Goal: Complete application form: Complete application form

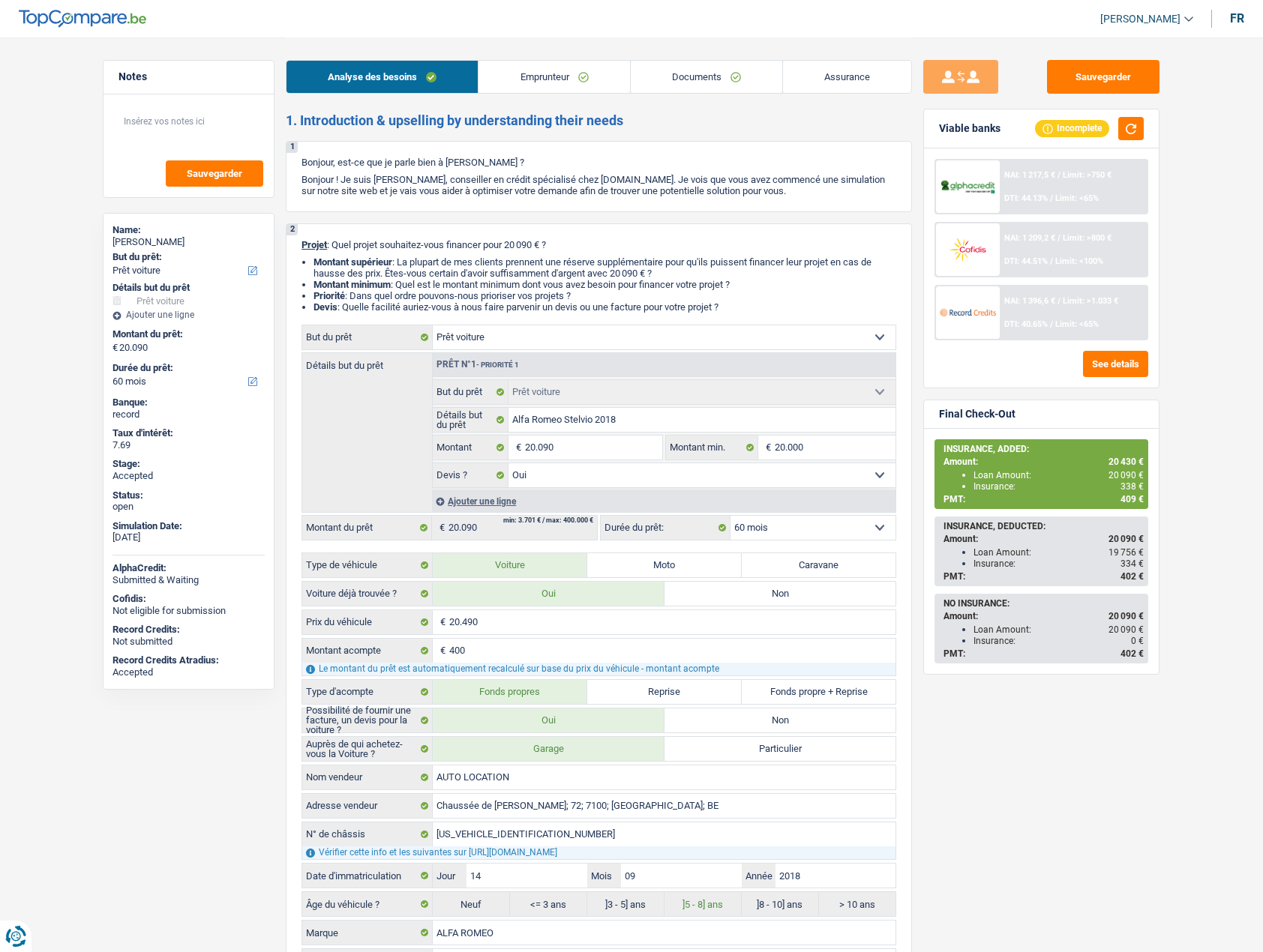
select select "car"
select select "60"
select select "car"
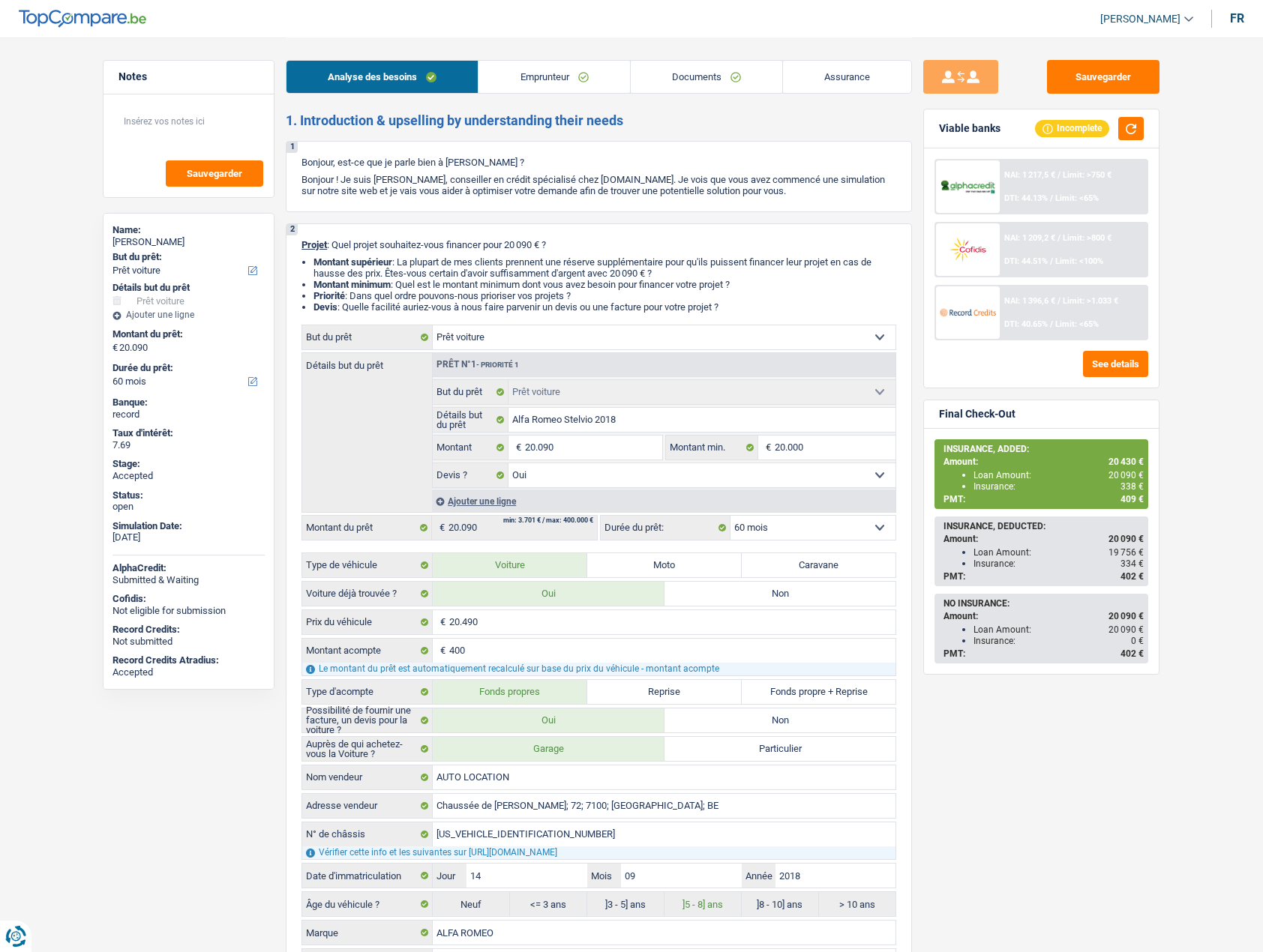
select select "yes"
select select "60"
select select "worker"
select select "netSalary"
select select "ownerWithMortgage"
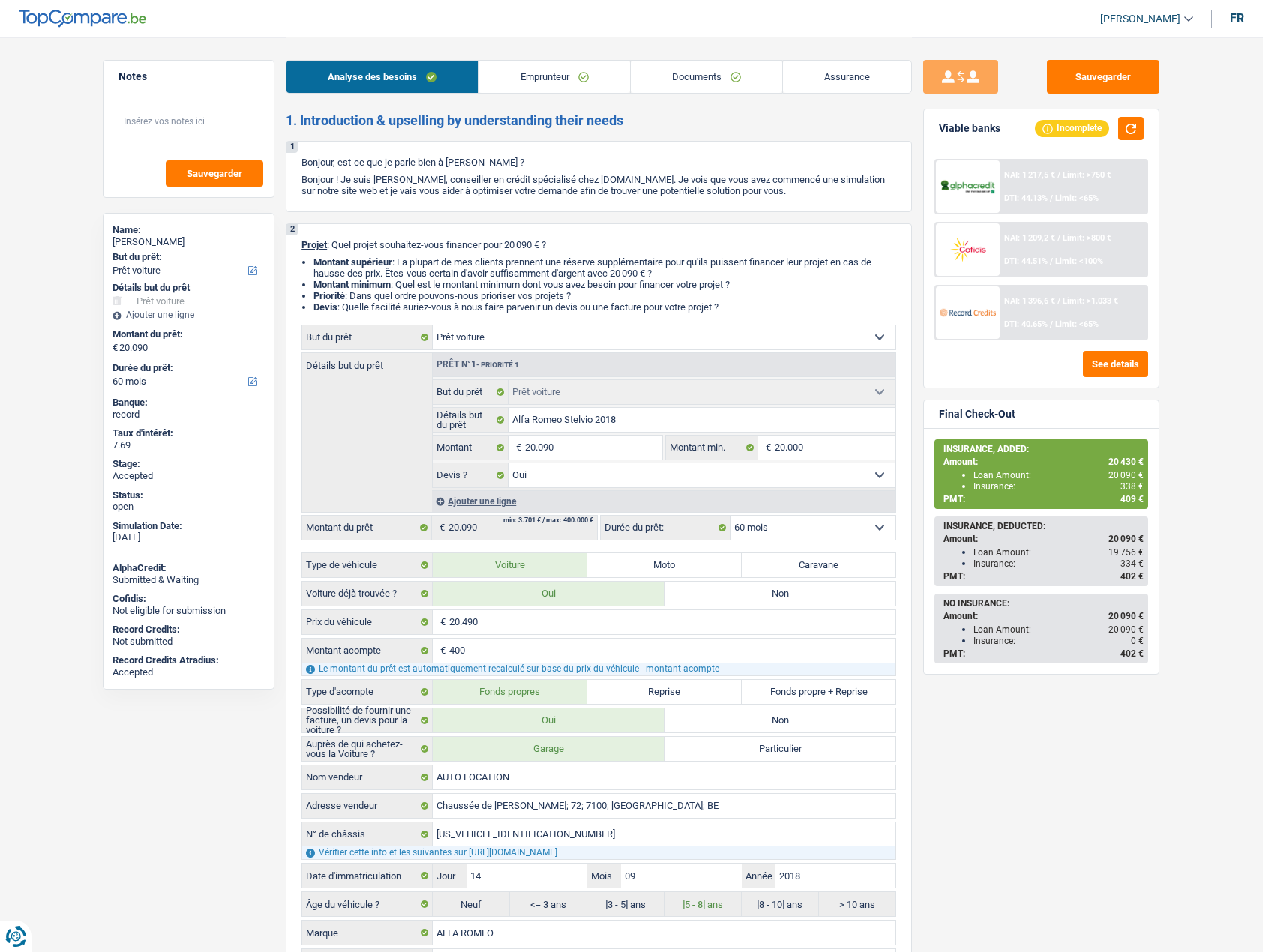
select select "mortgage"
select select "360"
select select "car"
select select "yes"
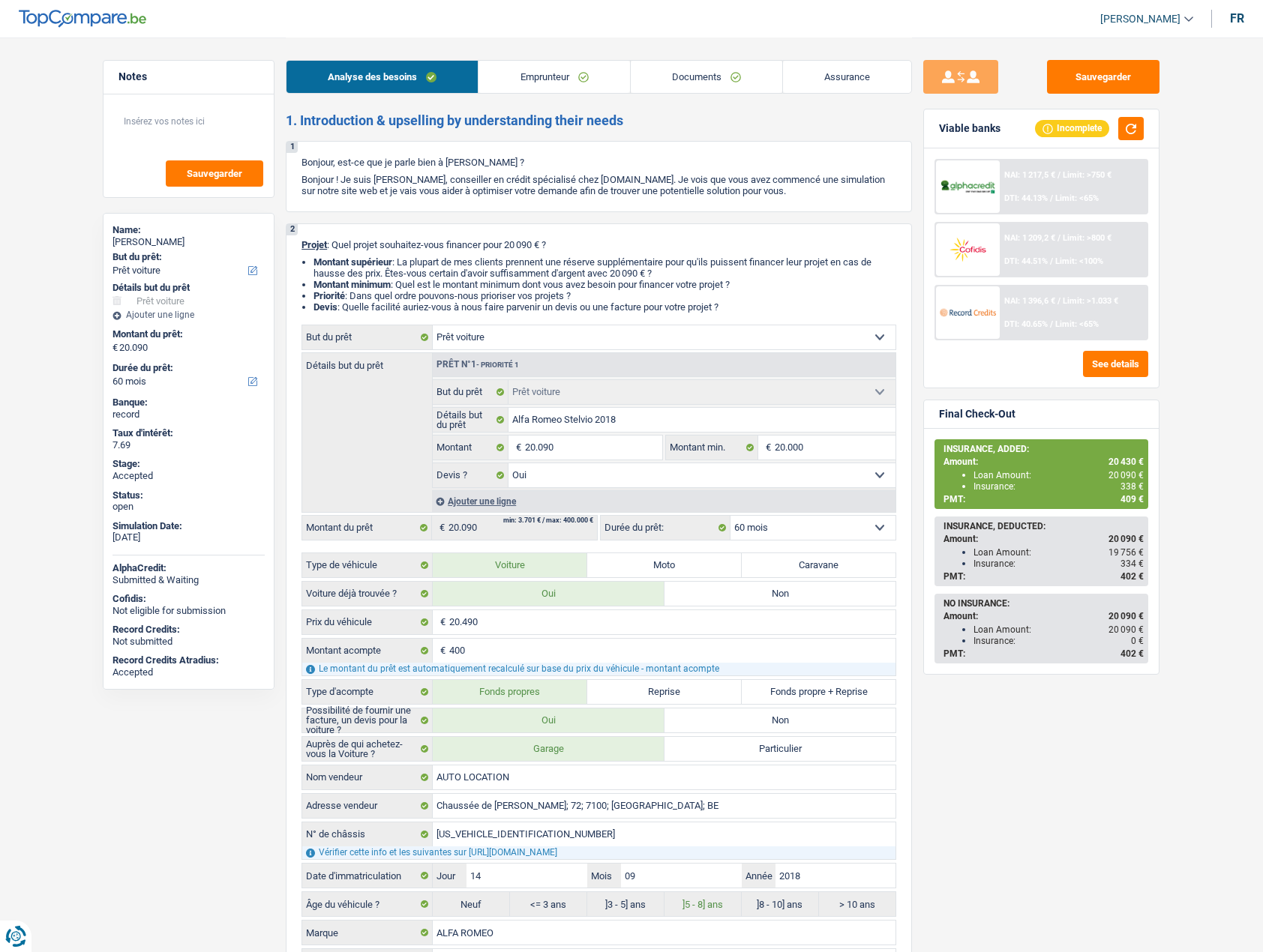
select select "60"
drag, startPoint x: 1240, startPoint y: 14, endPoint x: 806, endPoint y: 59, distance: 436.3
click at [1240, 14] on div "fr" at bounding box center [1237, 18] width 14 height 14
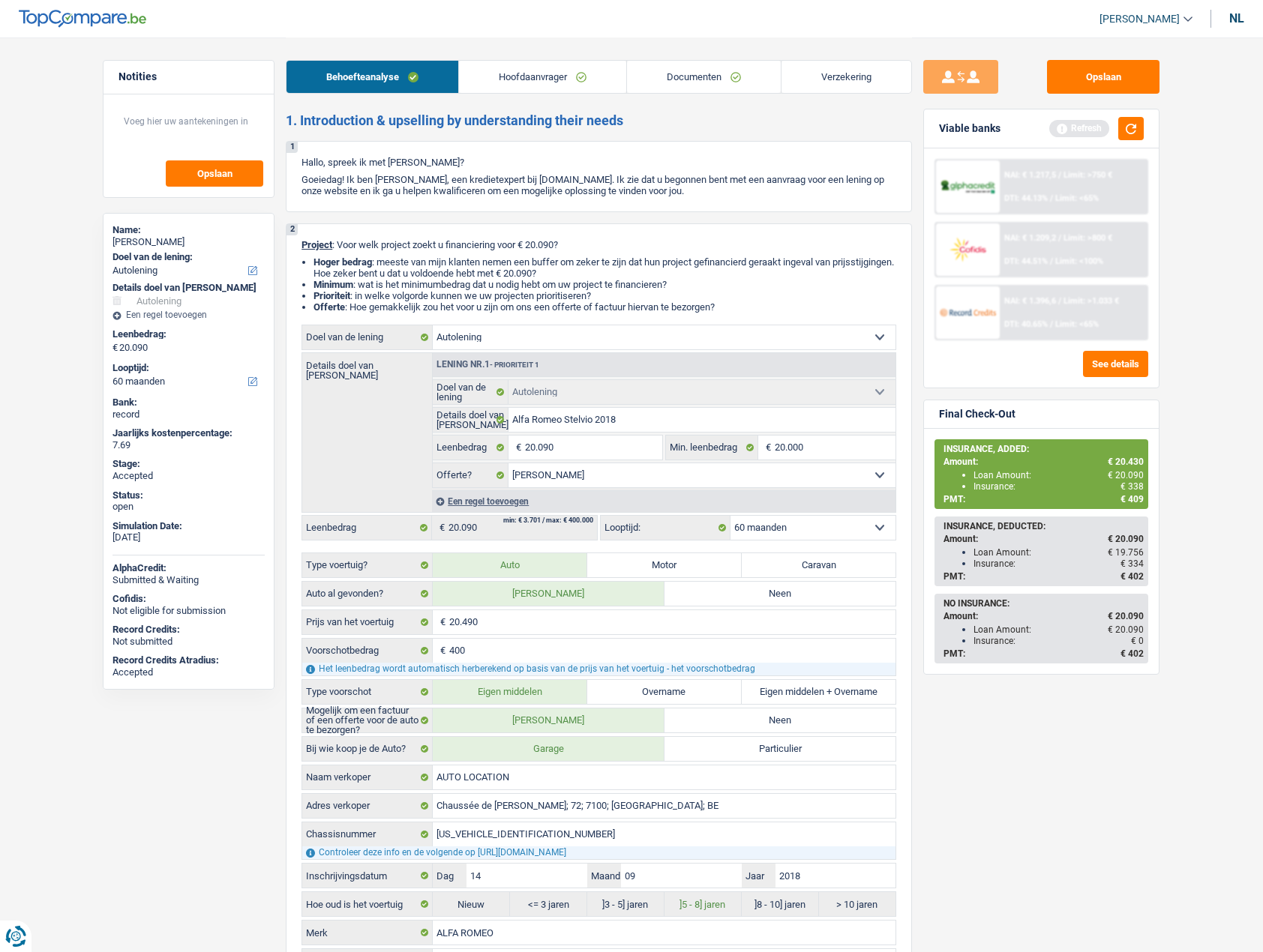
click at [845, 80] on link "Verzekering" at bounding box center [845, 76] width 130 height 32
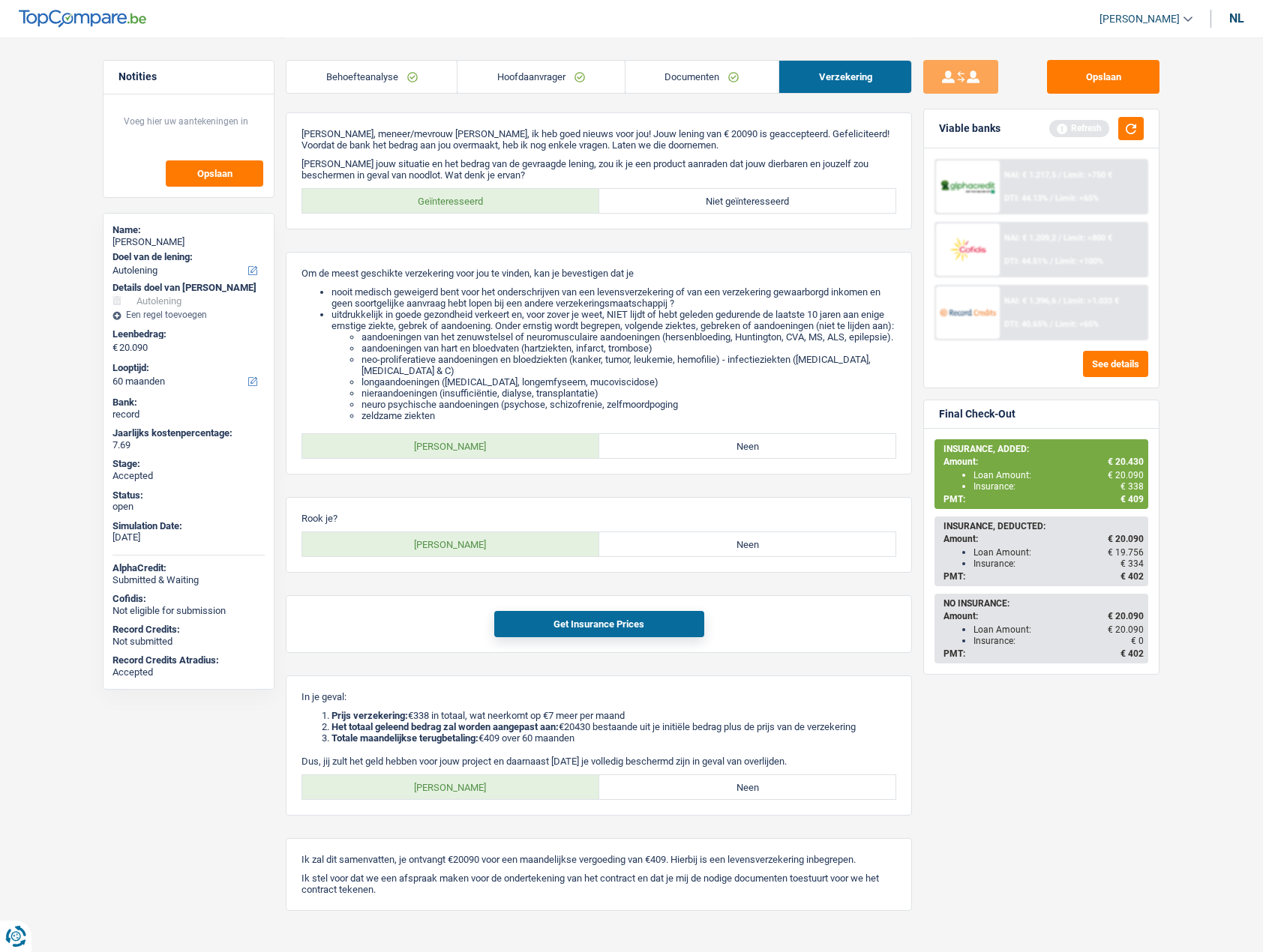
click at [1237, 20] on div "nl" at bounding box center [1236, 18] width 15 height 14
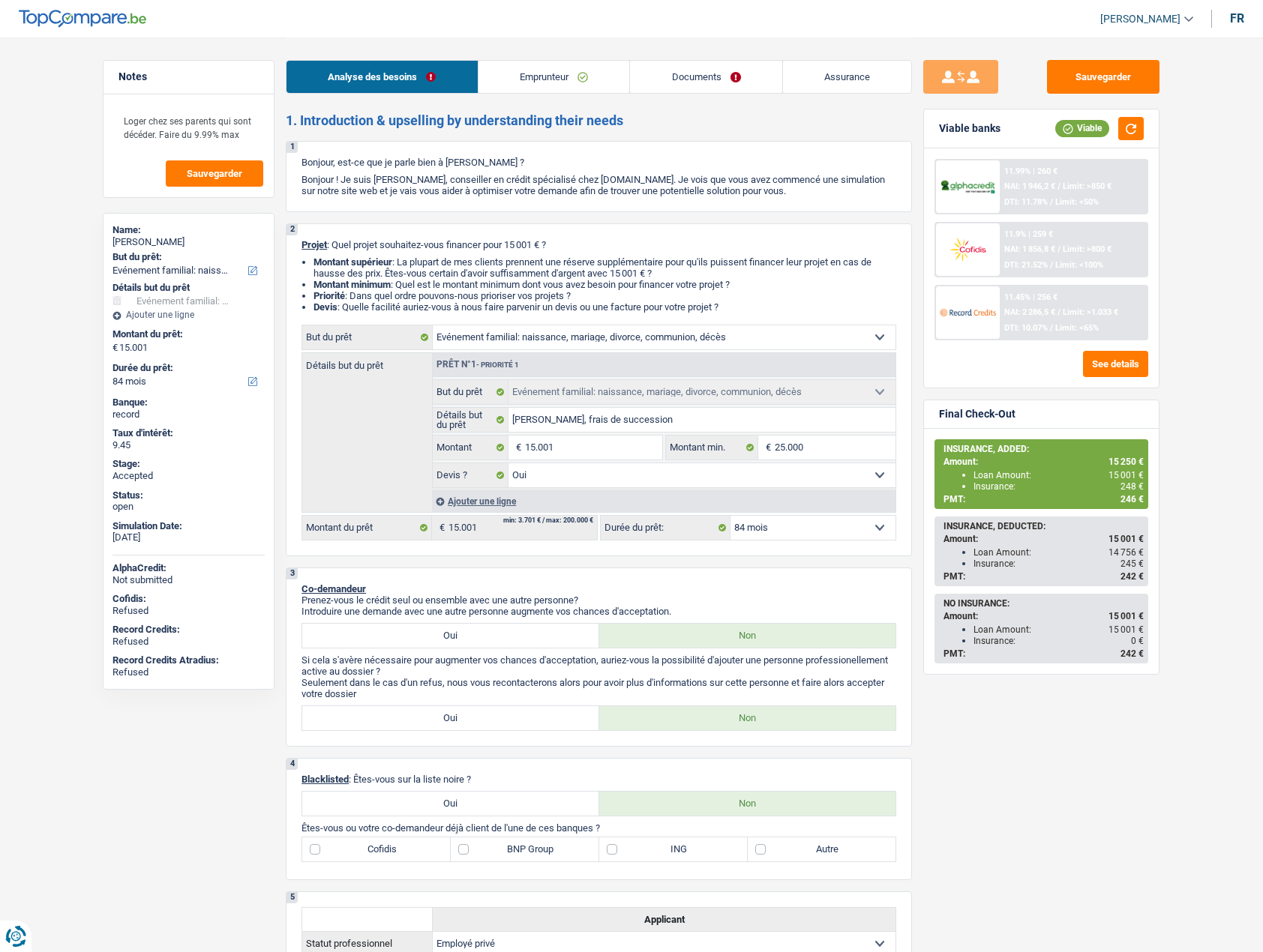
select select "familyEvent"
select select "84"
select select "familyEvent"
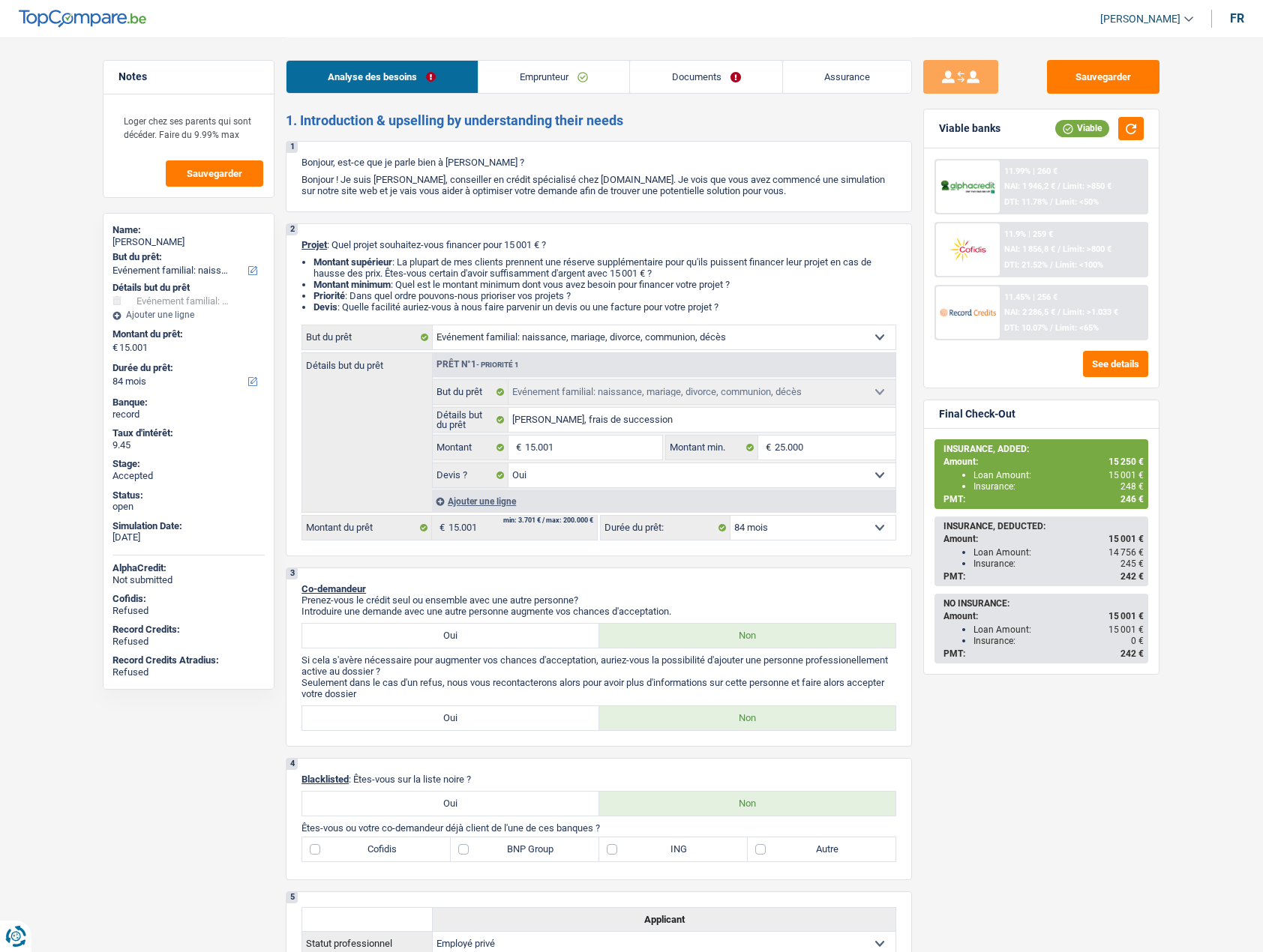
select select "yes"
select select "84"
select select "privateEmployee"
select select "netSalary"
select select "mealVouchers"
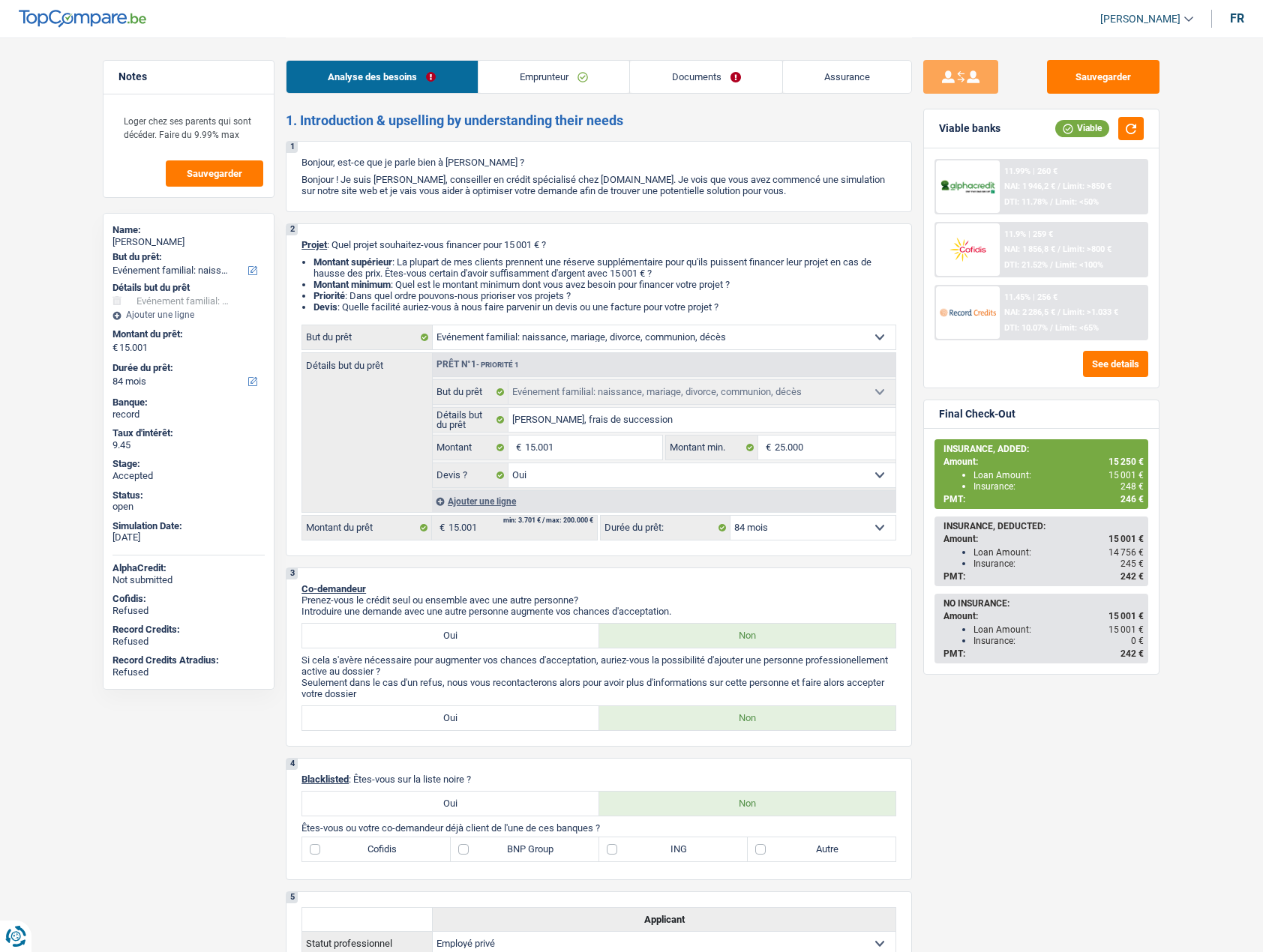
select select "liveWithParents"
select select "familyEvent"
select select "yes"
select select "84"
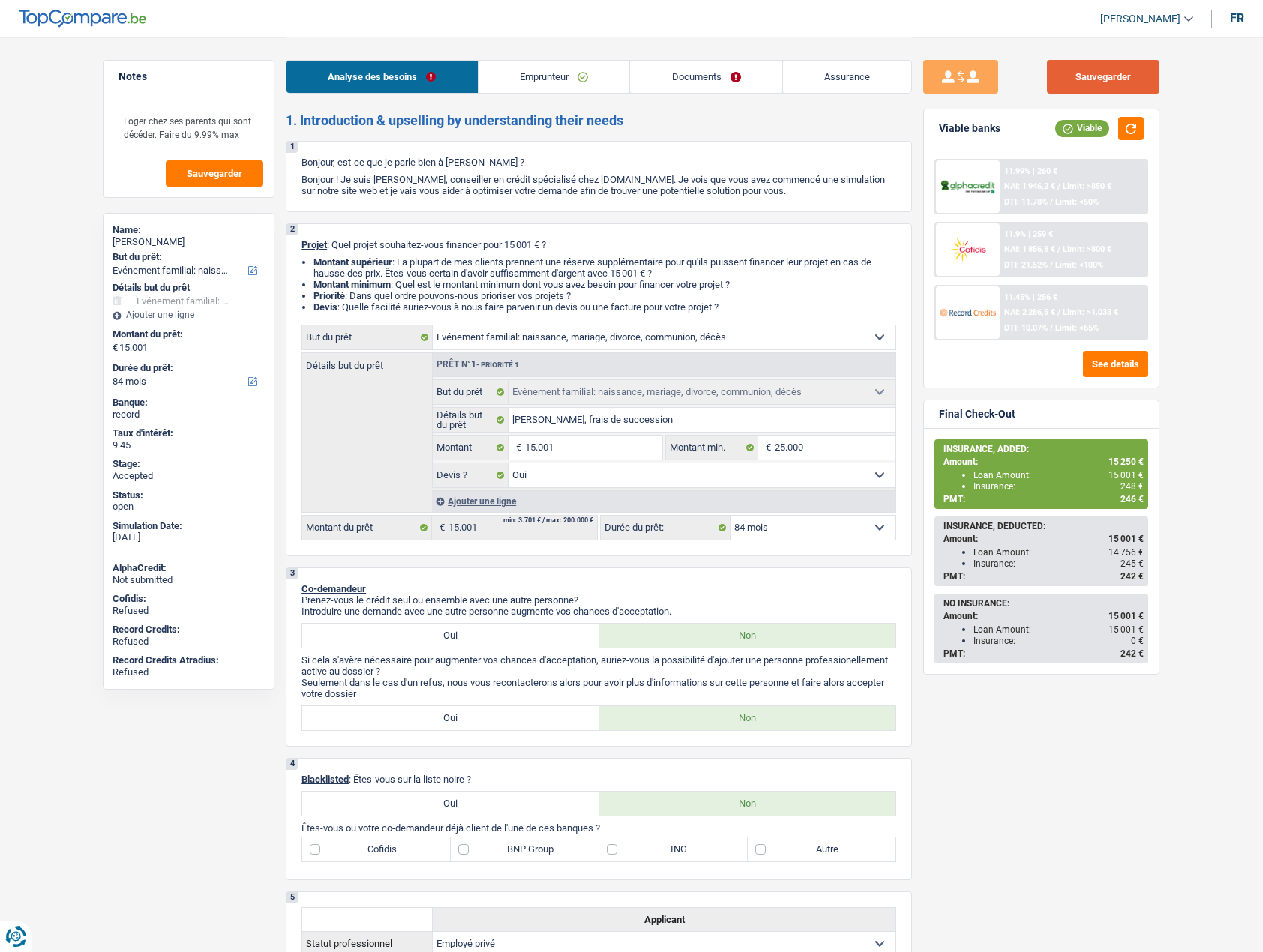
click at [1088, 77] on button "Sauvegarder" at bounding box center [1102, 76] width 112 height 34
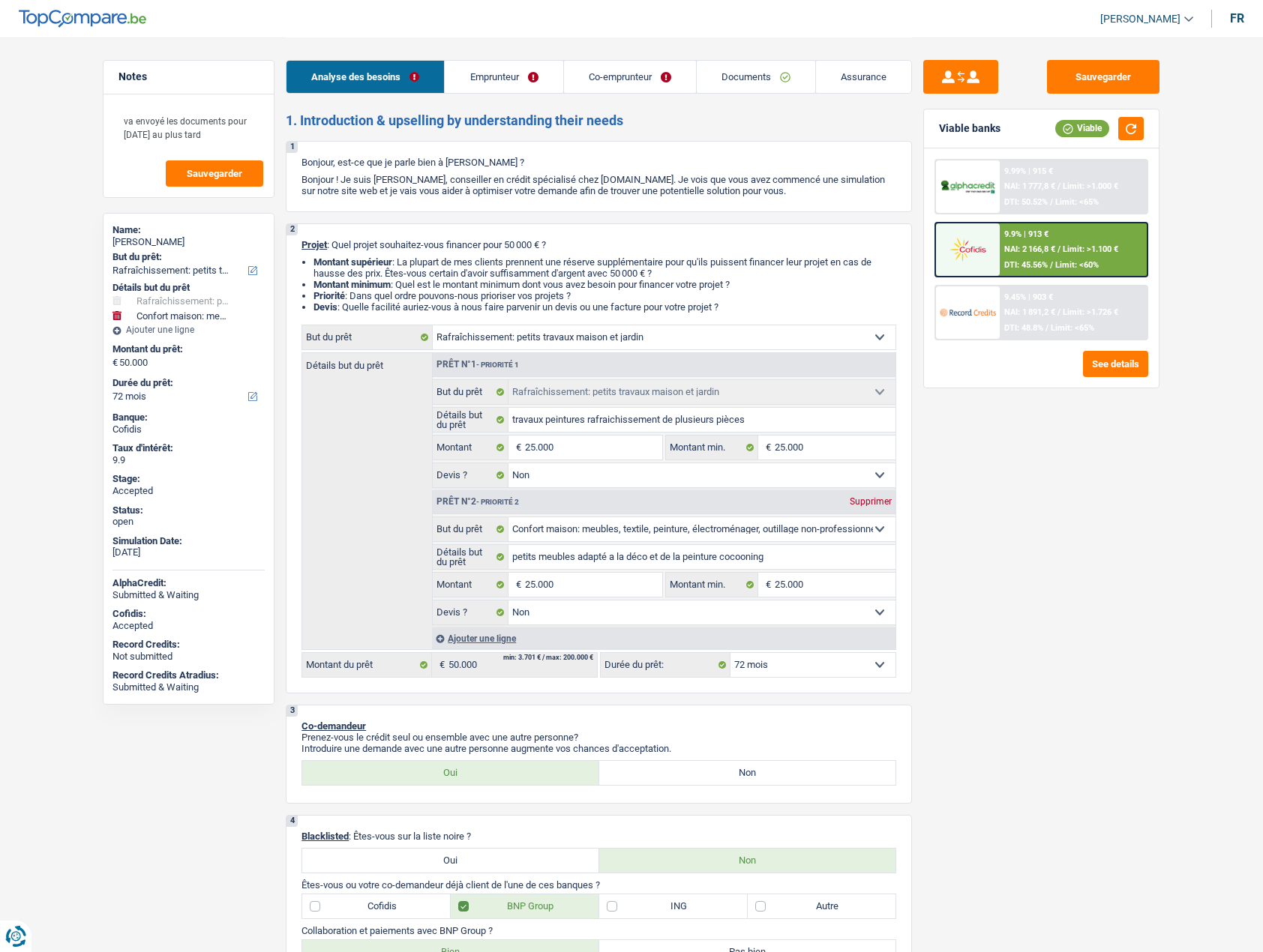
select select "houseOrGarden"
select select "household"
select select "72"
select select "houseOrGarden"
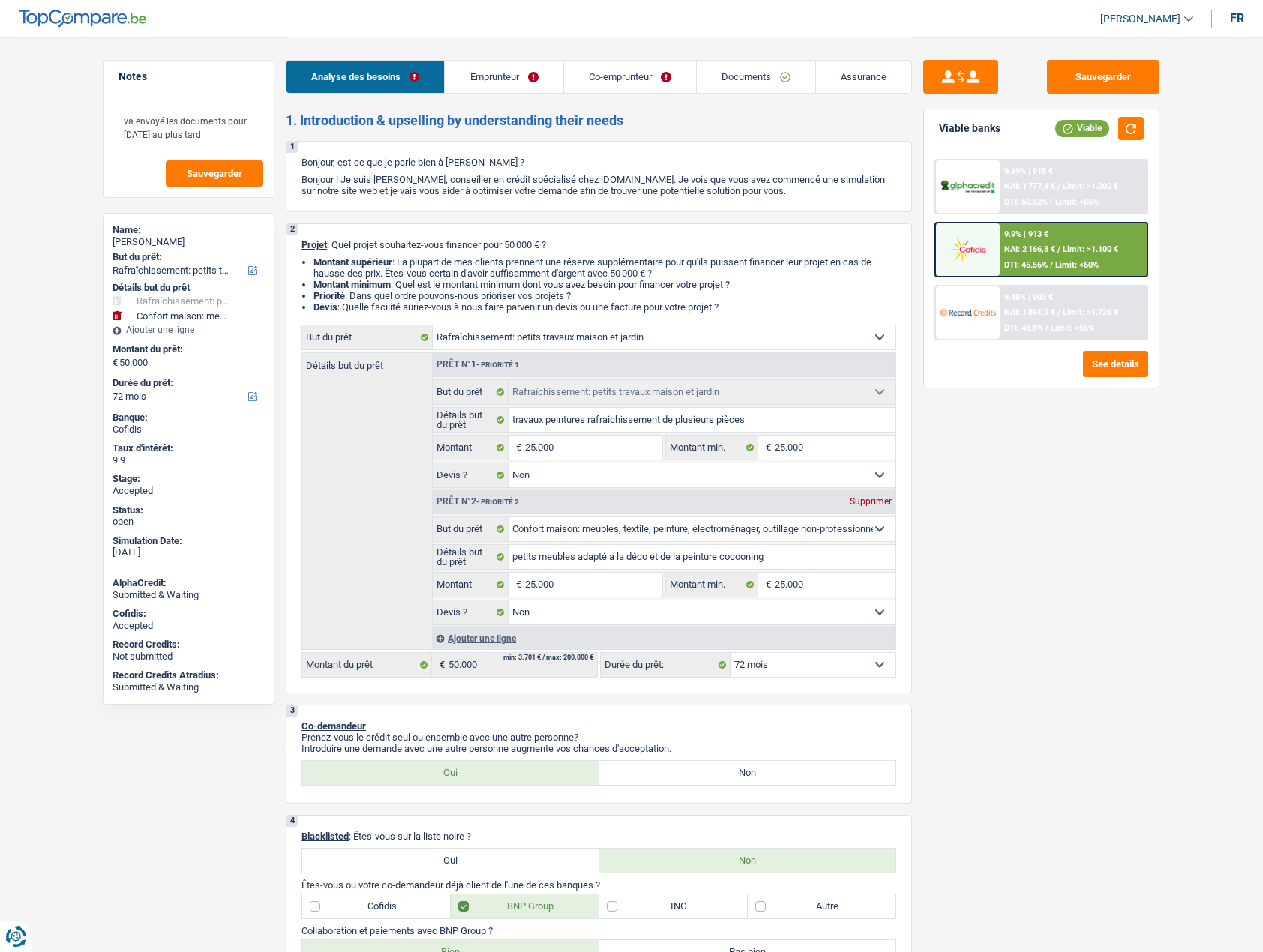
select select "houseOrGarden"
select select "false"
select select "household"
select select "false"
select select "72"
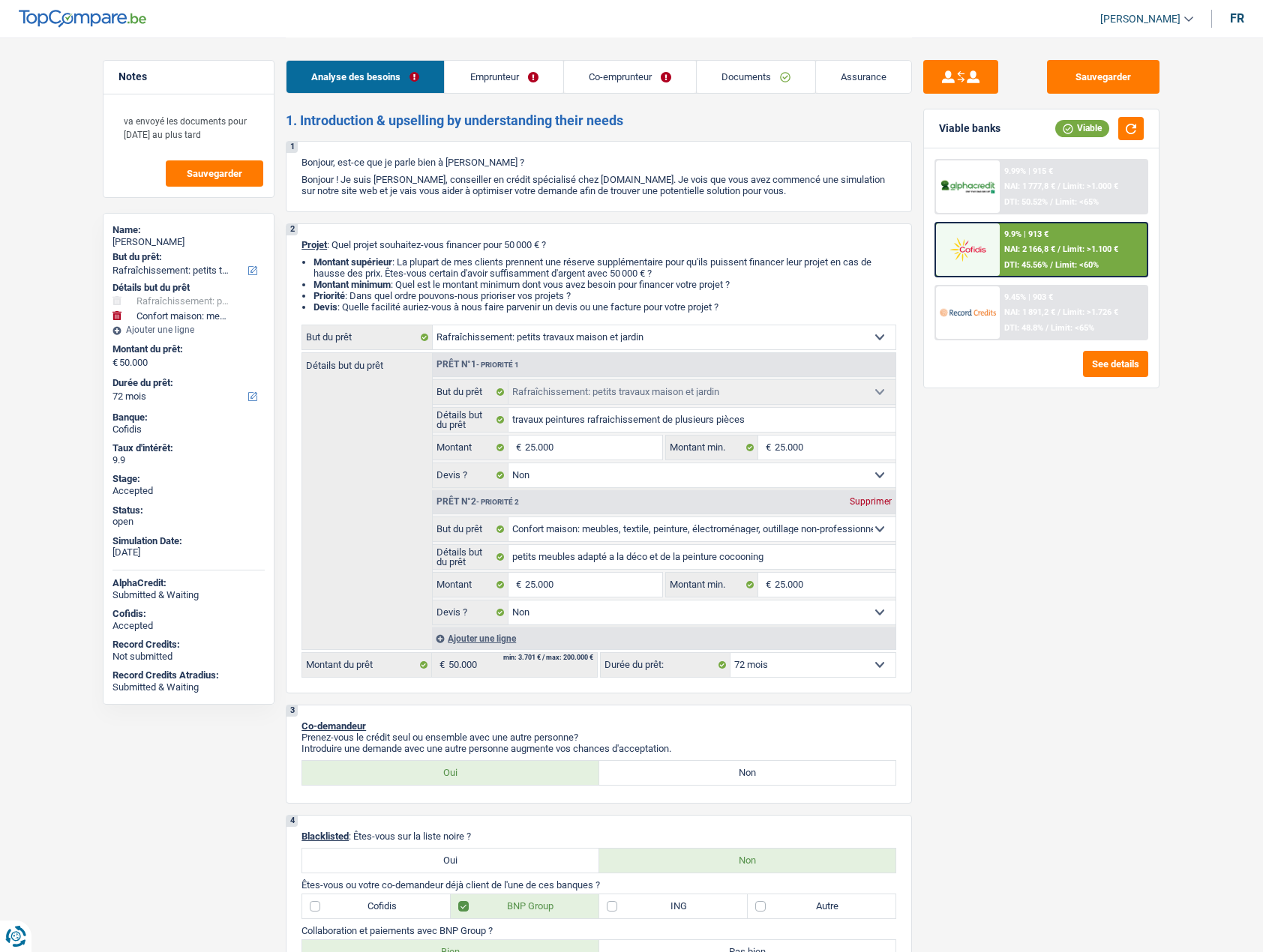
select select "privateEmployee"
select select "unemployed"
select select "netSalary"
select select "mealVouchers"
select select "familyAllowances"
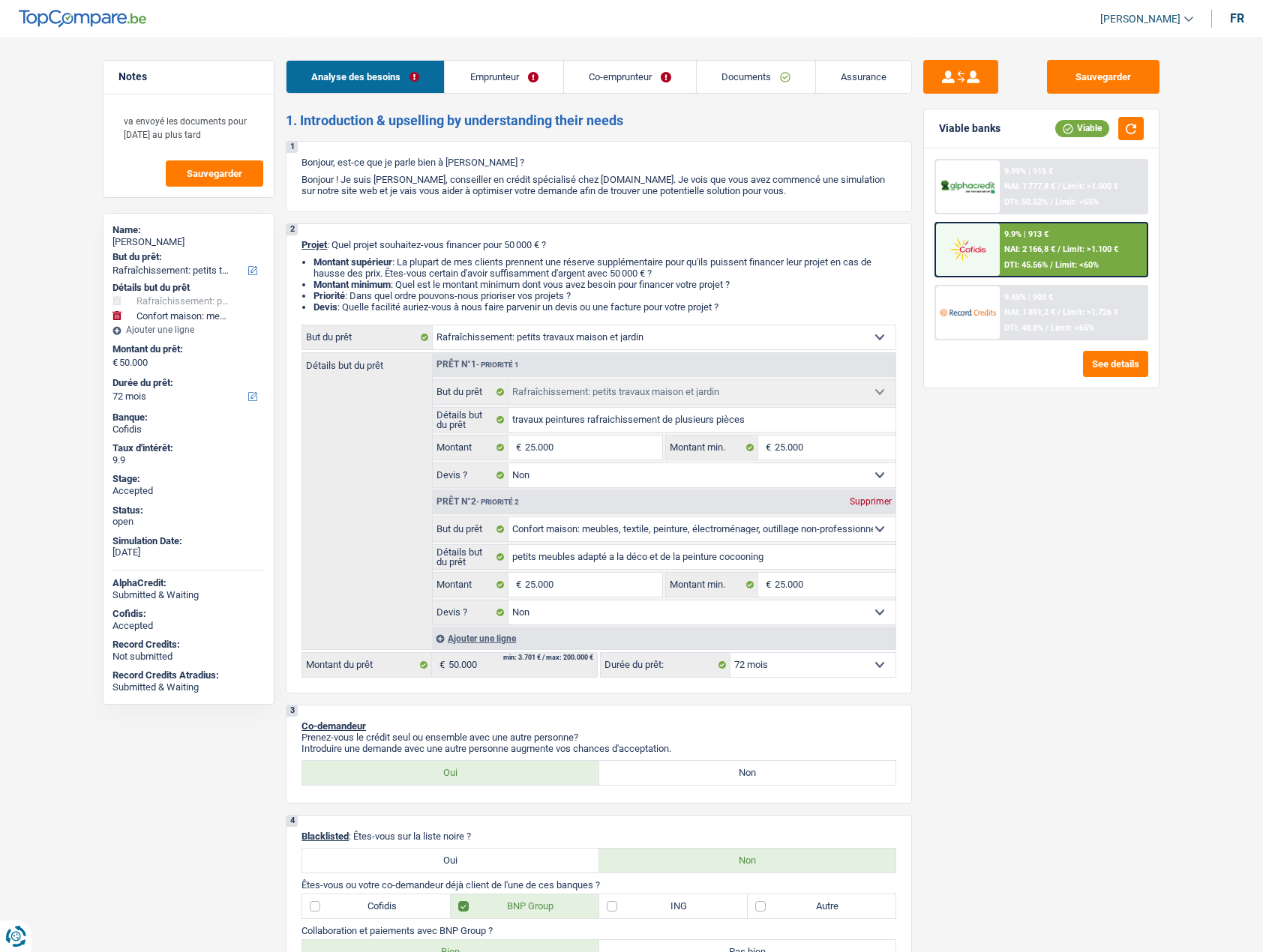
select select "unemployment"
select select "ownerWithMortgage"
select select "mortgage"
select select "180"
select select "carLoan"
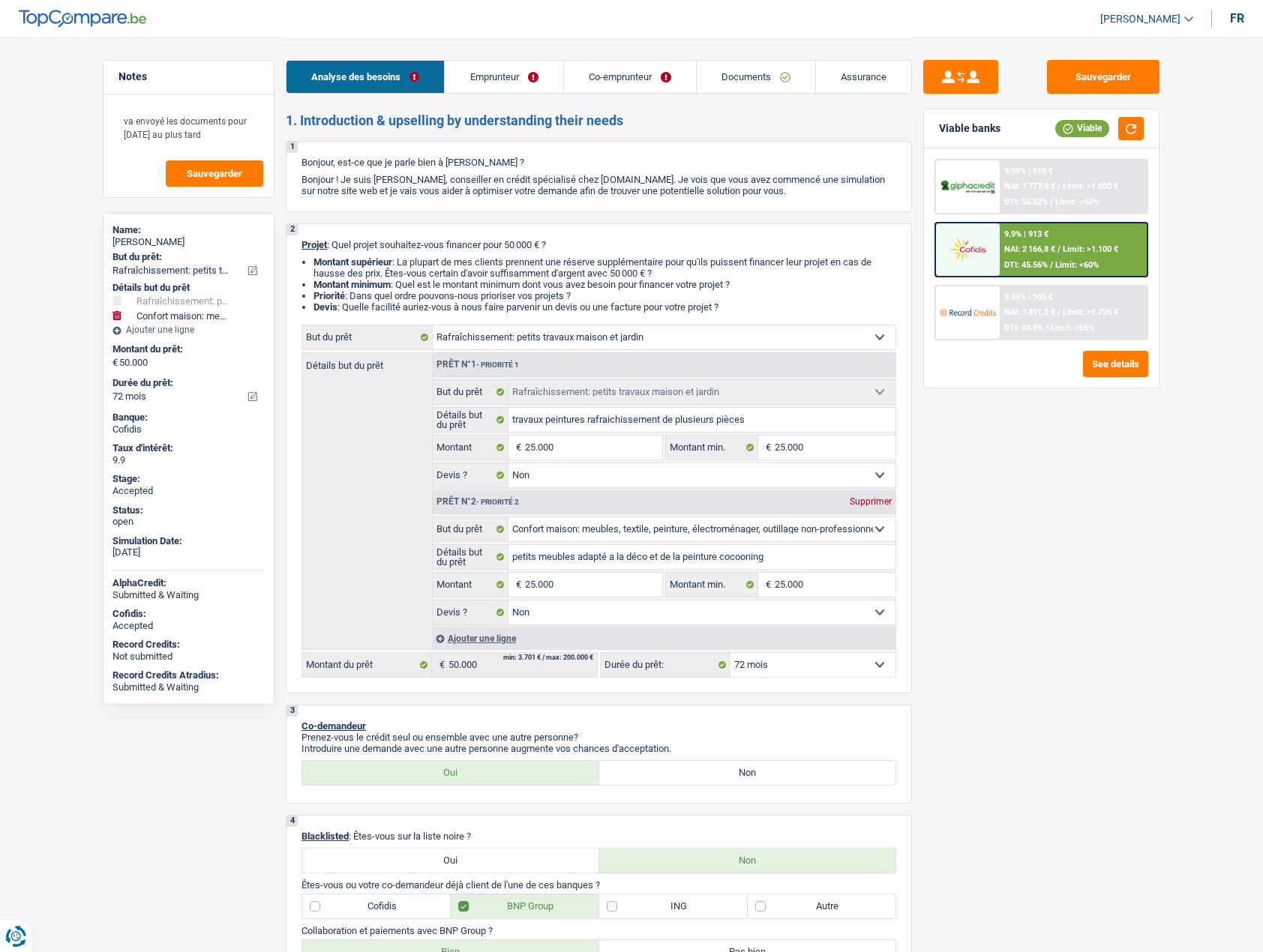
select select "60"
select select "houseOrGarden"
select select "false"
select select "household"
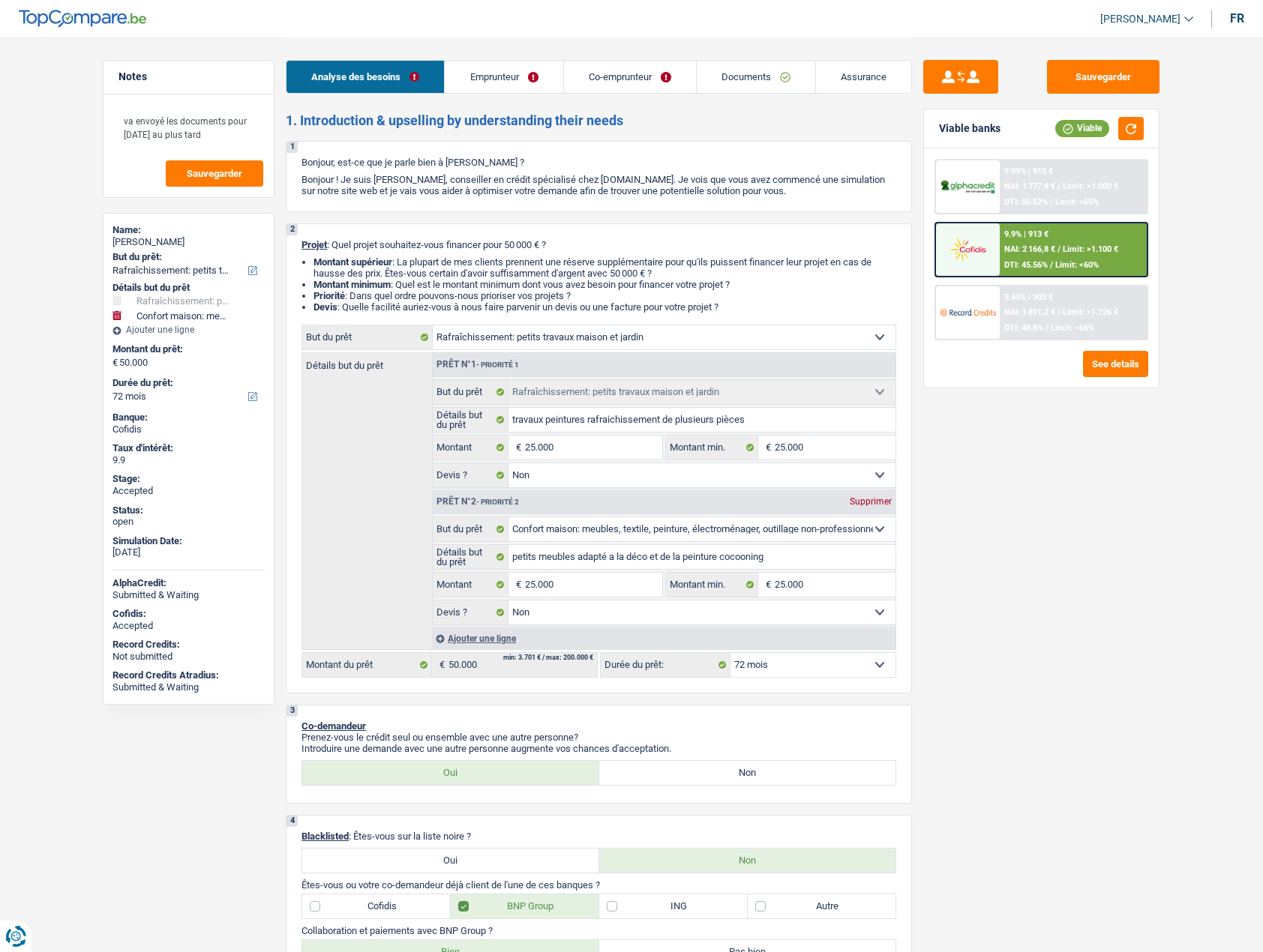
select select "false"
select select "72"
click at [622, 71] on link "Co-emprunteur" at bounding box center [630, 76] width 132 height 32
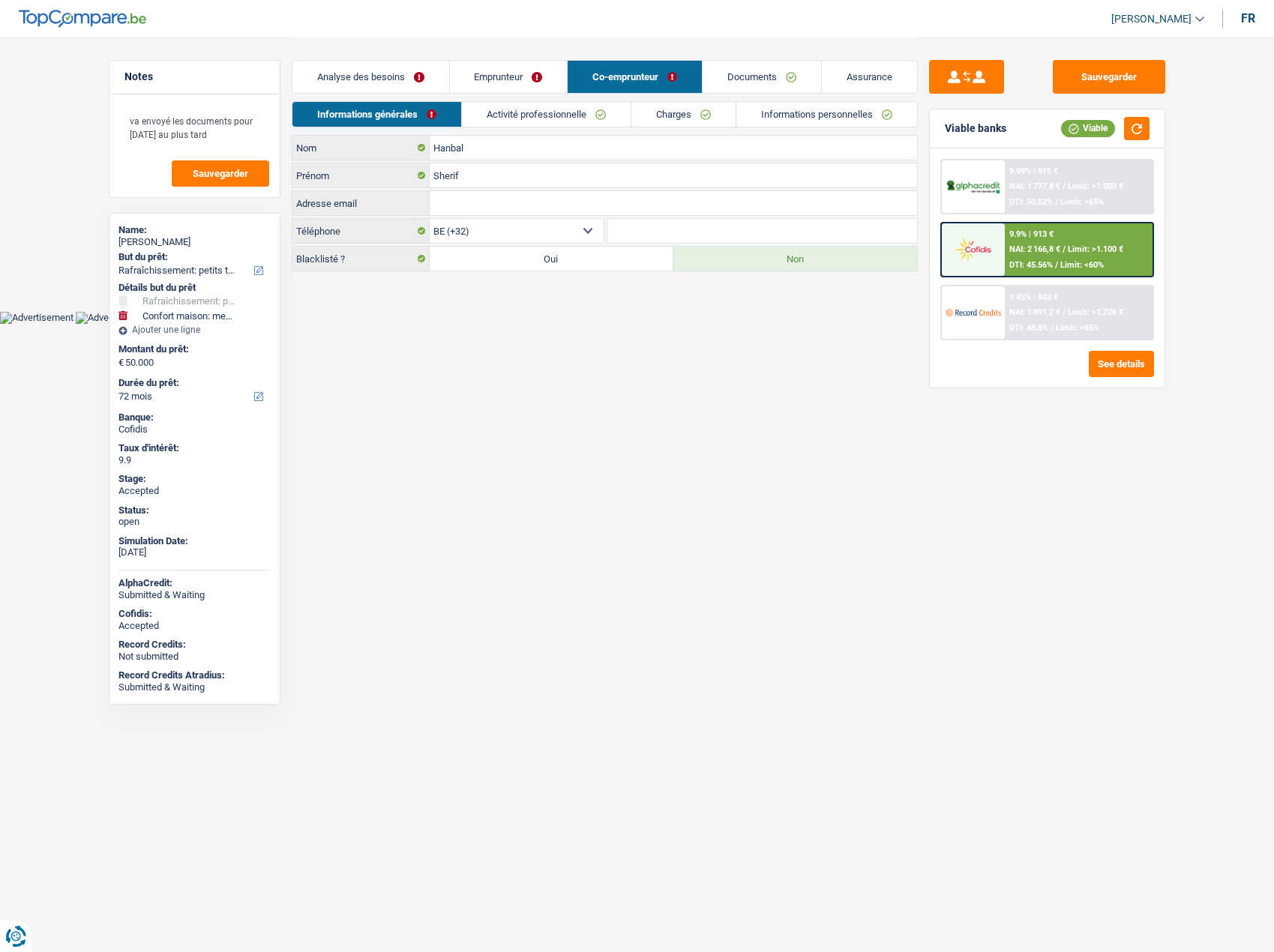
click at [480, 77] on link "Emprunteur" at bounding box center [509, 76] width 118 height 32
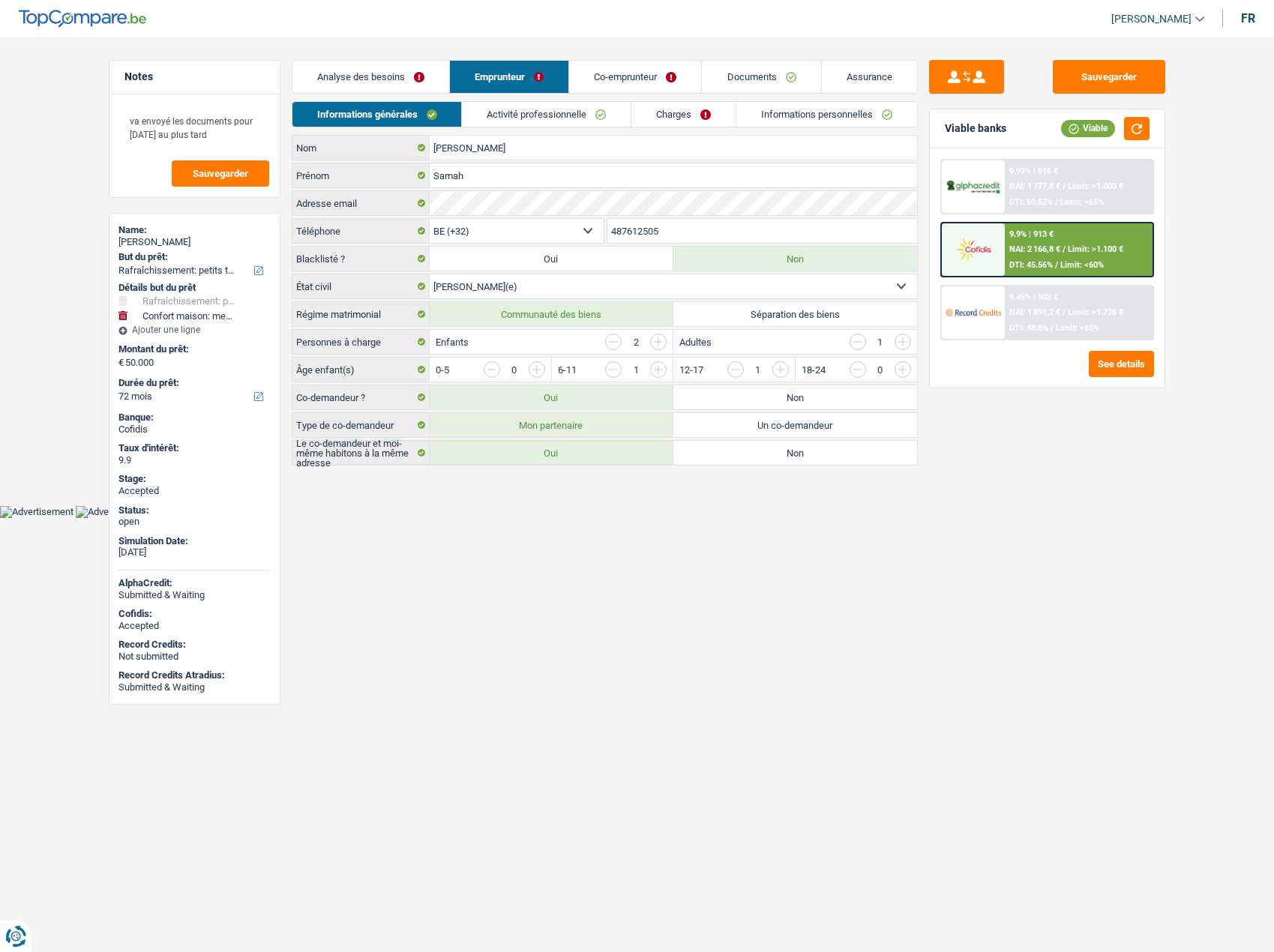
click at [1198, 14] on link "[PERSON_NAME]" at bounding box center [1152, 20] width 105 height 25
click at [1131, 141] on button "SO" at bounding box center [1124, 137] width 133 height 30
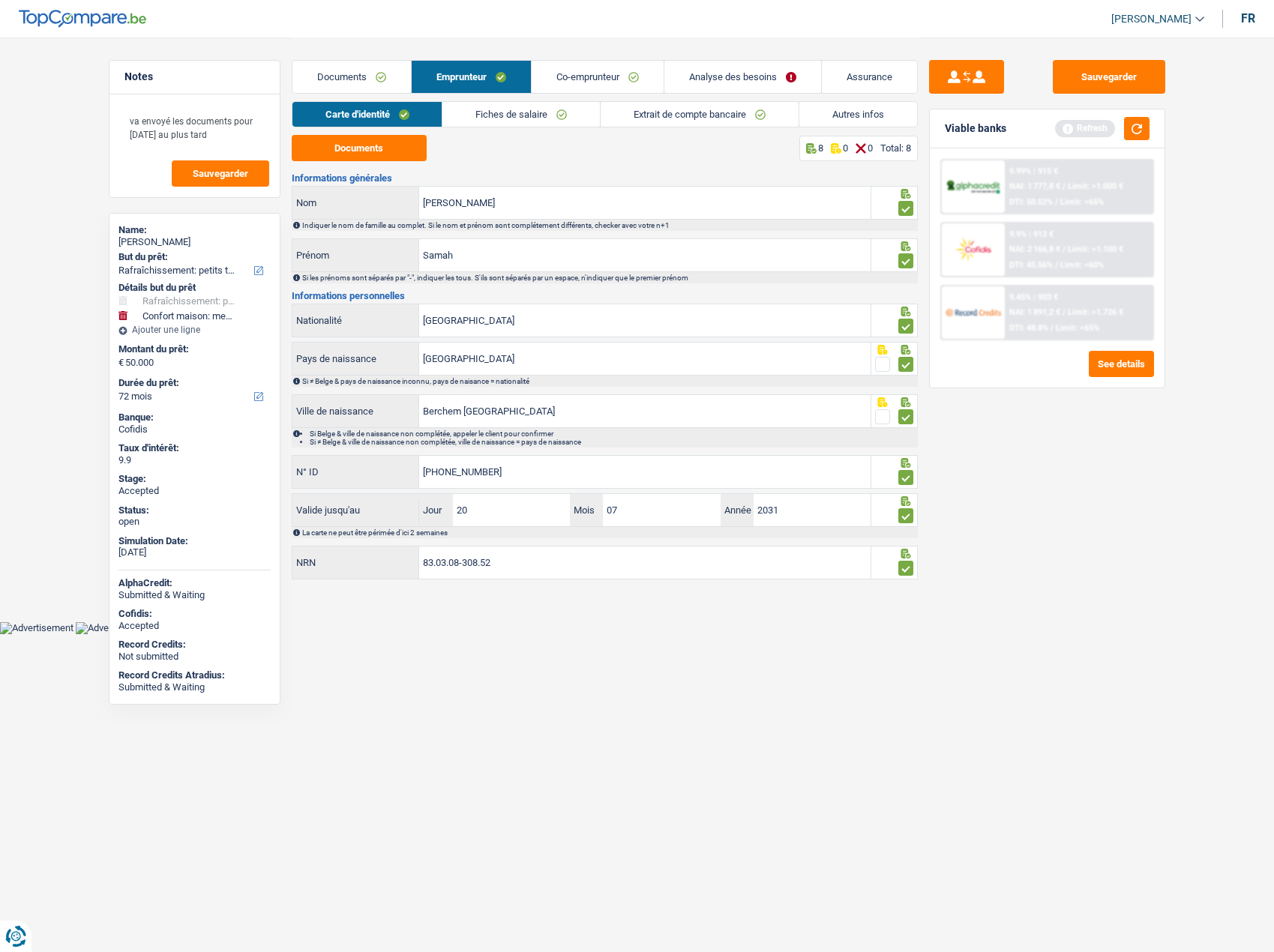
click at [736, 82] on link "Analyse des besoins" at bounding box center [743, 76] width 157 height 32
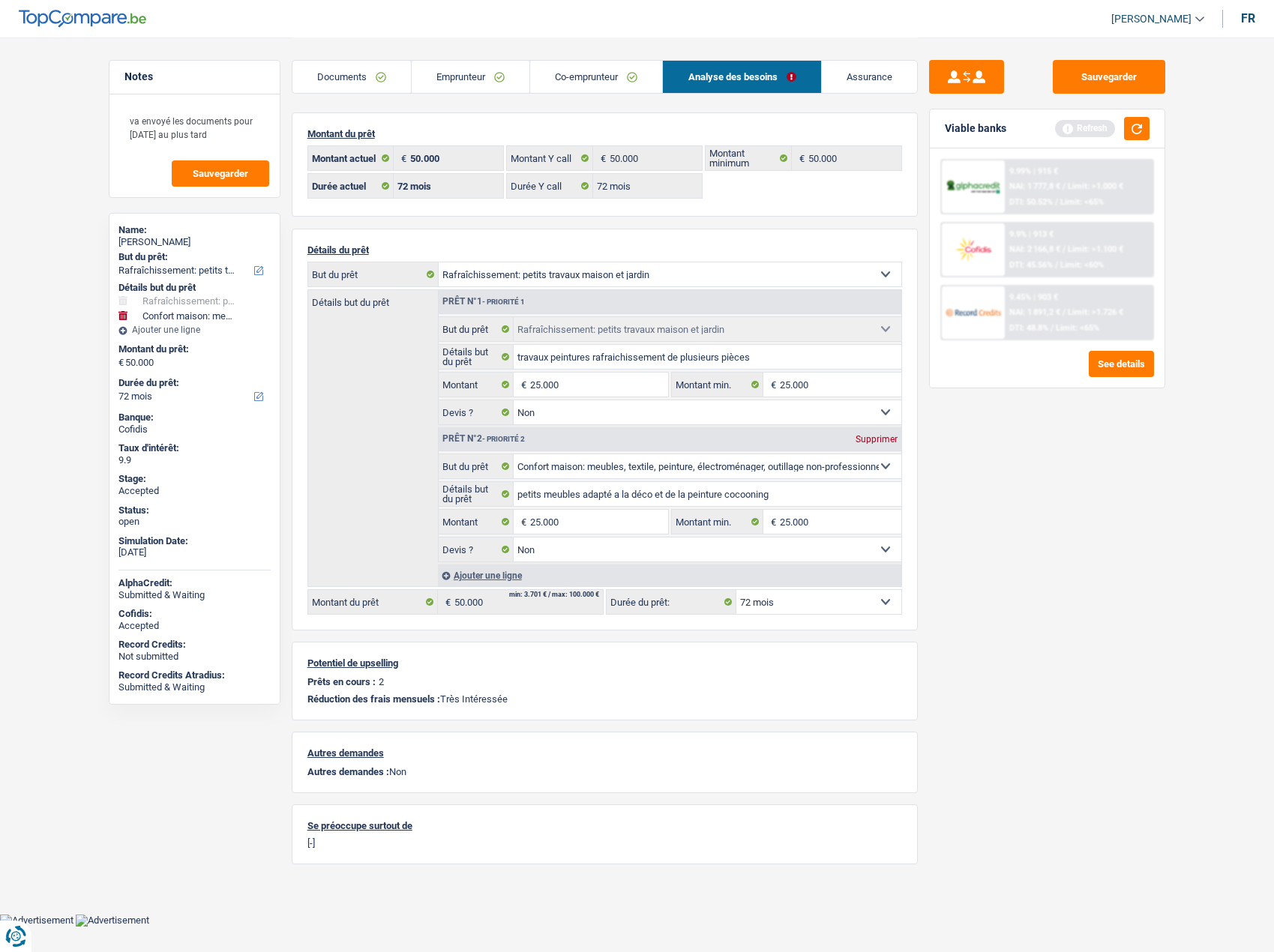
click at [867, 85] on link "Assurance" at bounding box center [869, 76] width 95 height 32
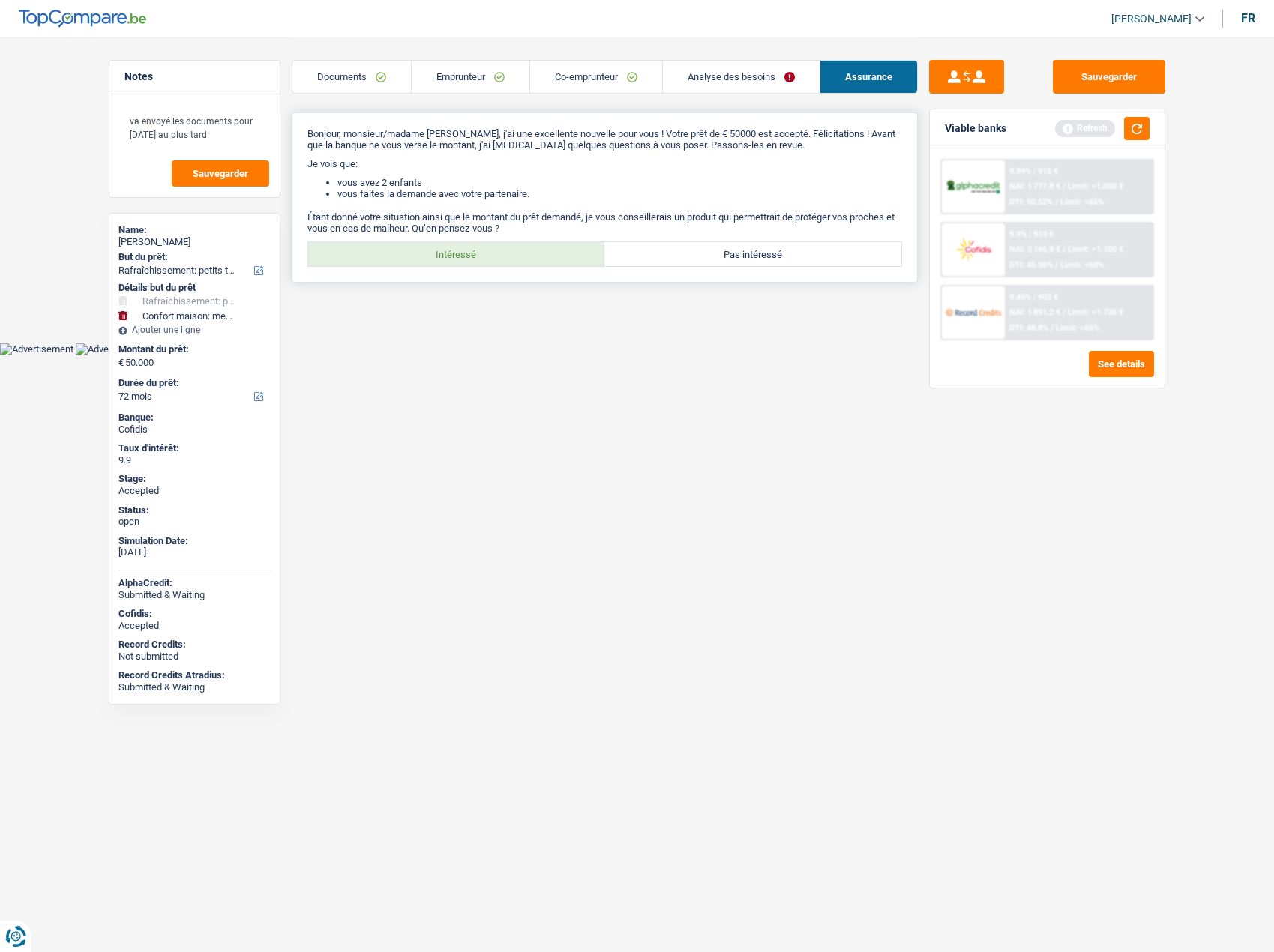
click at [527, 262] on label "Intéressé" at bounding box center [457, 254] width 297 height 24
click at [527, 262] on input "Intéressé" at bounding box center [457, 254] width 297 height 24
radio input "true"
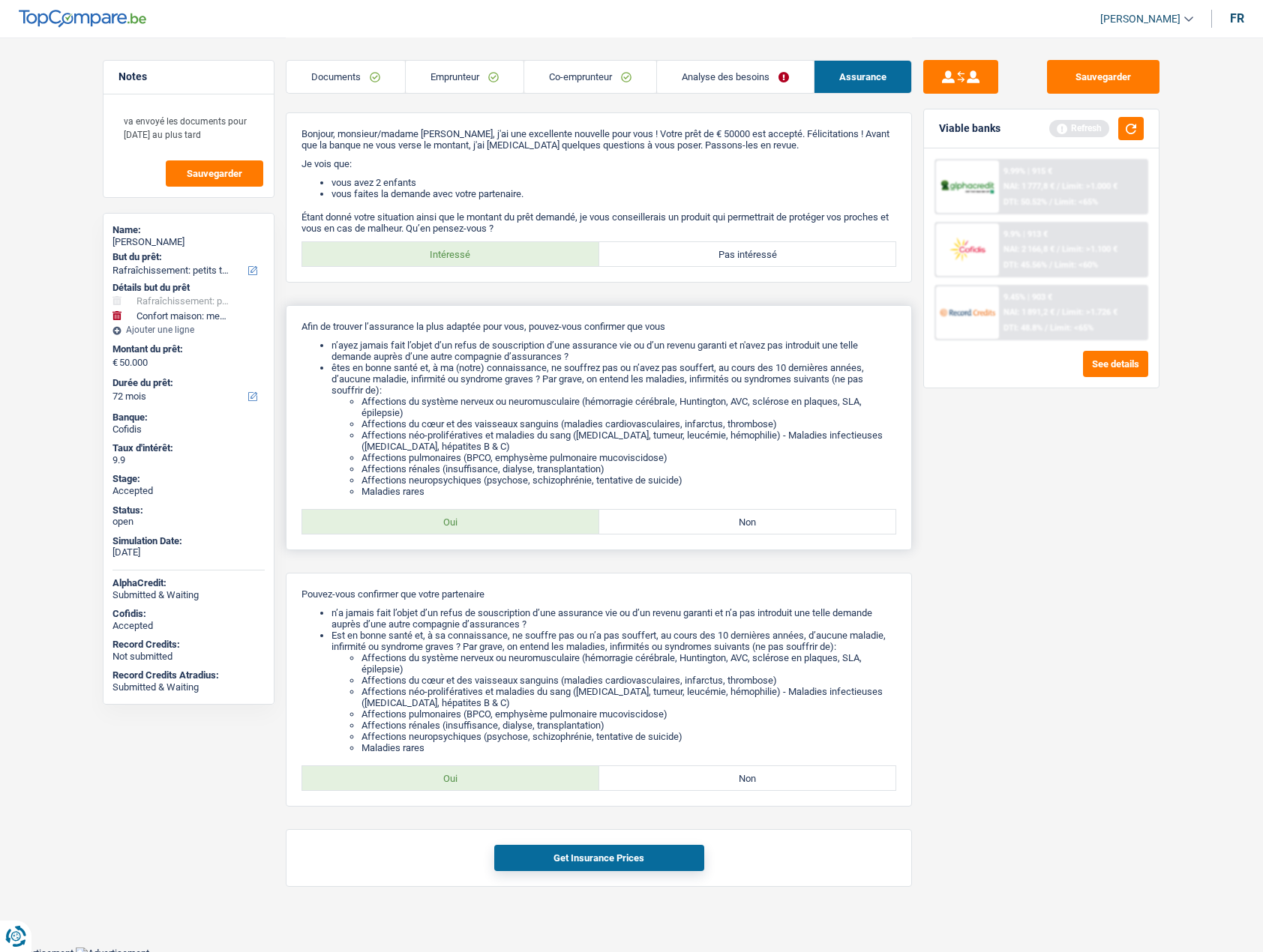
click at [470, 526] on label "Oui" at bounding box center [451, 522] width 297 height 24
click at [470, 526] on input "Oui" at bounding box center [451, 522] width 297 height 24
radio input "true"
click at [504, 770] on label "Oui" at bounding box center [451, 778] width 297 height 24
click at [504, 770] on input "Oui" at bounding box center [451, 778] width 297 height 24
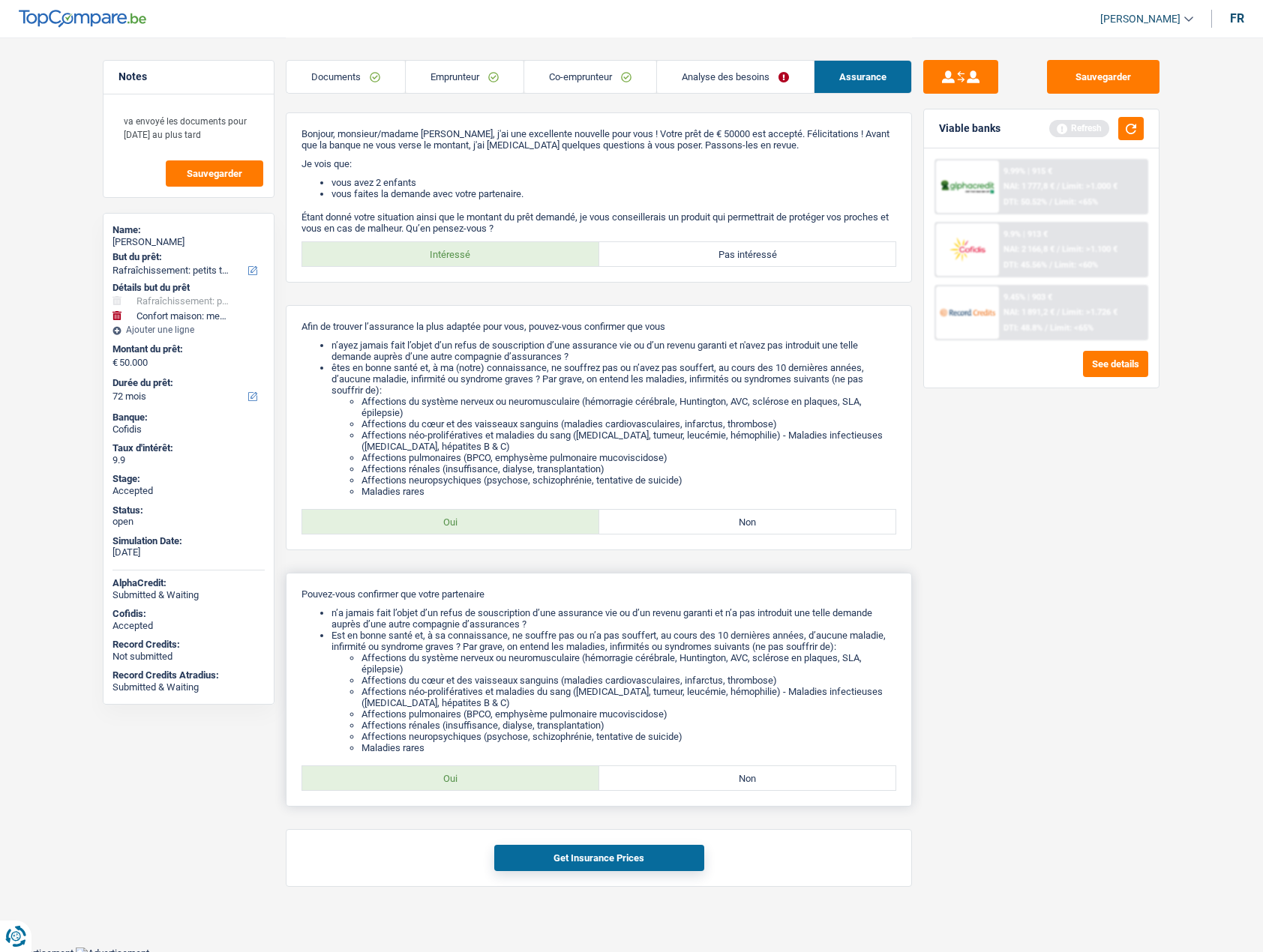
radio input "true"
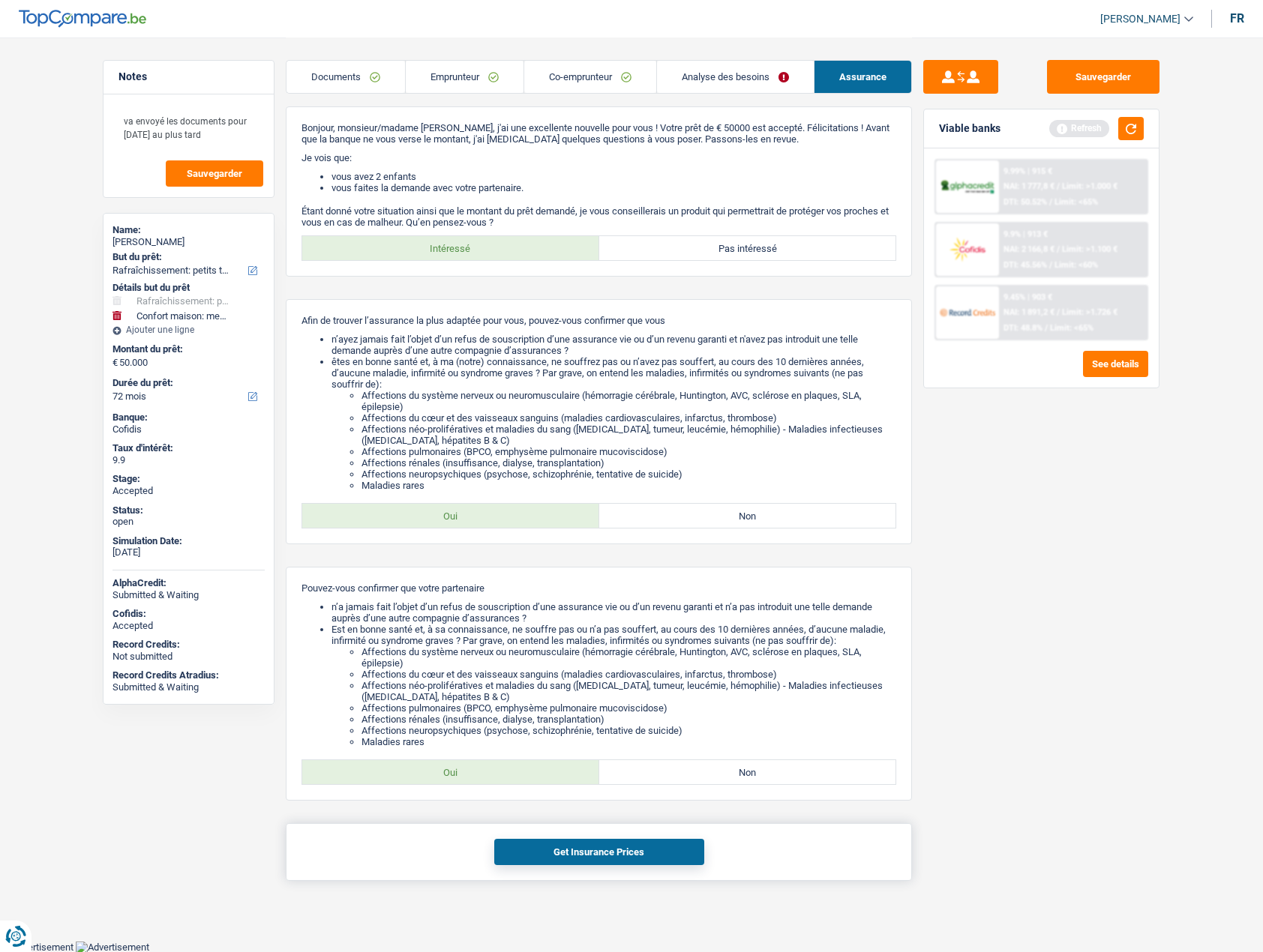
click at [595, 849] on button "Get Insurance Prices" at bounding box center [598, 852] width 210 height 26
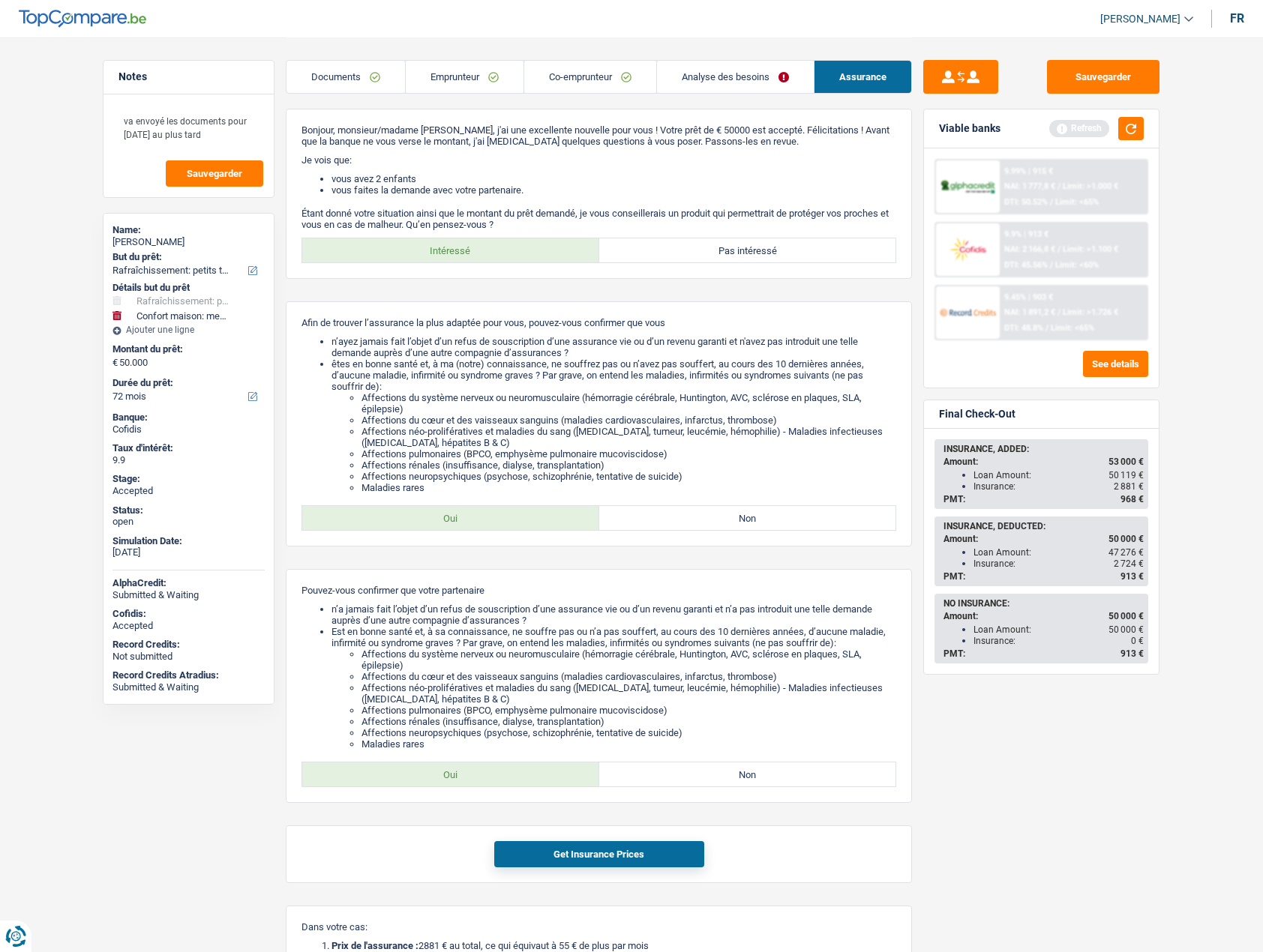
scroll to position [0, 0]
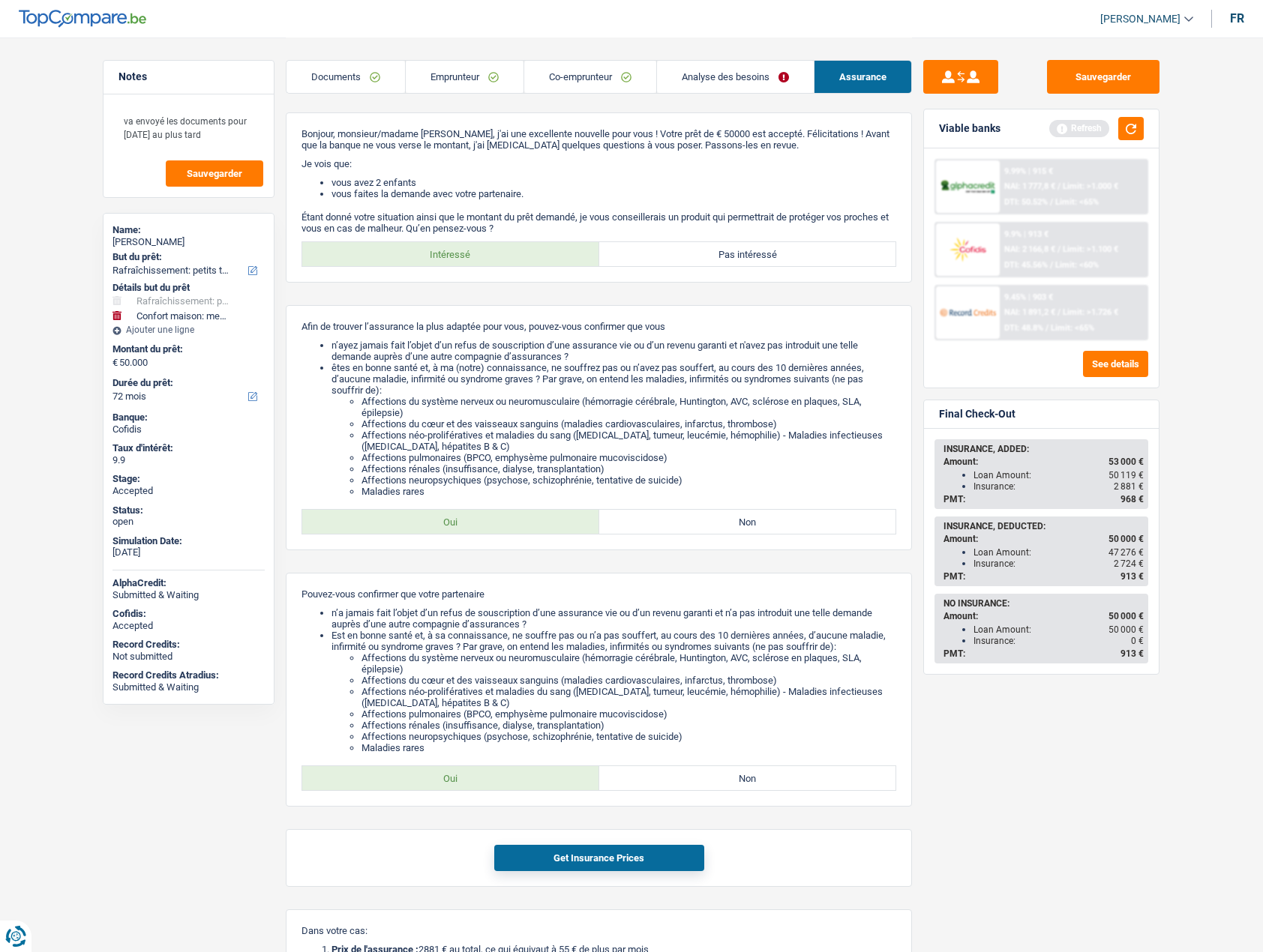
click at [465, 79] on link "Emprunteur" at bounding box center [465, 76] width 118 height 32
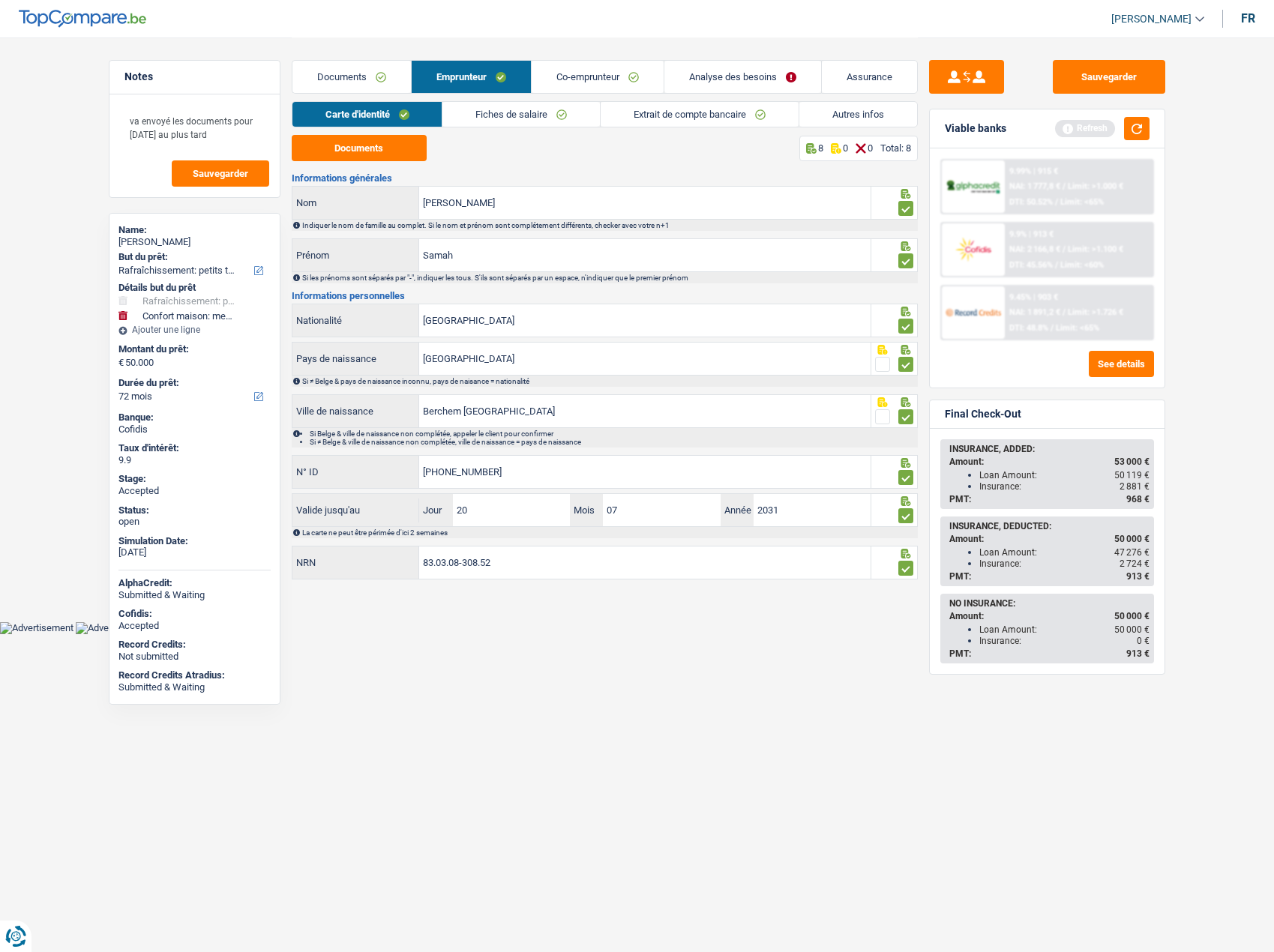
click at [482, 115] on link "Fiches de salaire" at bounding box center [521, 115] width 158 height 25
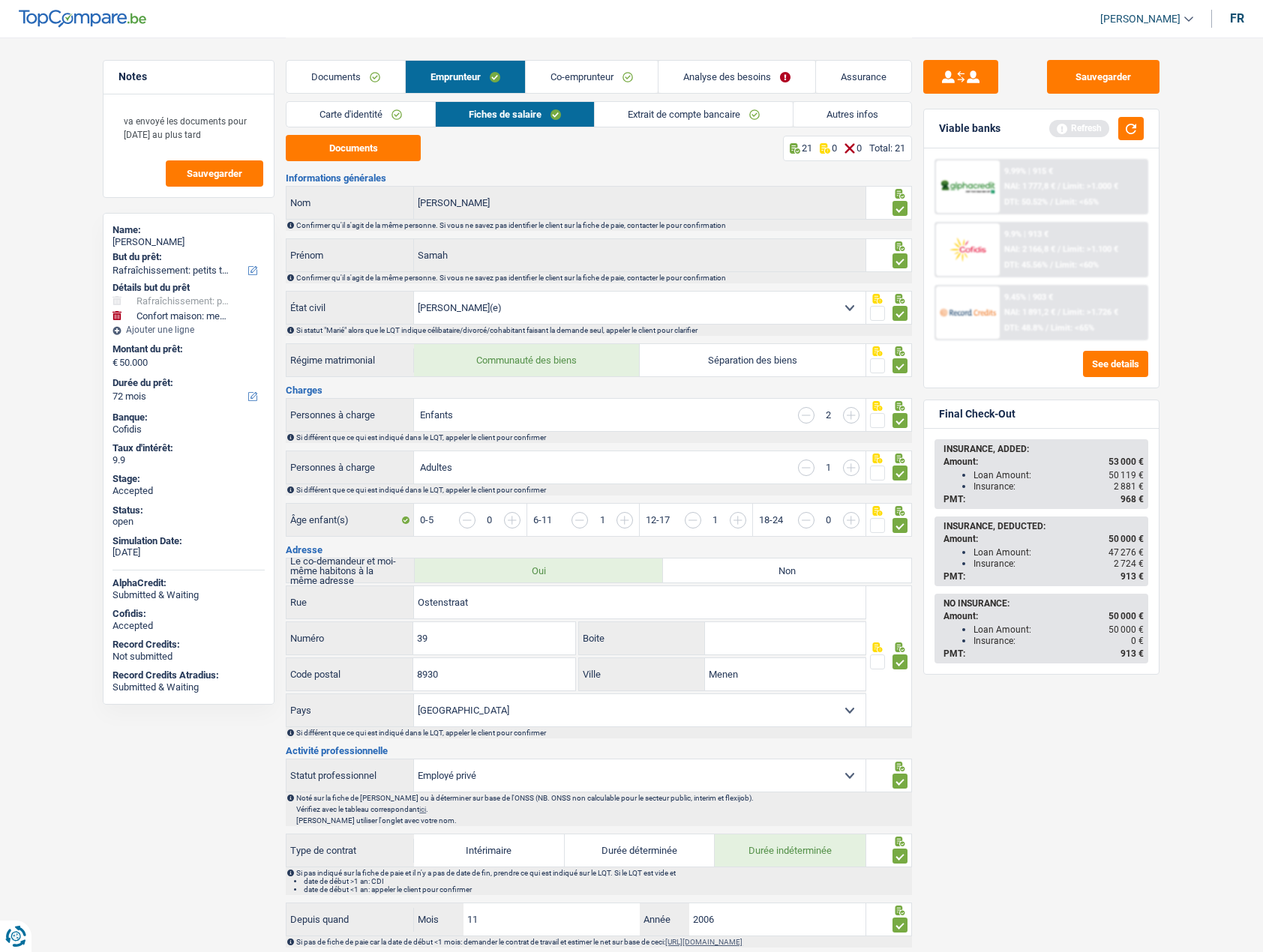
click at [605, 78] on link "Co-emprunteur" at bounding box center [592, 76] width 132 height 32
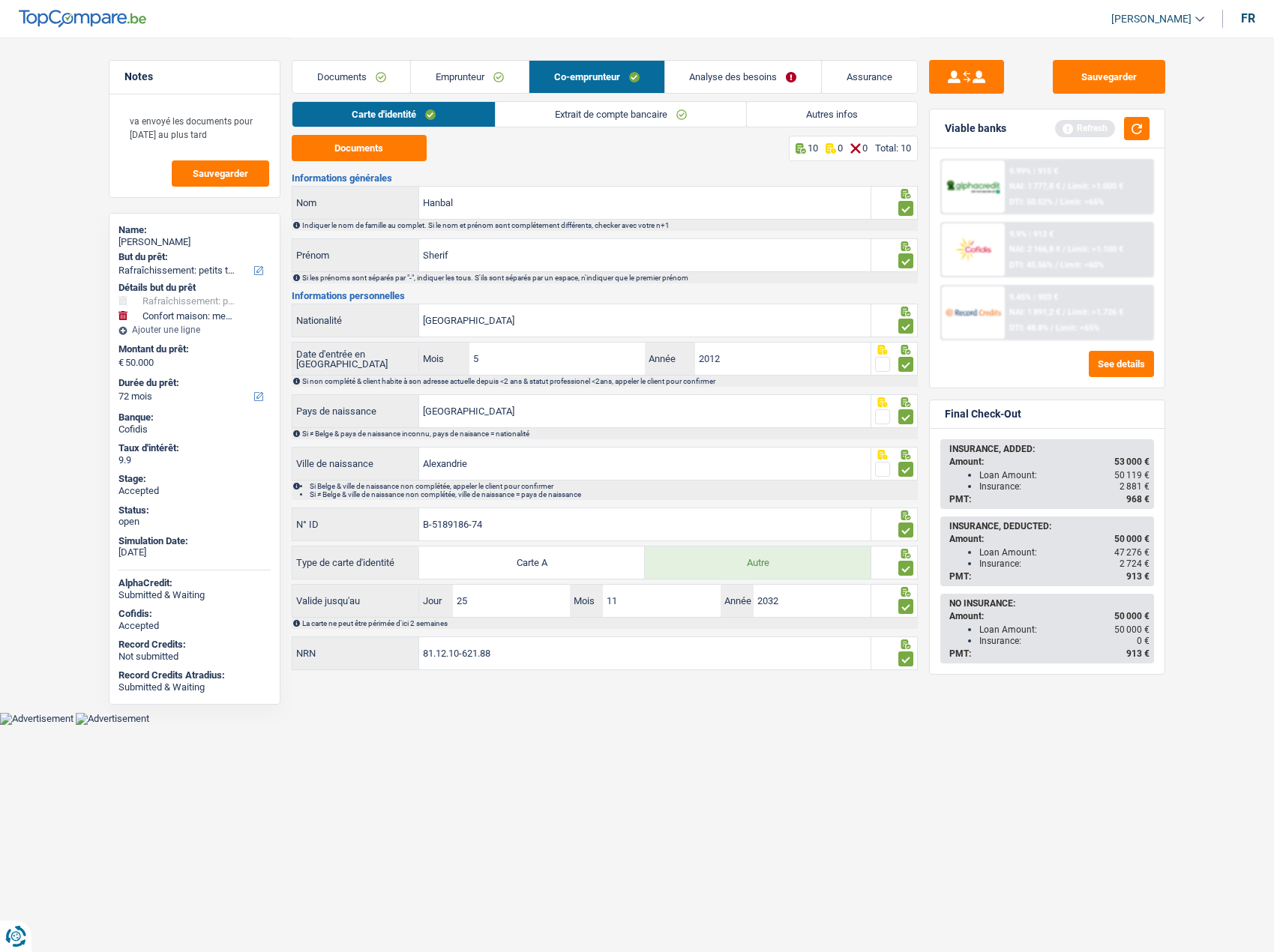
click at [569, 110] on link "Extrait de compte bancaire" at bounding box center [620, 115] width 250 height 25
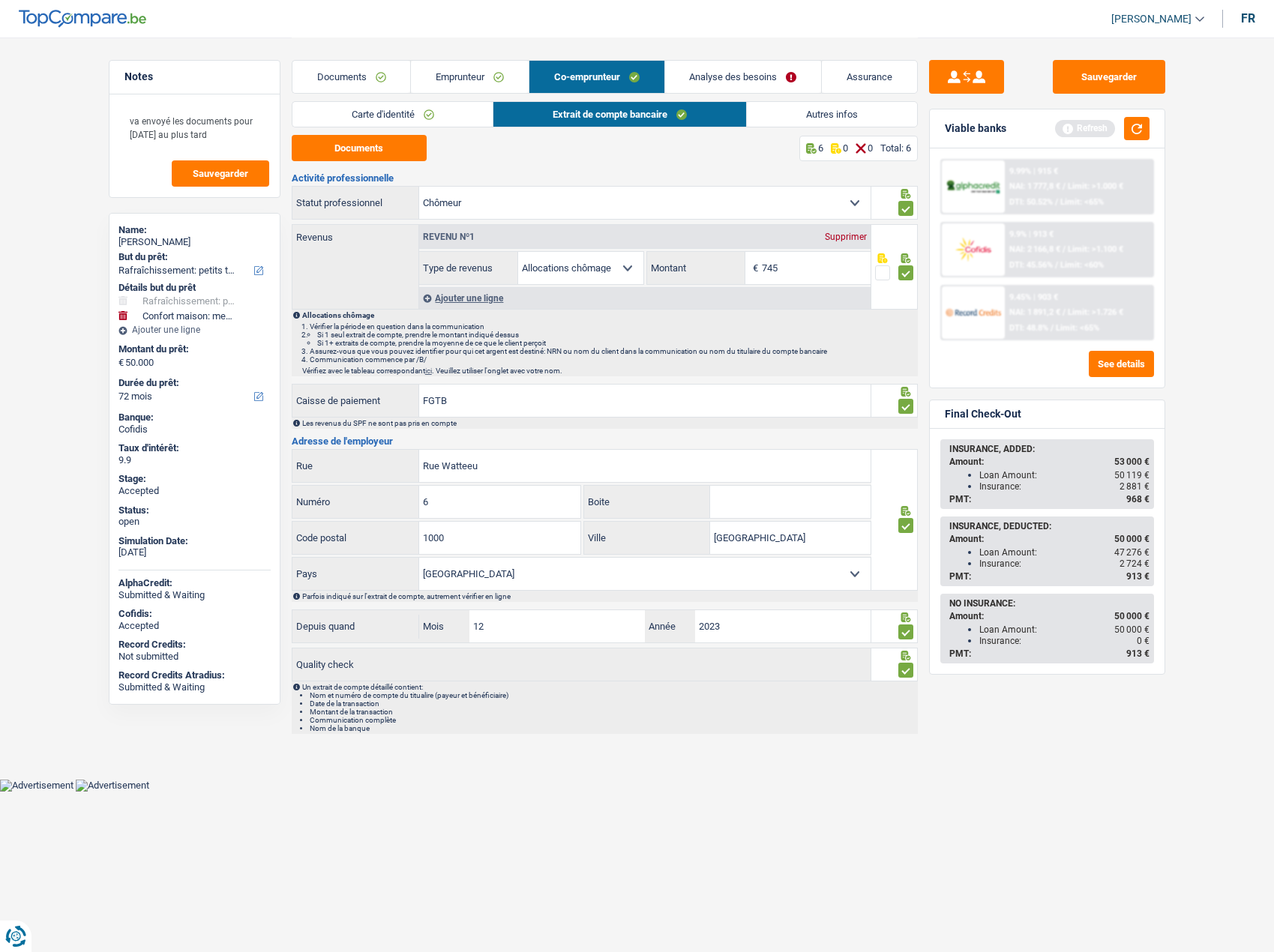
click at [725, 75] on link "Analyse des besoins" at bounding box center [743, 76] width 157 height 32
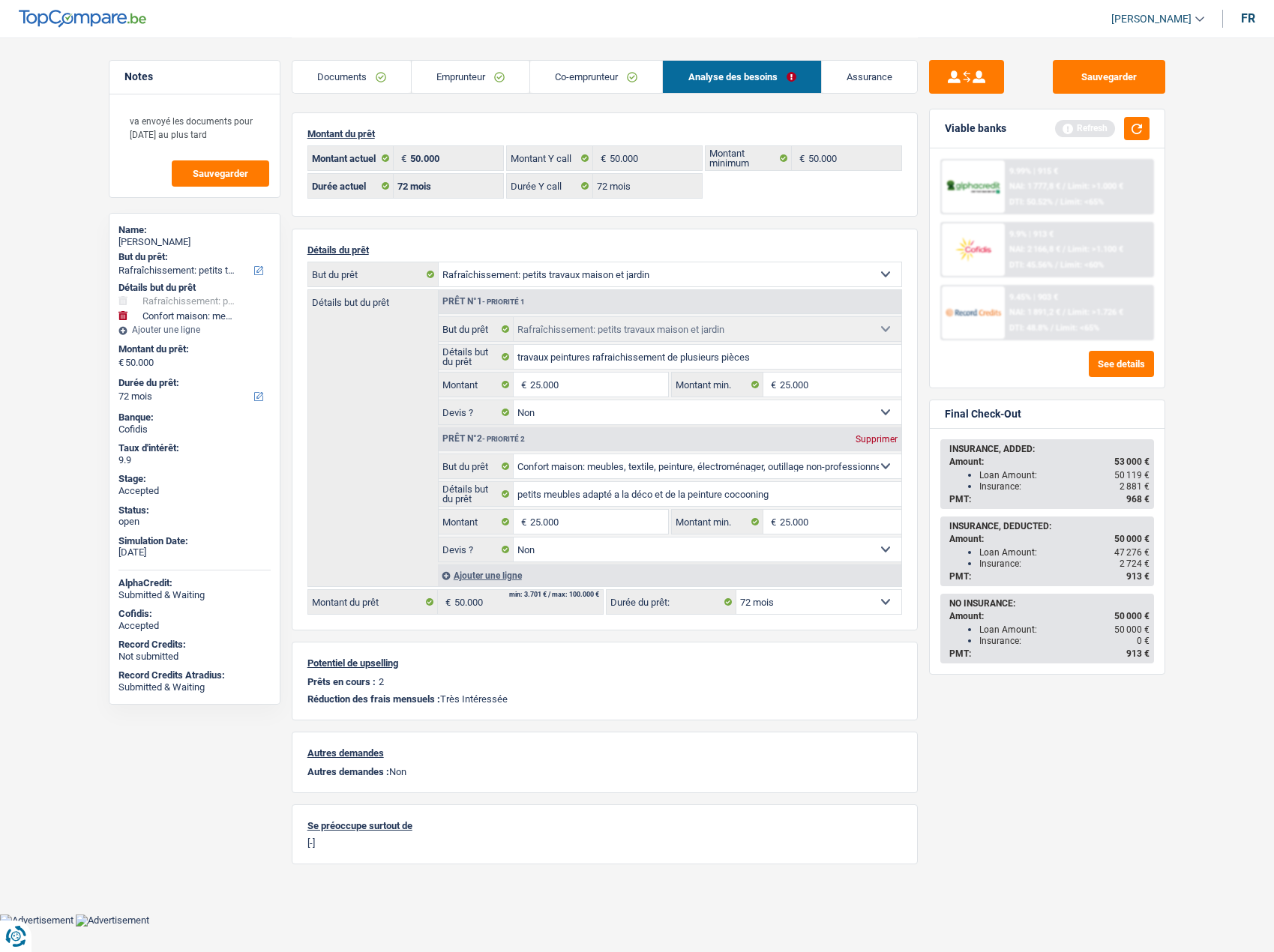
click at [1188, 510] on main "Notes va envoyé les documents pour lundi au plus tard Sauvegarder Name: Samah A…" at bounding box center [637, 457] width 1274 height 914
click at [855, 78] on link "Assurance" at bounding box center [869, 76] width 95 height 32
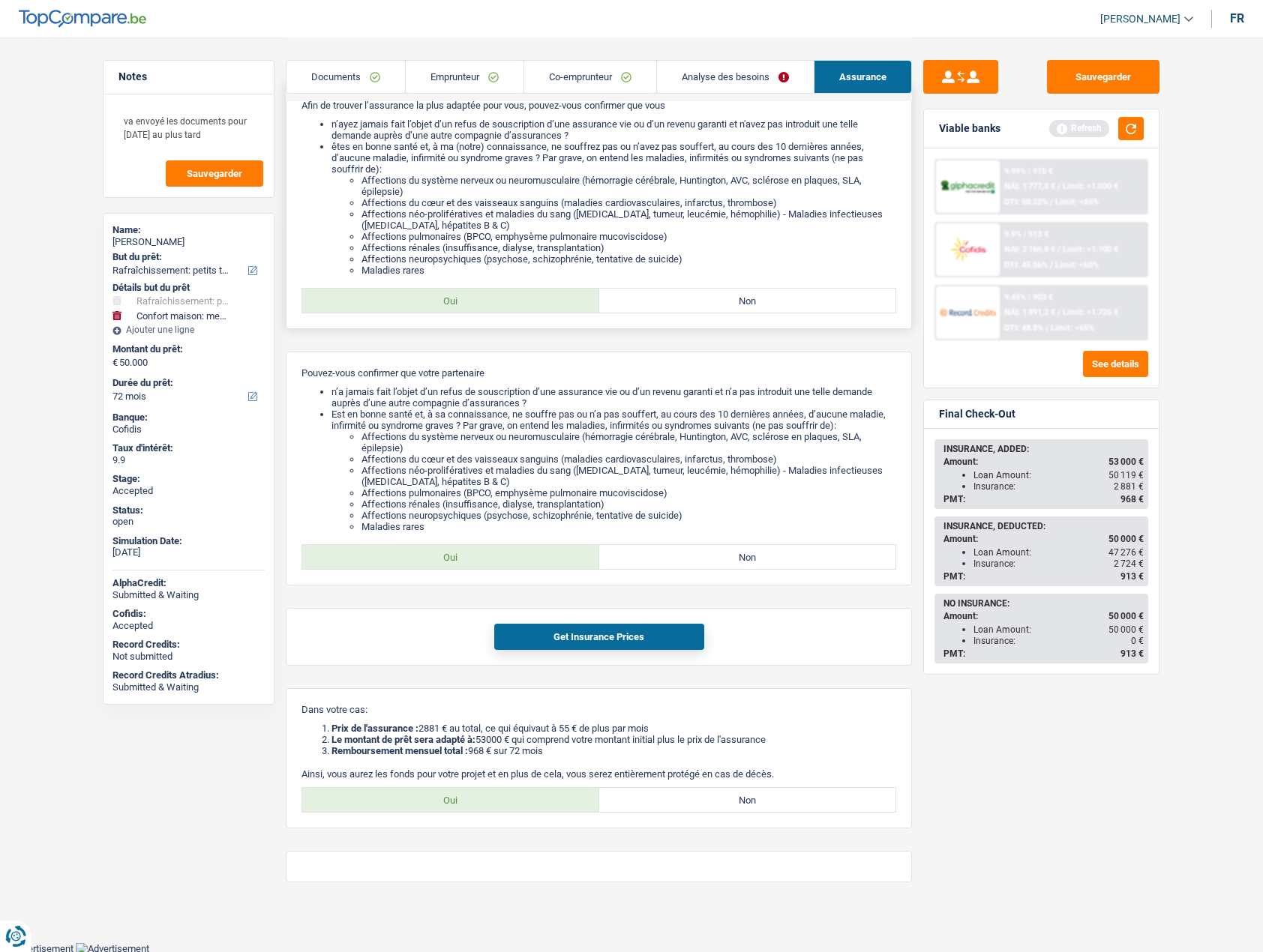
scroll to position [223, 0]
click at [471, 794] on label "Oui" at bounding box center [451, 798] width 297 height 24
click at [471, 794] on input "Oui" at bounding box center [451, 798] width 297 height 24
radio input "true"
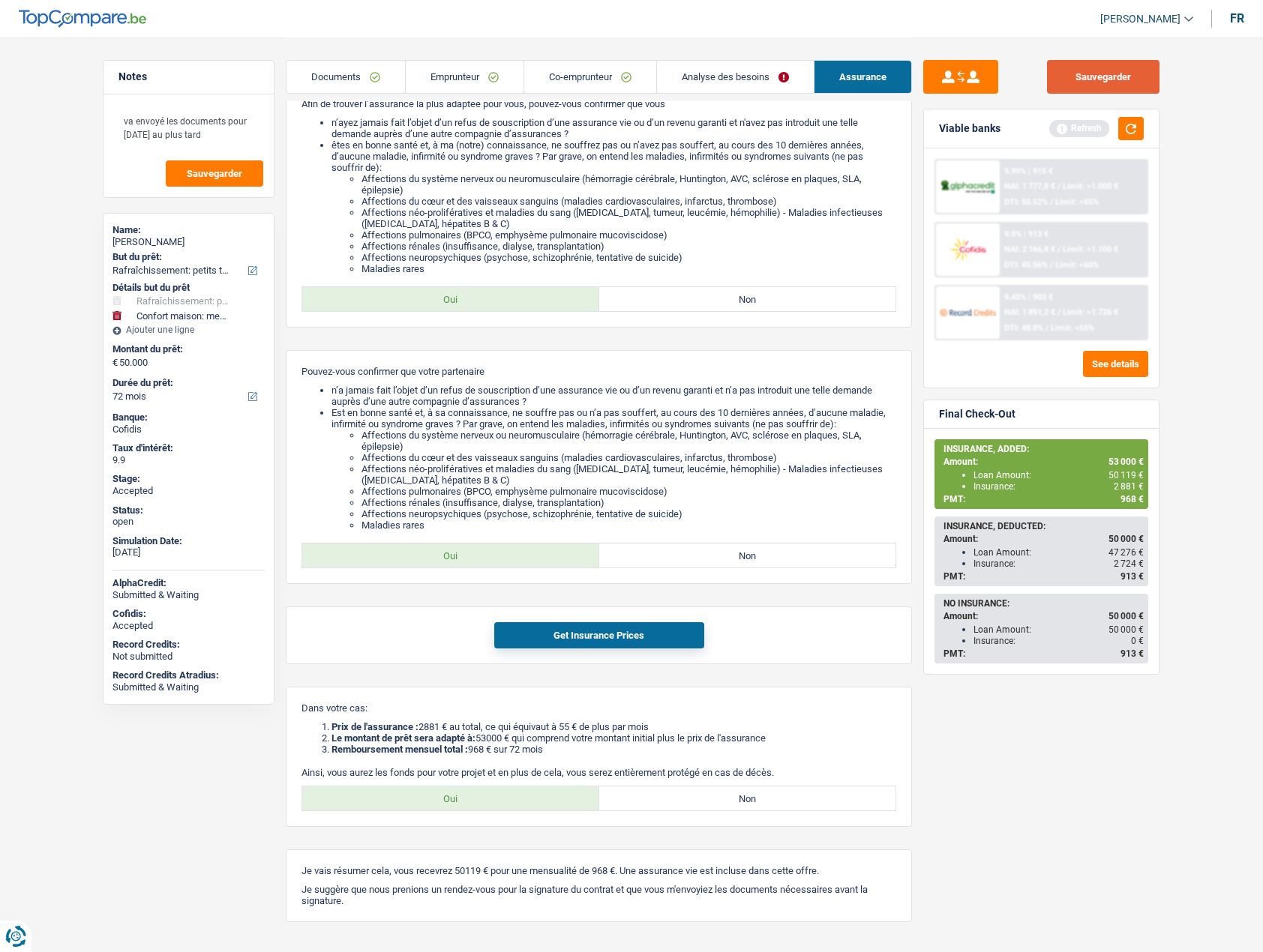
click at [1105, 74] on button "Sauvegarder" at bounding box center [1102, 76] width 112 height 34
click at [489, 69] on link "Emprunteur" at bounding box center [465, 76] width 118 height 32
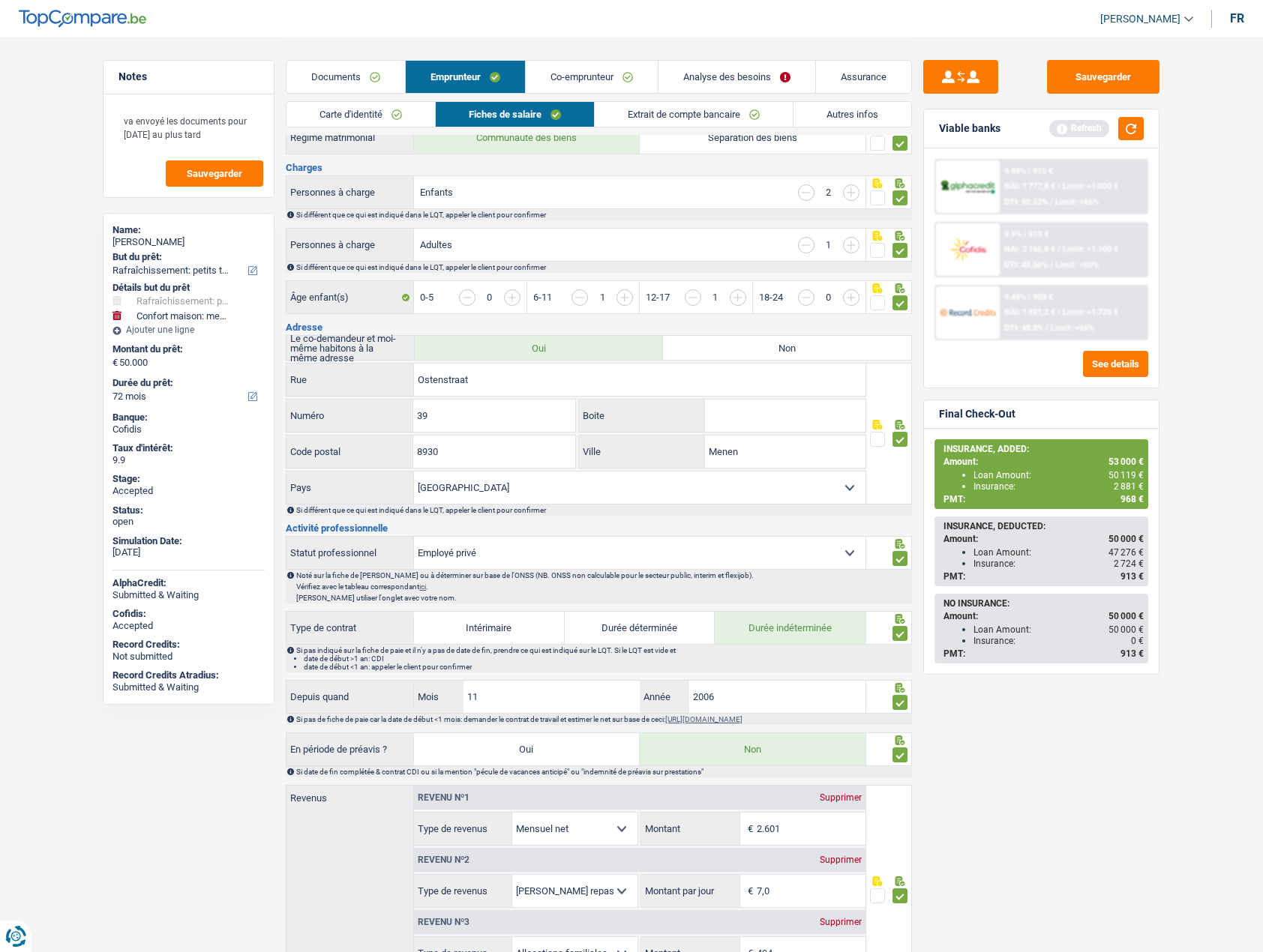
click at [565, 75] on link "Co-emprunteur" at bounding box center [592, 76] width 132 height 32
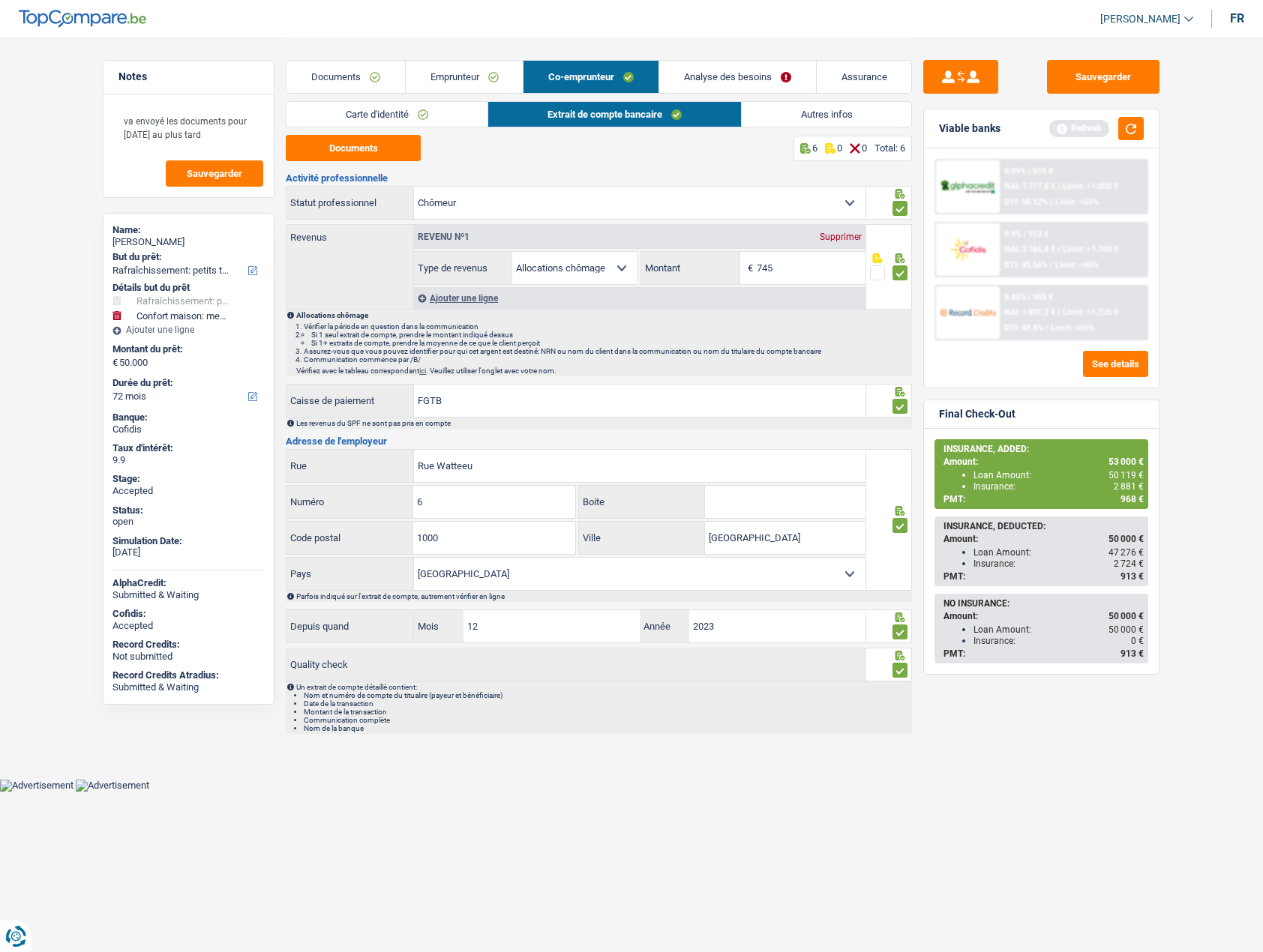
scroll to position [0, 0]
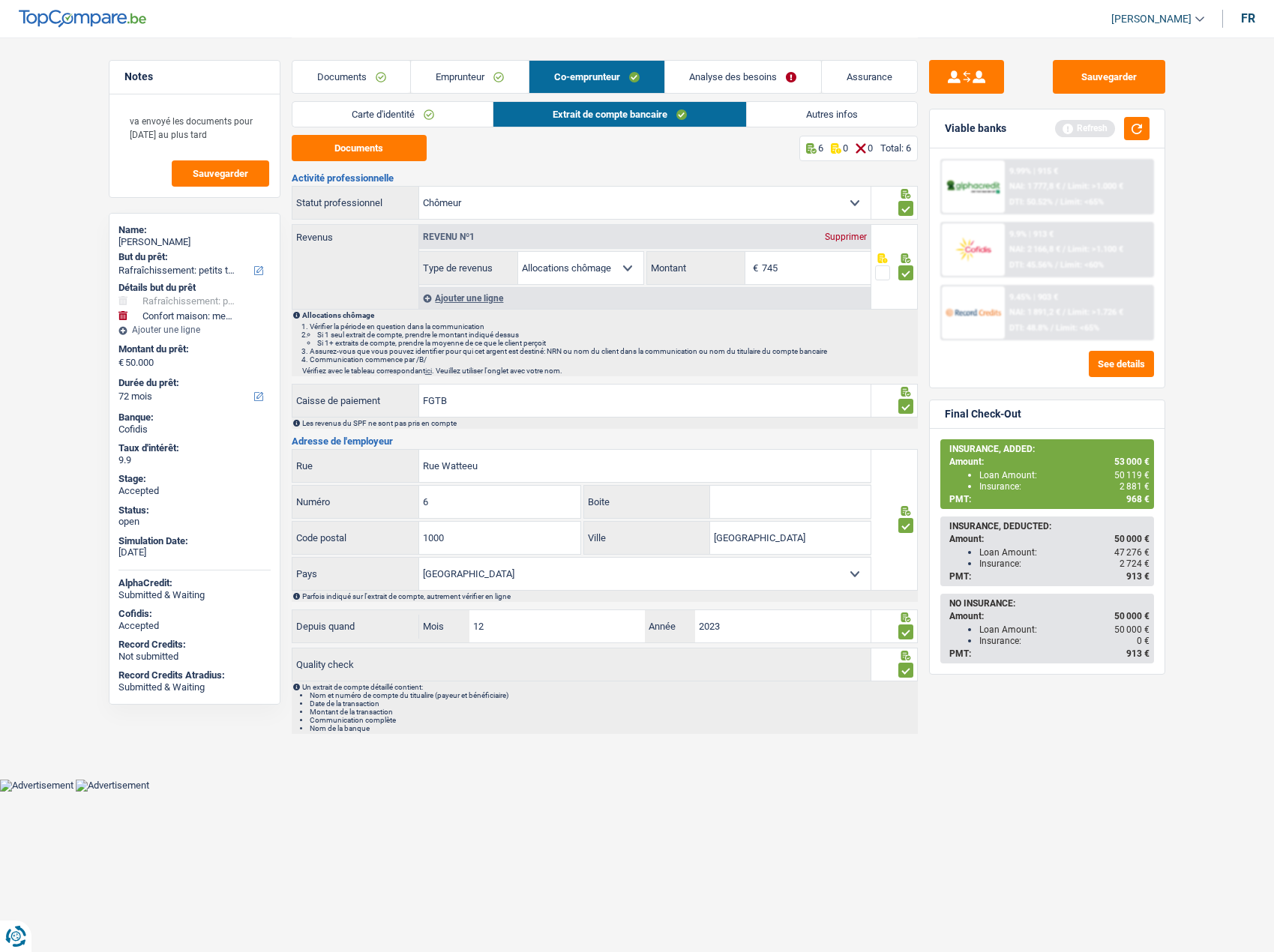
drag, startPoint x: 795, startPoint y: 111, endPoint x: 776, endPoint y: 111, distance: 19.0
click at [797, 112] on link "Autres infos" at bounding box center [831, 115] width 170 height 25
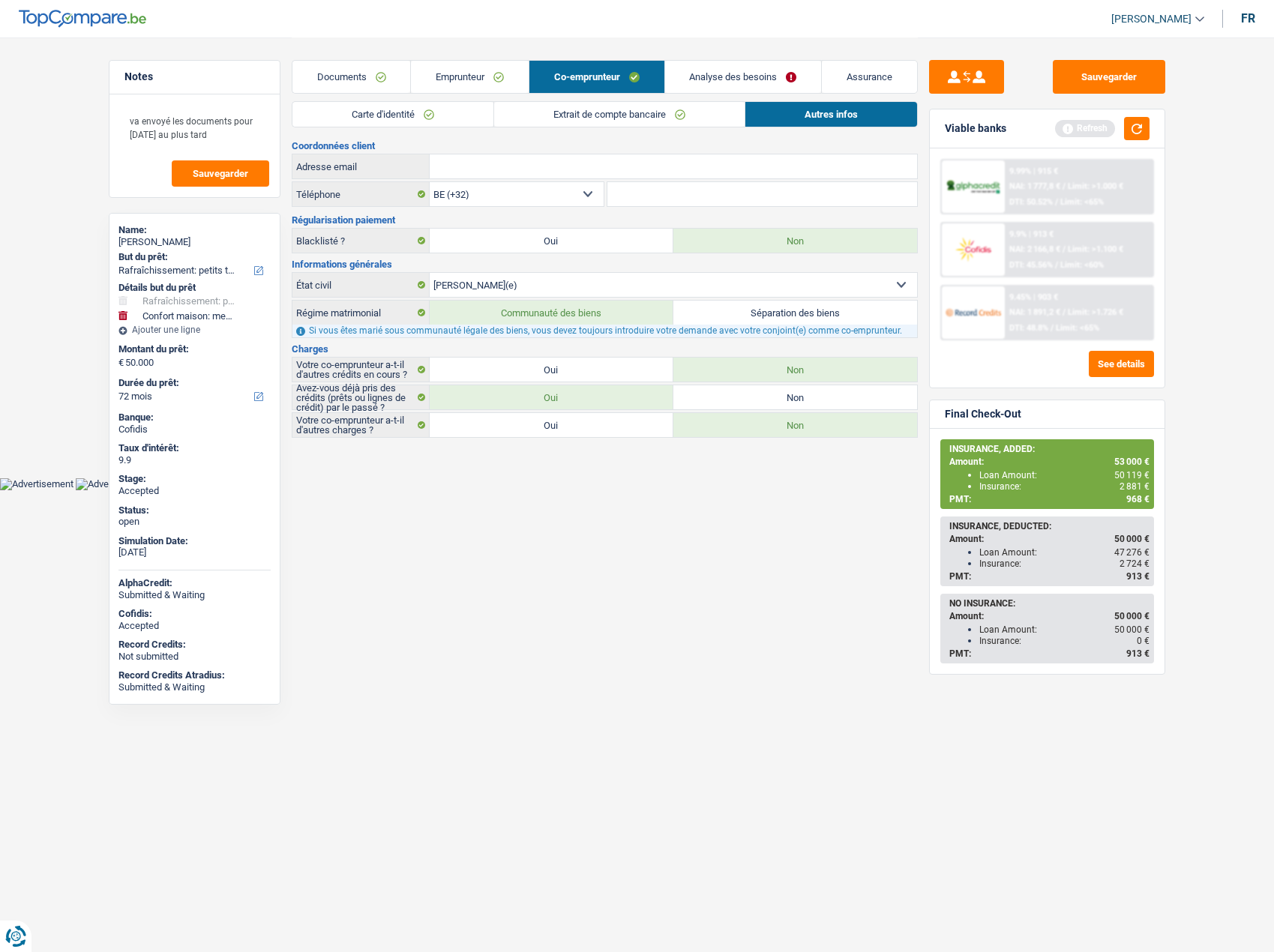
click at [349, 66] on link "Documents" at bounding box center [352, 76] width 119 height 32
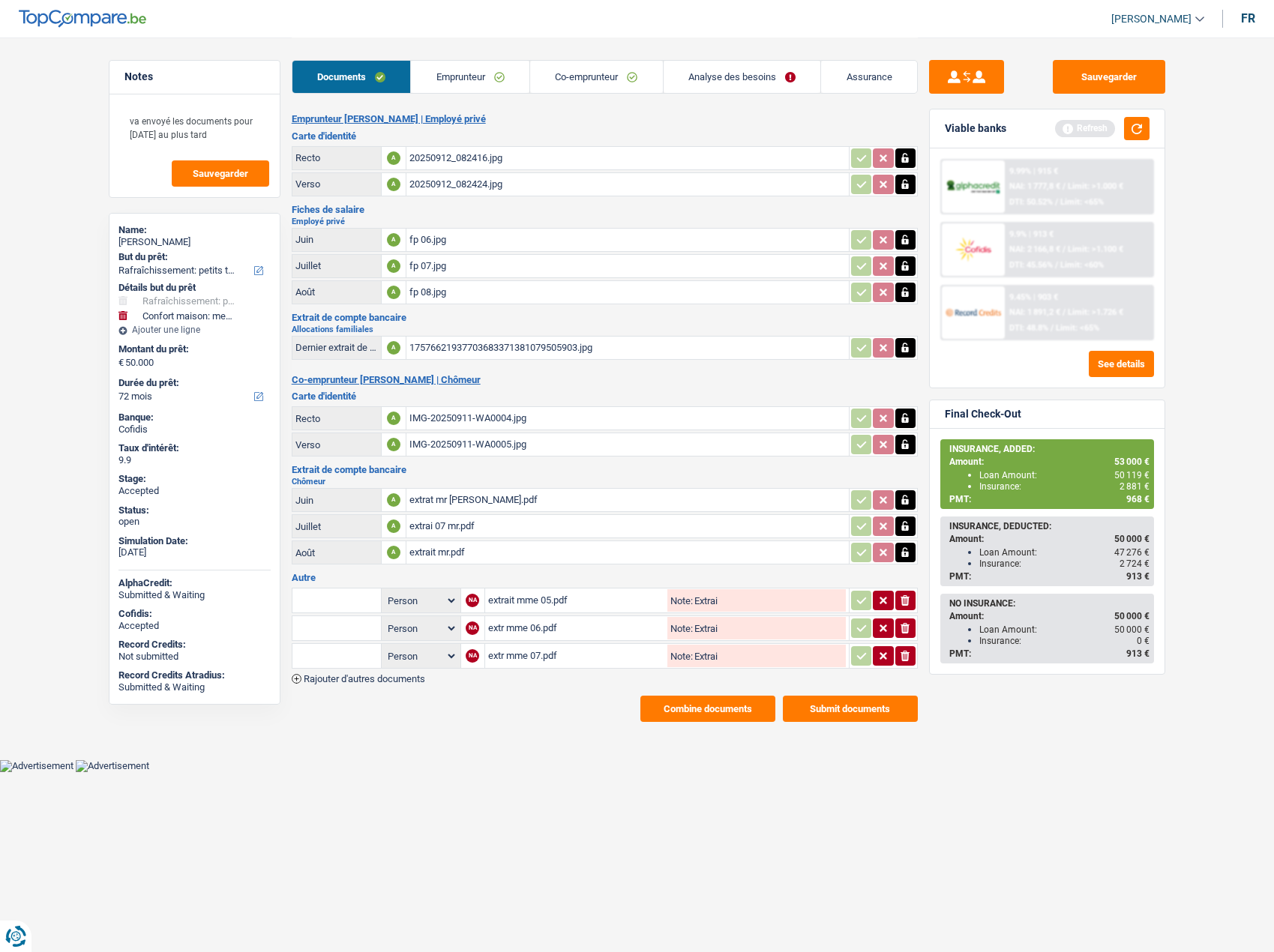
click at [476, 69] on link "Emprunteur" at bounding box center [469, 76] width 119 height 32
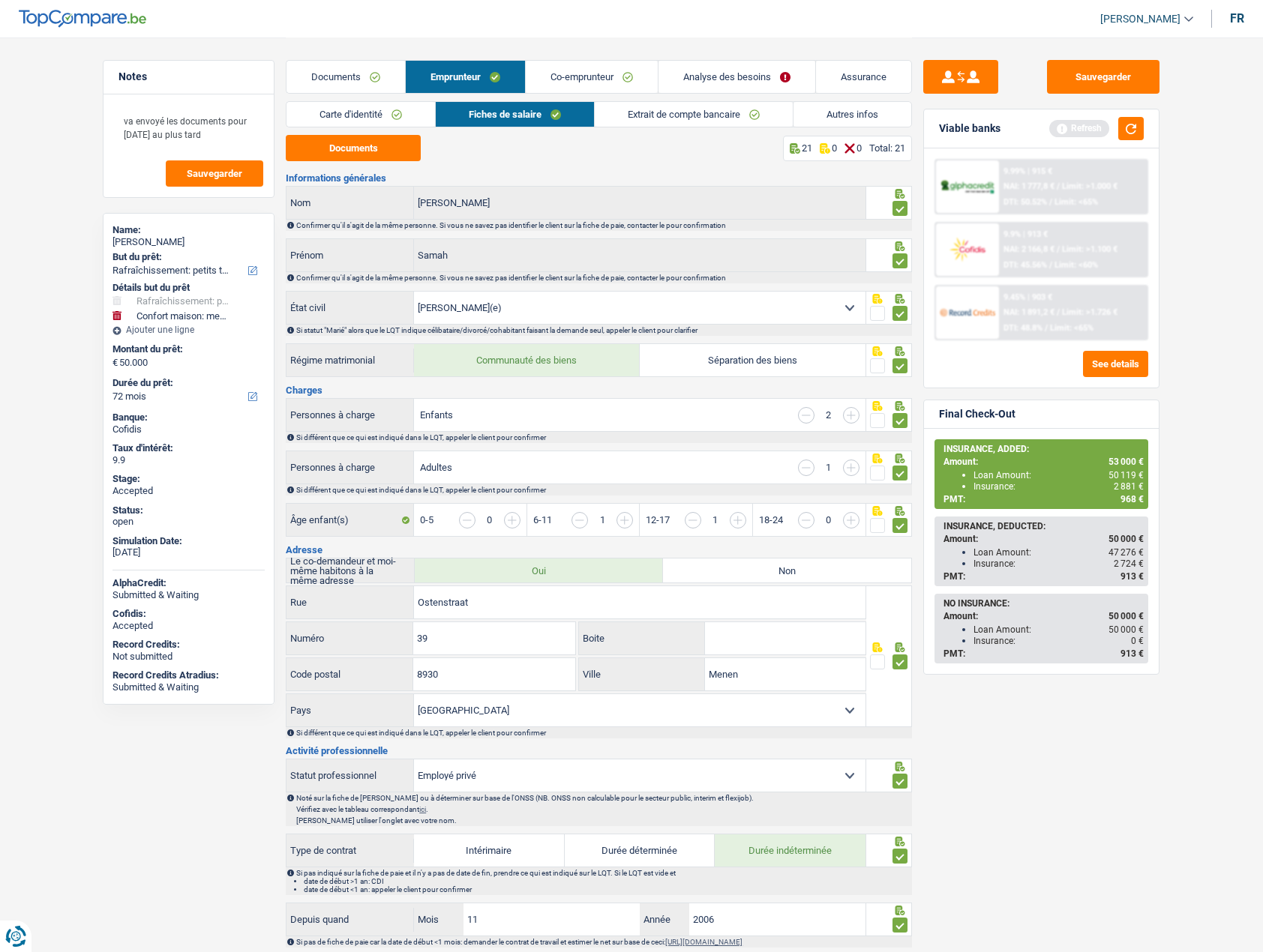
click at [844, 117] on link "Autres infos" at bounding box center [852, 115] width 118 height 25
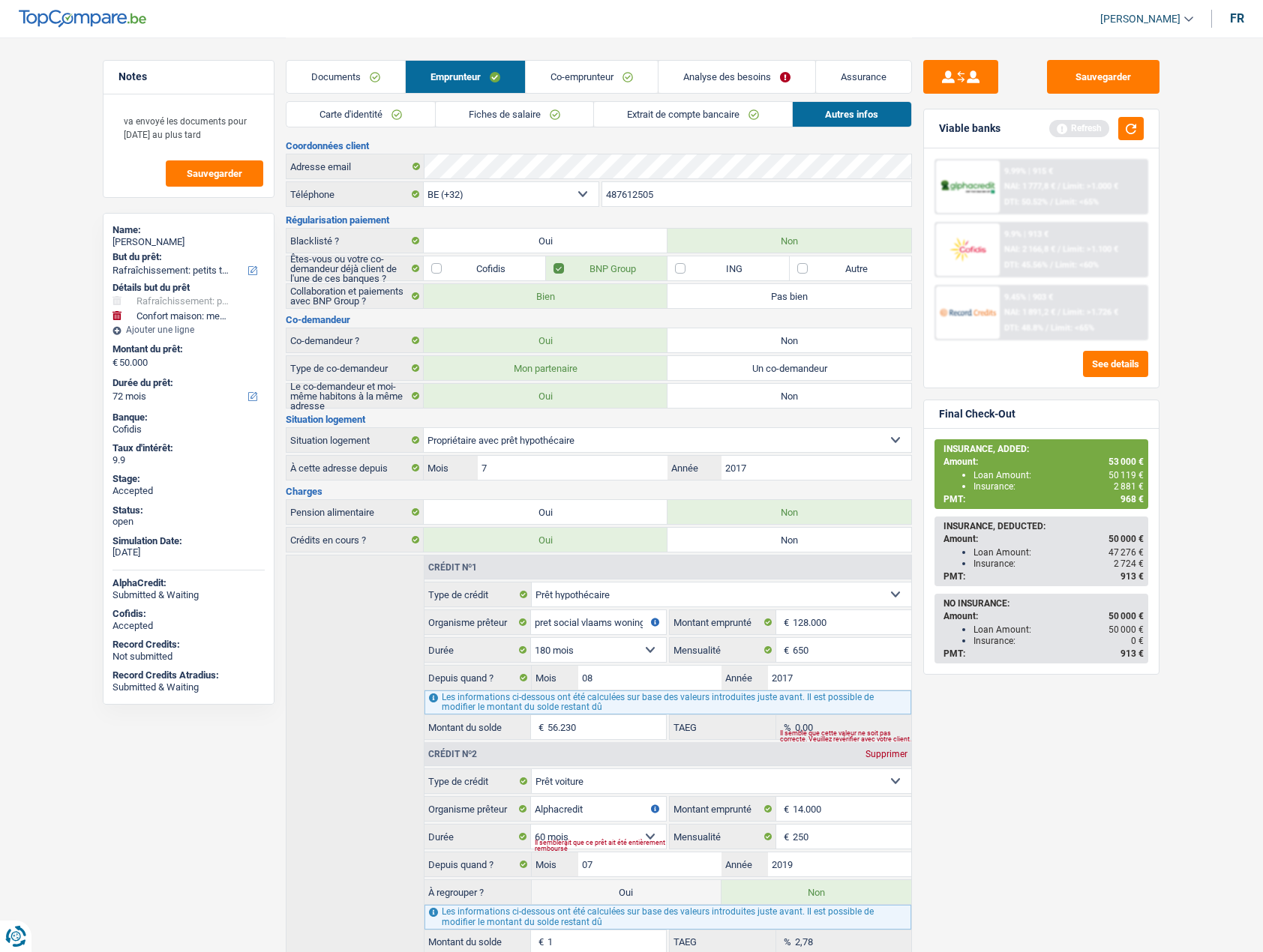
click at [190, 237] on div "Samah Ahmad Hussein Ali" at bounding box center [188, 242] width 152 height 12
click at [188, 236] on div "Samah Ahmad Hussein Ali" at bounding box center [188, 242] width 152 height 12
copy div "Samah Ahmad Hussein Ali"
click at [638, 192] on input "487612505" at bounding box center [757, 194] width 310 height 24
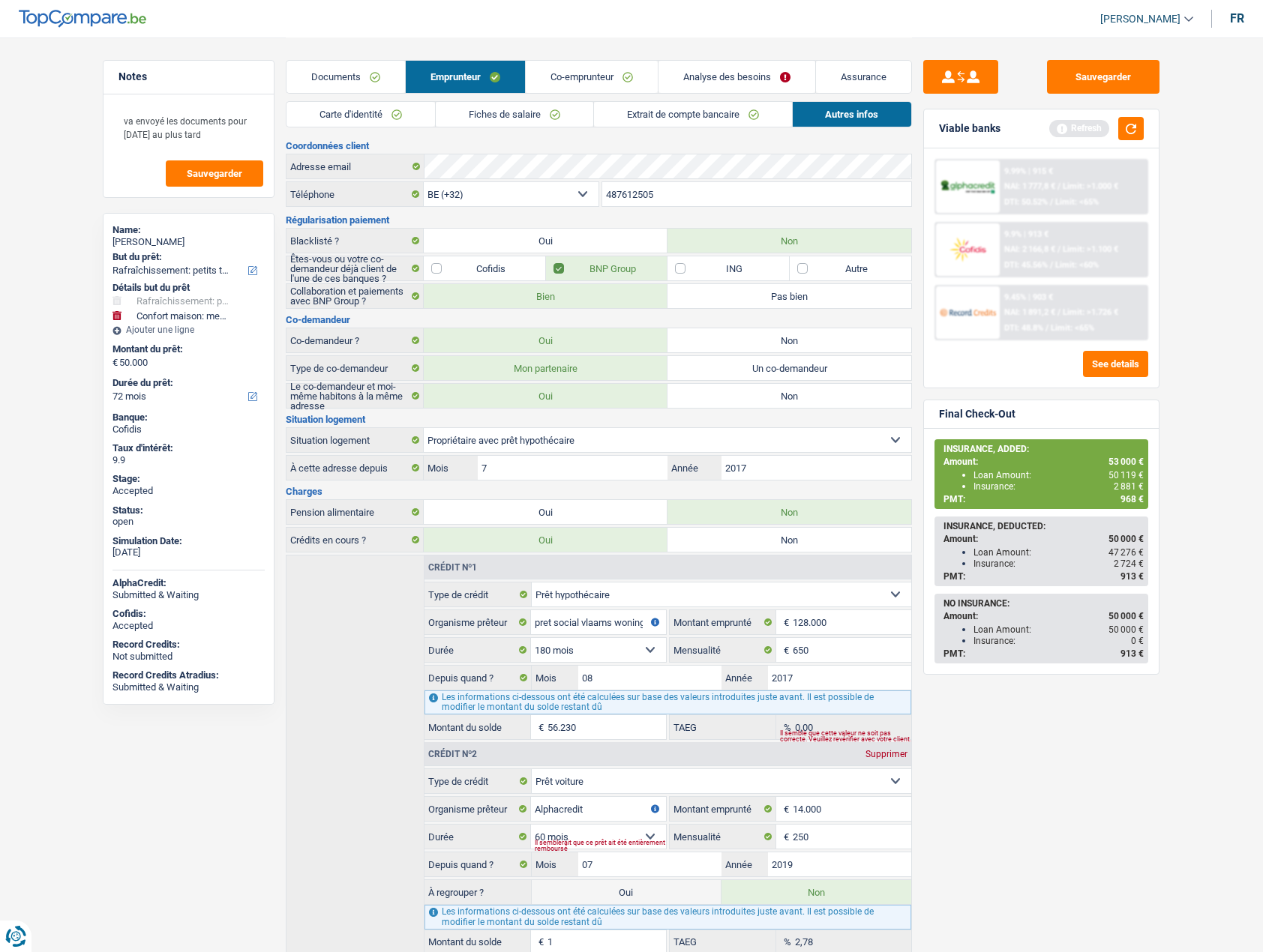
click at [640, 192] on input "487612505" at bounding box center [757, 194] width 310 height 24
click at [641, 192] on input "487612505" at bounding box center [757, 194] width 310 height 24
click at [644, 191] on input "487612505" at bounding box center [757, 194] width 310 height 24
click at [352, 71] on link "Documents" at bounding box center [345, 76] width 119 height 32
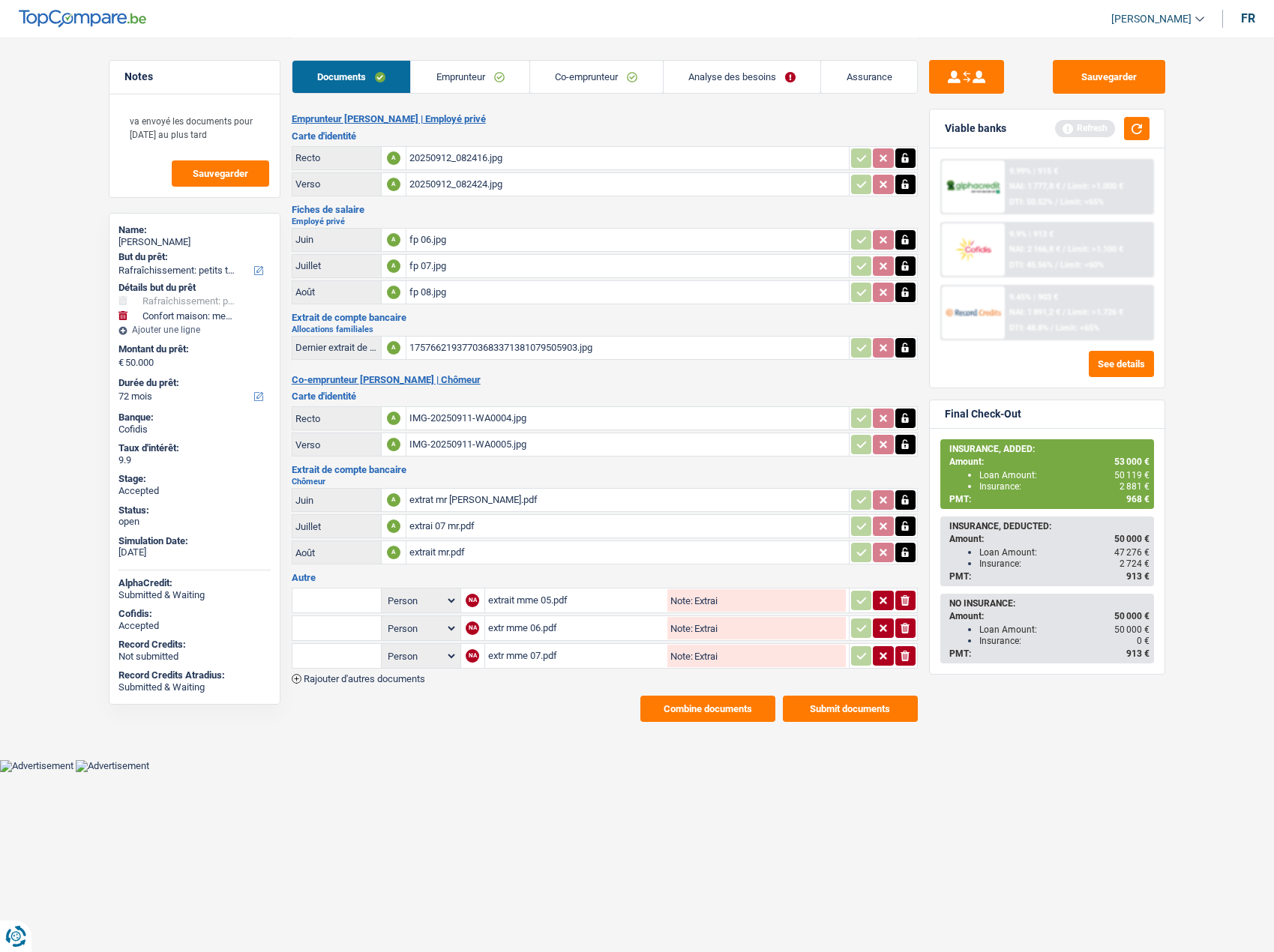
click at [433, 552] on div "extrait mr.pdf" at bounding box center [628, 553] width 436 height 23
click at [544, 80] on link "Co-emprunteur" at bounding box center [596, 76] width 133 height 32
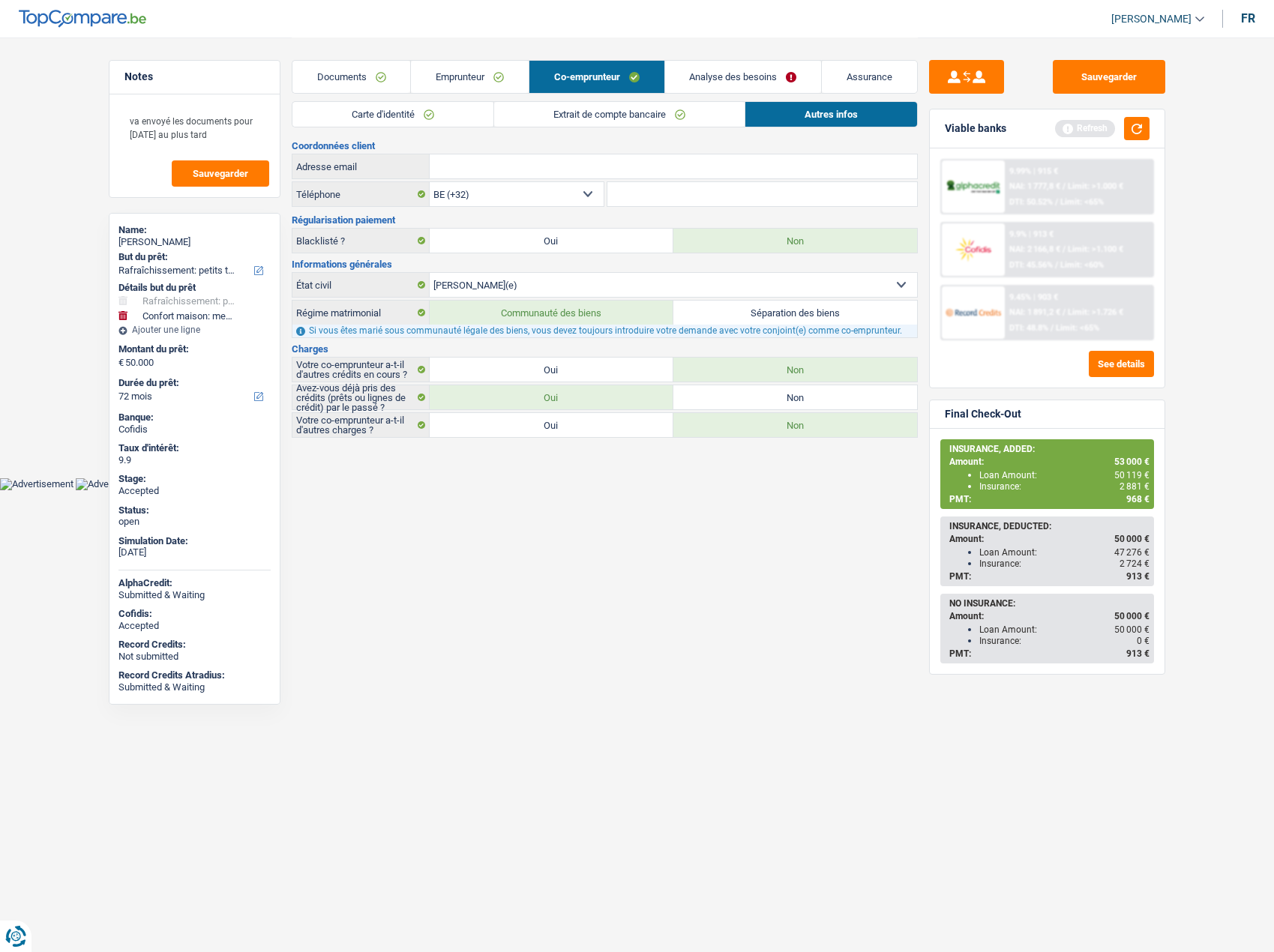
click at [373, 107] on link "Carte d'identité" at bounding box center [393, 115] width 201 height 25
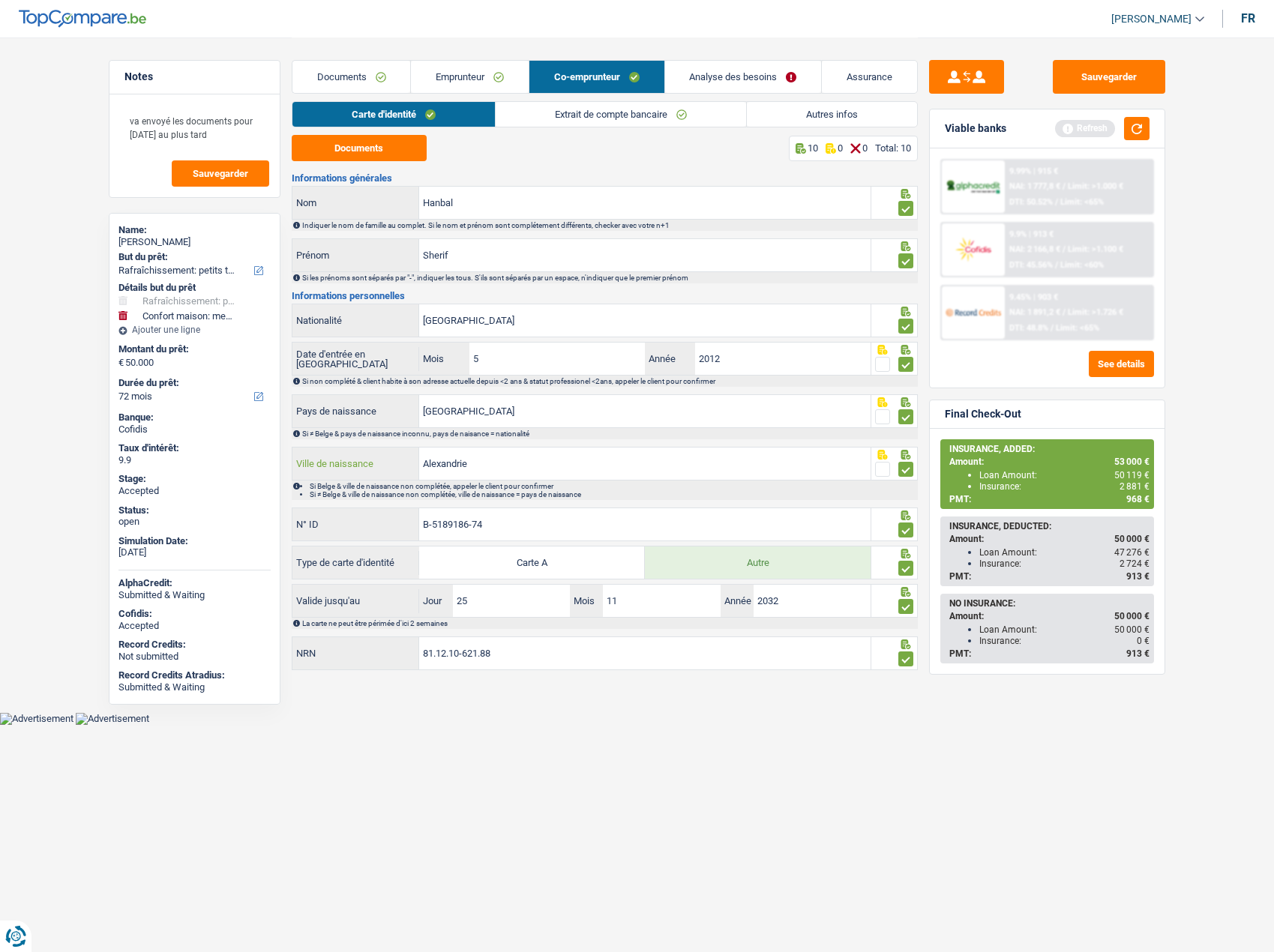
click at [462, 465] on input "Alexandrie" at bounding box center [644, 463] width 451 height 32
click at [461, 465] on input "Alexandrie" at bounding box center [644, 463] width 451 height 32
click at [460, 465] on input "Alexandrie" at bounding box center [644, 463] width 451 height 32
click at [461, 76] on link "Emprunteur" at bounding box center [469, 76] width 118 height 32
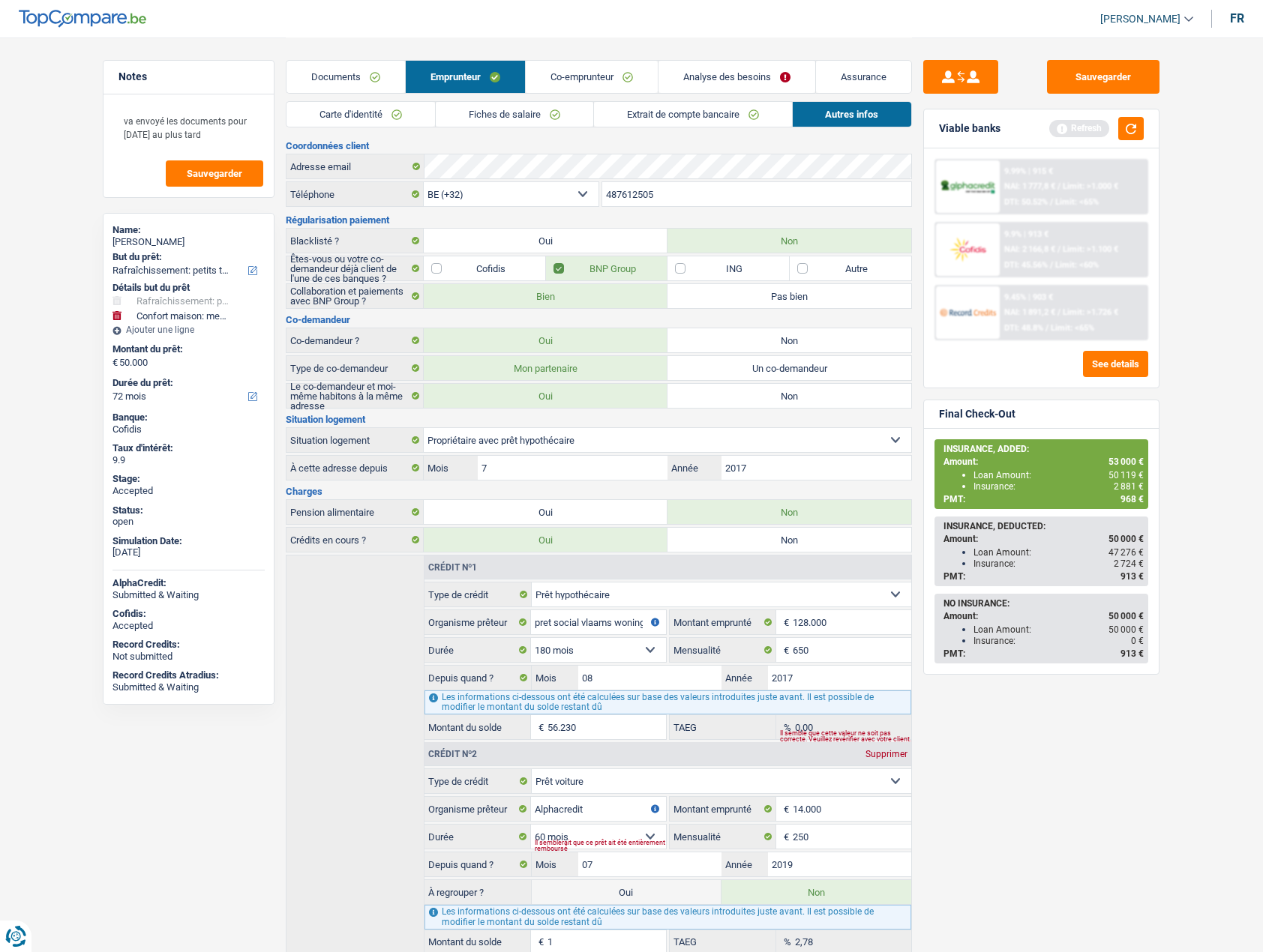
click at [480, 114] on link "Fiches de salaire" at bounding box center [514, 115] width 158 height 25
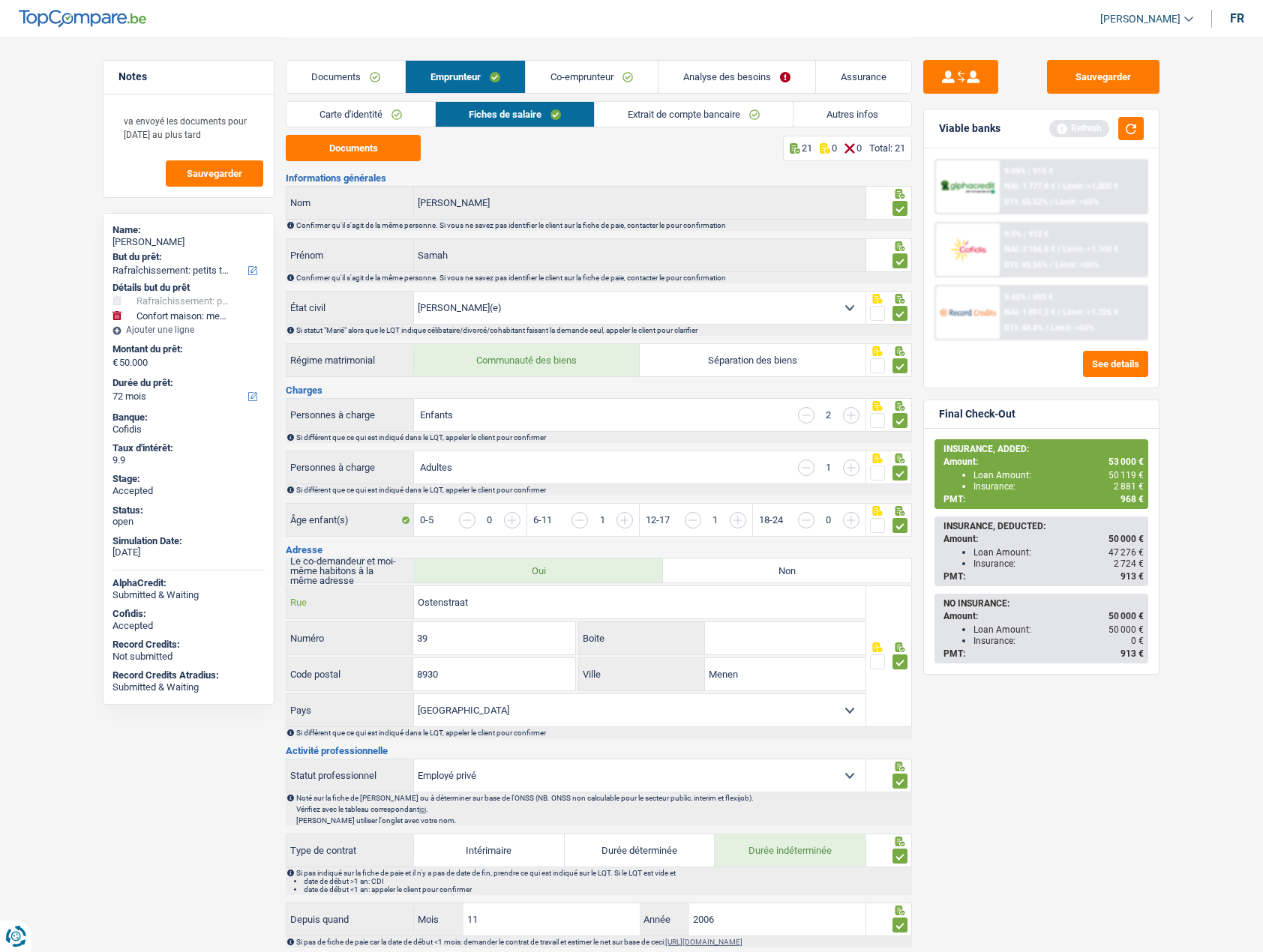
click at [444, 605] on input "Ostenstraat" at bounding box center [639, 602] width 451 height 32
click at [444, 604] on input "Ostenstraat" at bounding box center [639, 602] width 451 height 32
click at [429, 675] on input "8930" at bounding box center [493, 674] width 161 height 32
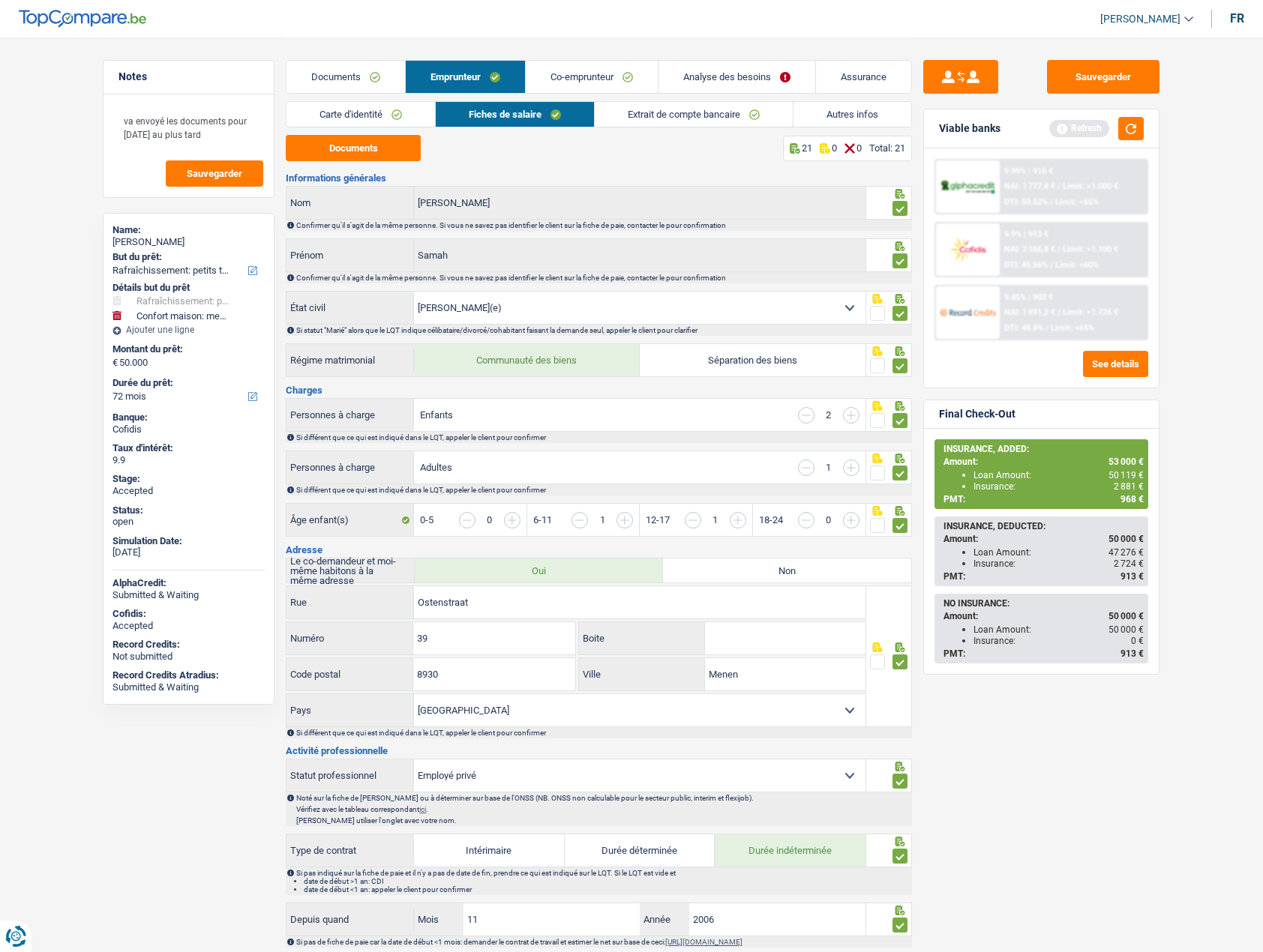
click at [1116, 487] on span "2 881 €" at bounding box center [1128, 486] width 30 height 10
click at [1117, 486] on span "2 881 €" at bounding box center [1128, 486] width 30 height 10
copy span "2 881"
click at [1093, 88] on button "Sauvegarder" at bounding box center [1102, 76] width 112 height 34
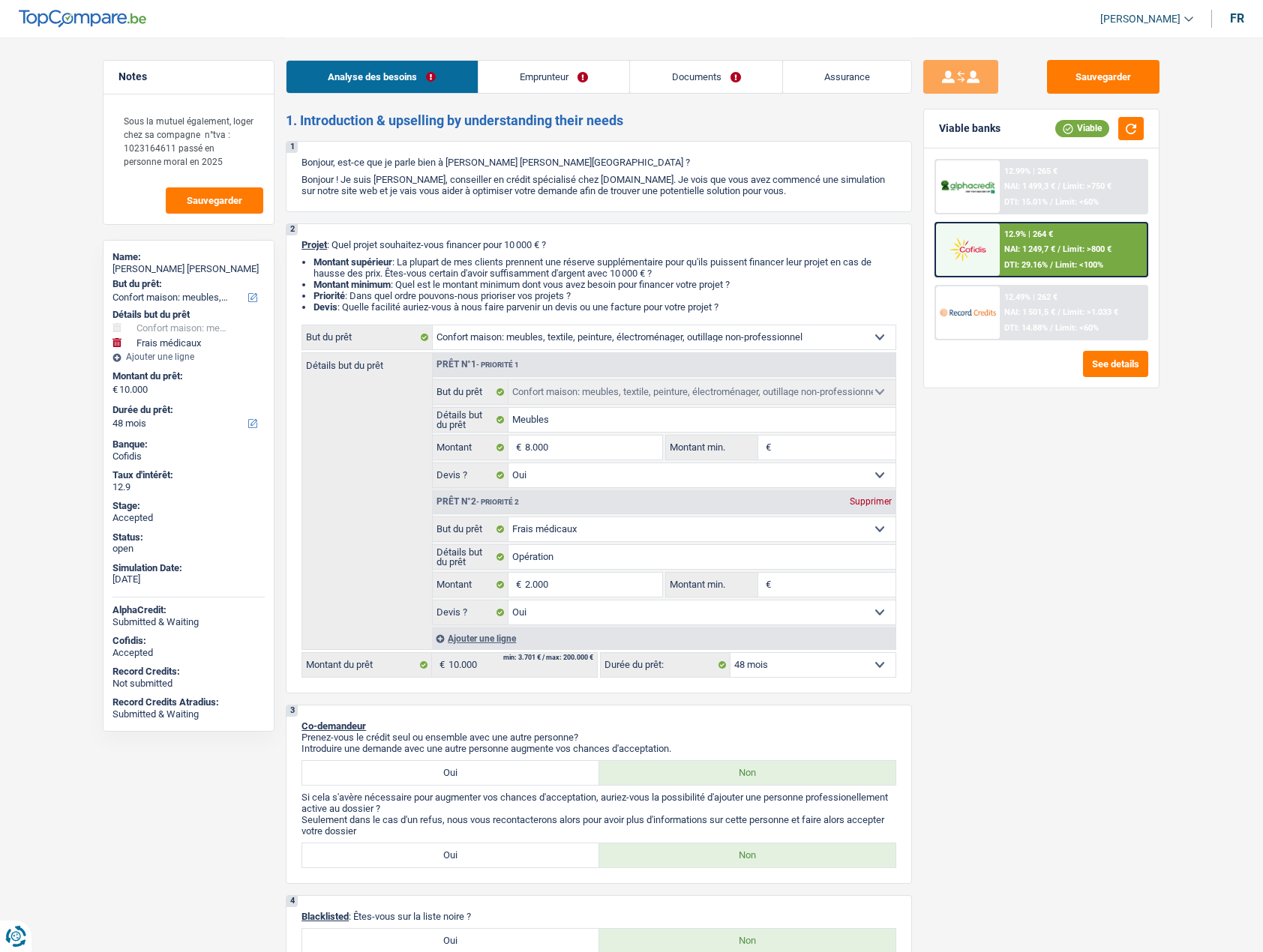
select select "household"
select select "medical"
select select "48"
select select "household"
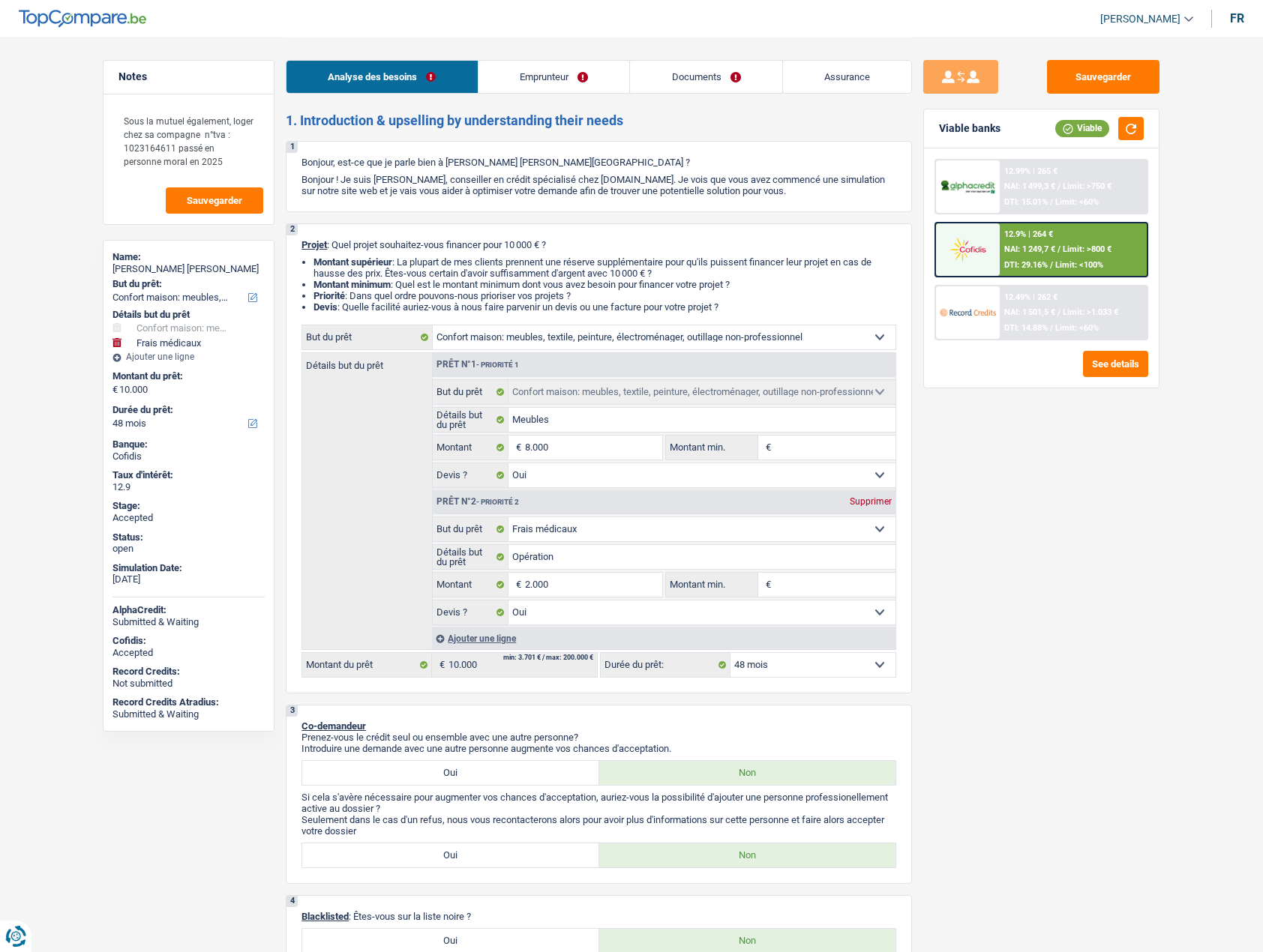
select select "household"
select select "yes"
select select "medical"
select select "yes"
select select "48"
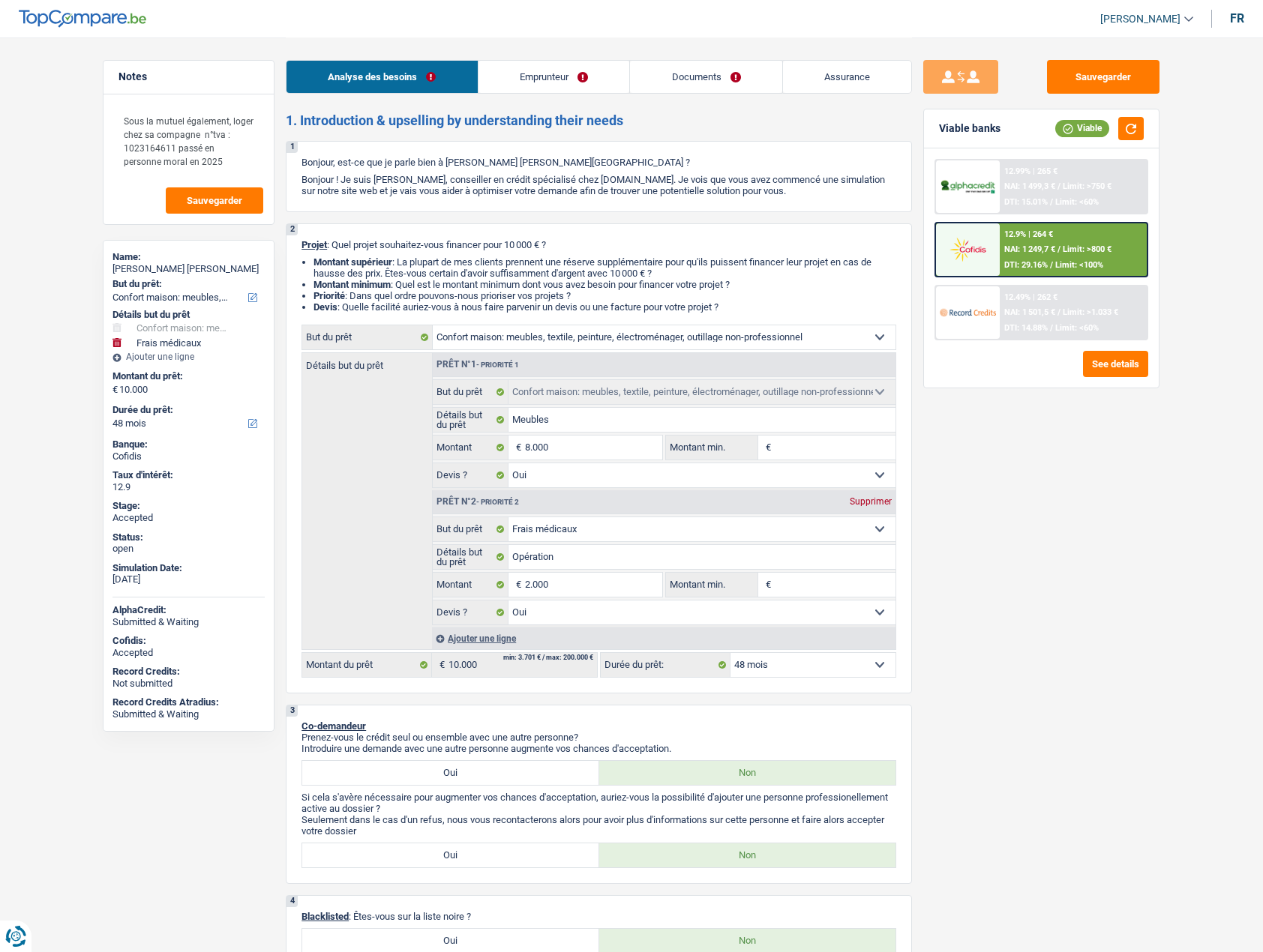
select select "retired"
select select "pension"
select select "liveWithParents"
select select "household"
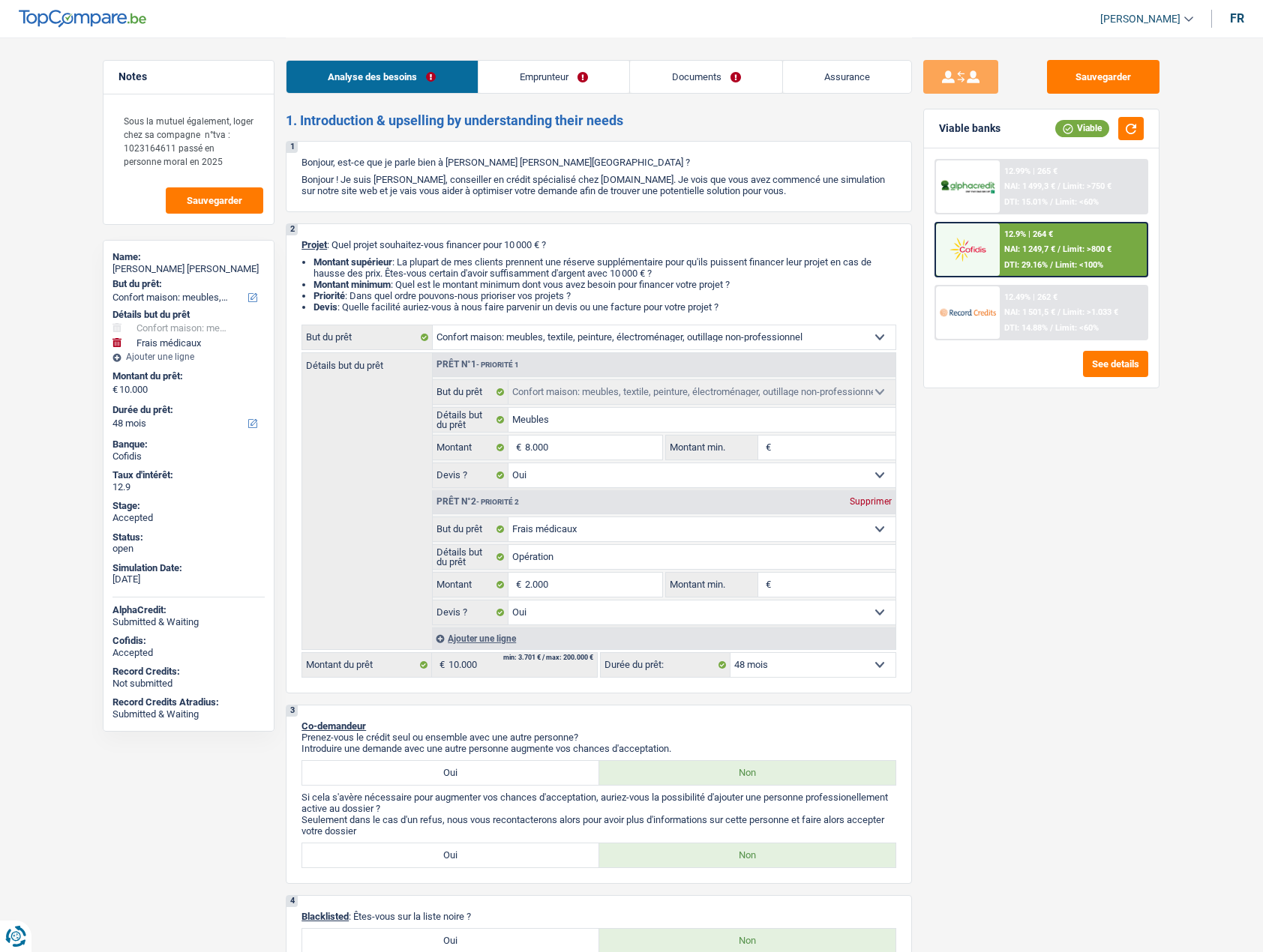
select select "yes"
select select "medical"
select select "yes"
select select "48"
click at [845, 80] on link "Assurance" at bounding box center [847, 76] width 129 height 32
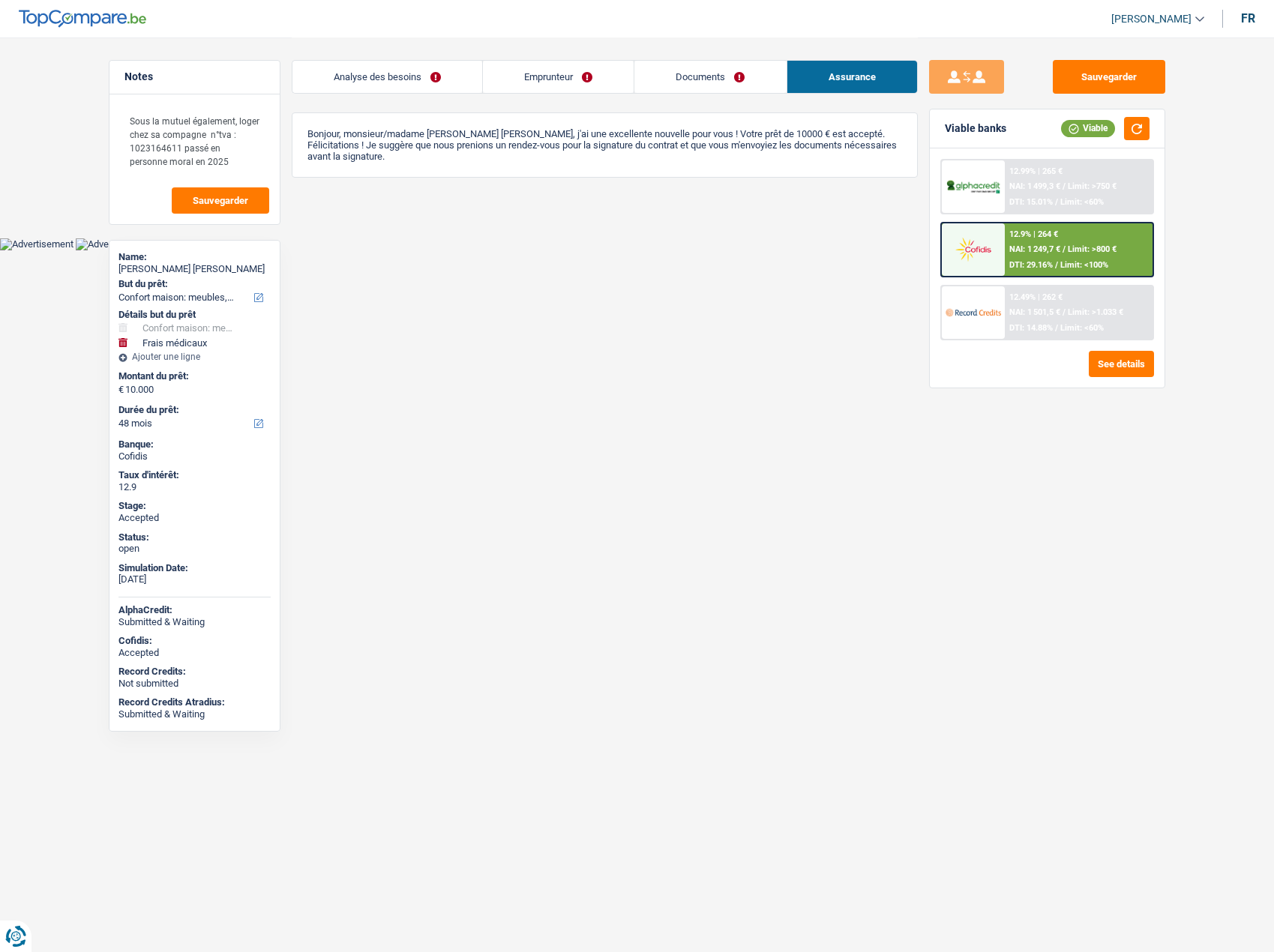
click at [684, 75] on link "Documents" at bounding box center [710, 76] width 151 height 32
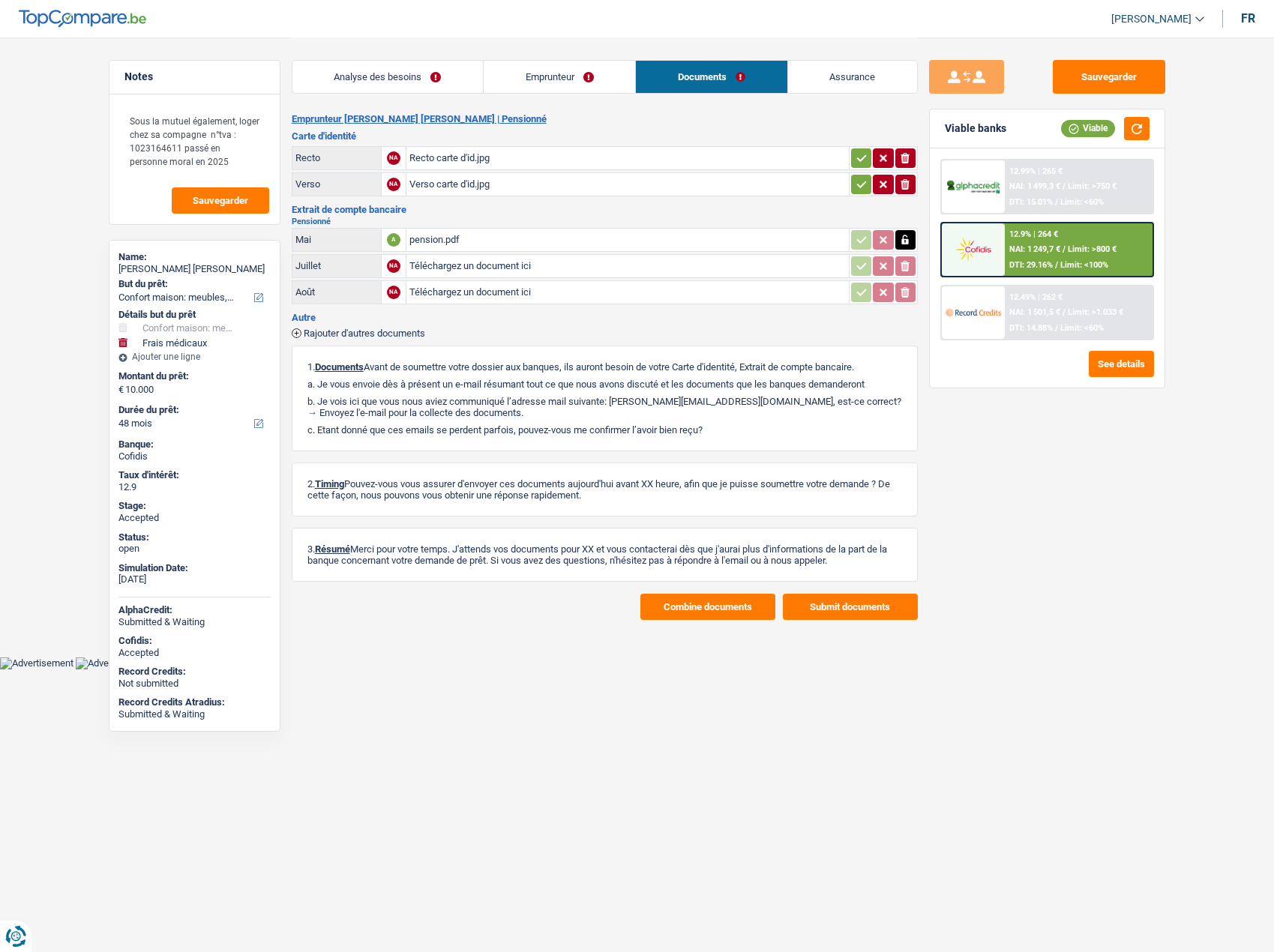
click at [554, 75] on link "Emprunteur" at bounding box center [559, 76] width 151 height 32
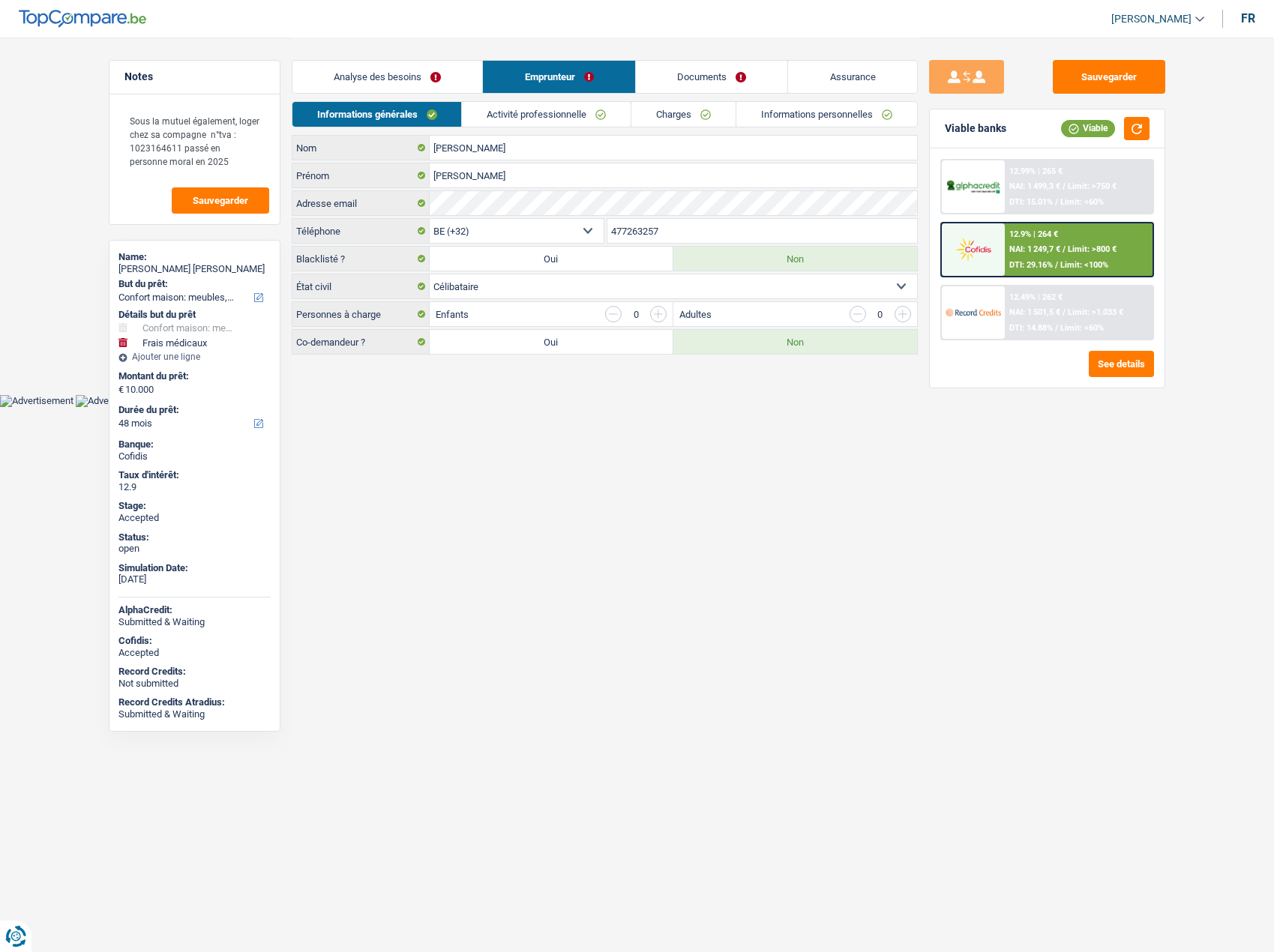
click at [417, 75] on link "Analyse des besoins" at bounding box center [388, 76] width 191 height 32
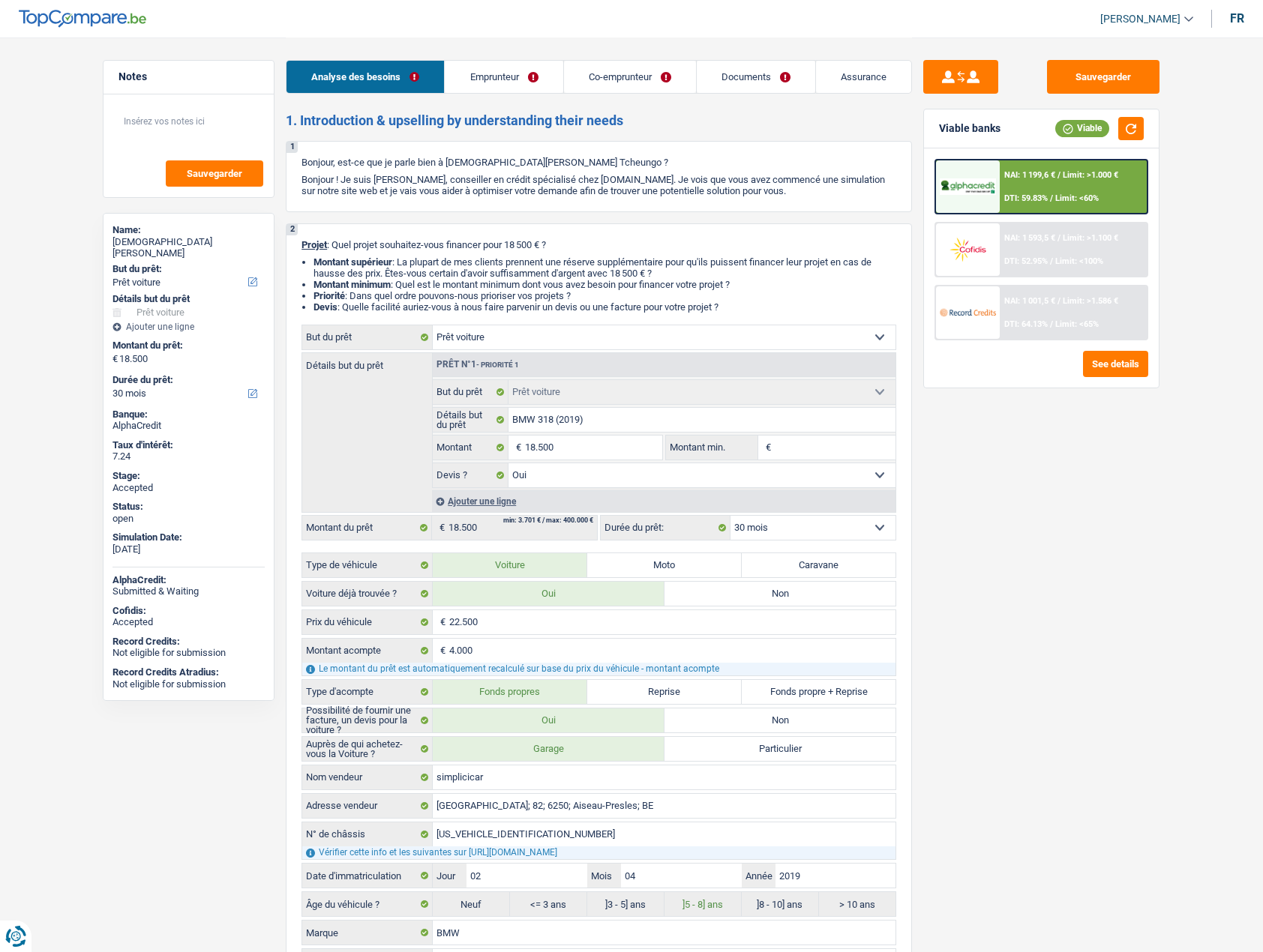
select select "car"
select select "30"
select select "car"
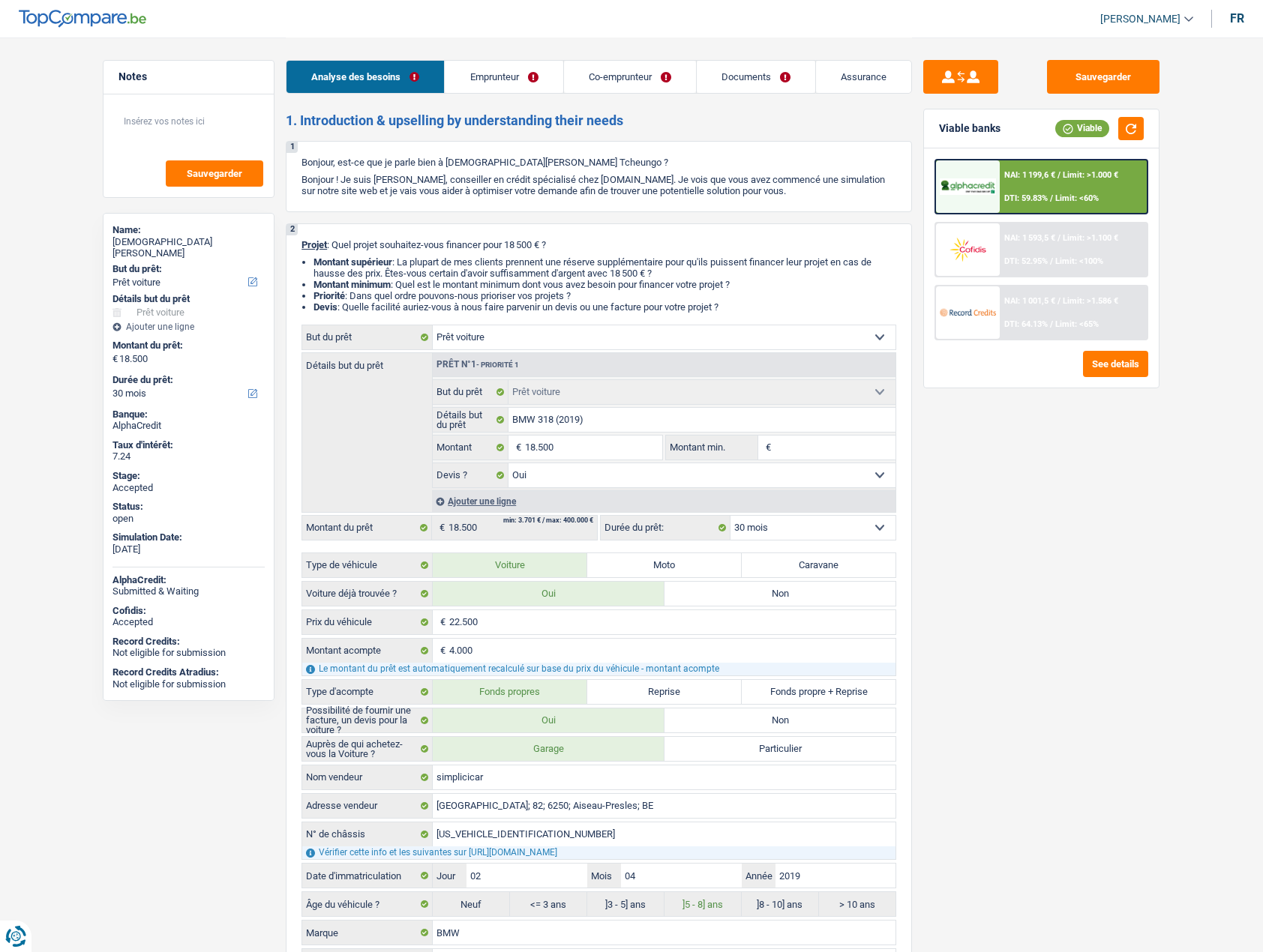
select select "yes"
select select "30"
select select "publicEmployee"
select select "student"
select select "netSalary"
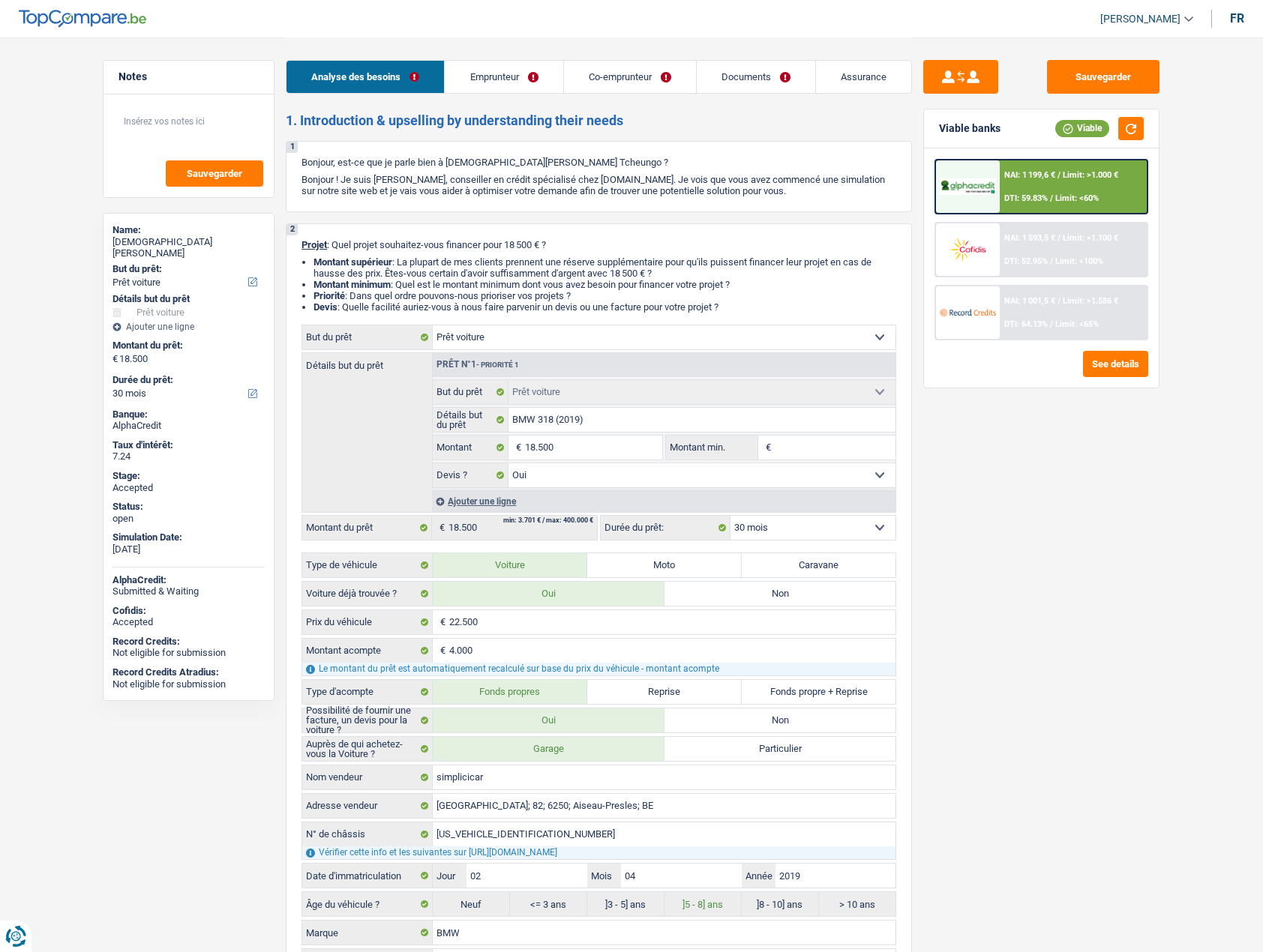
select select "mealVouchers"
select select "familyAllowances"
select select "ownerWithMortgage"
select select "mortgage"
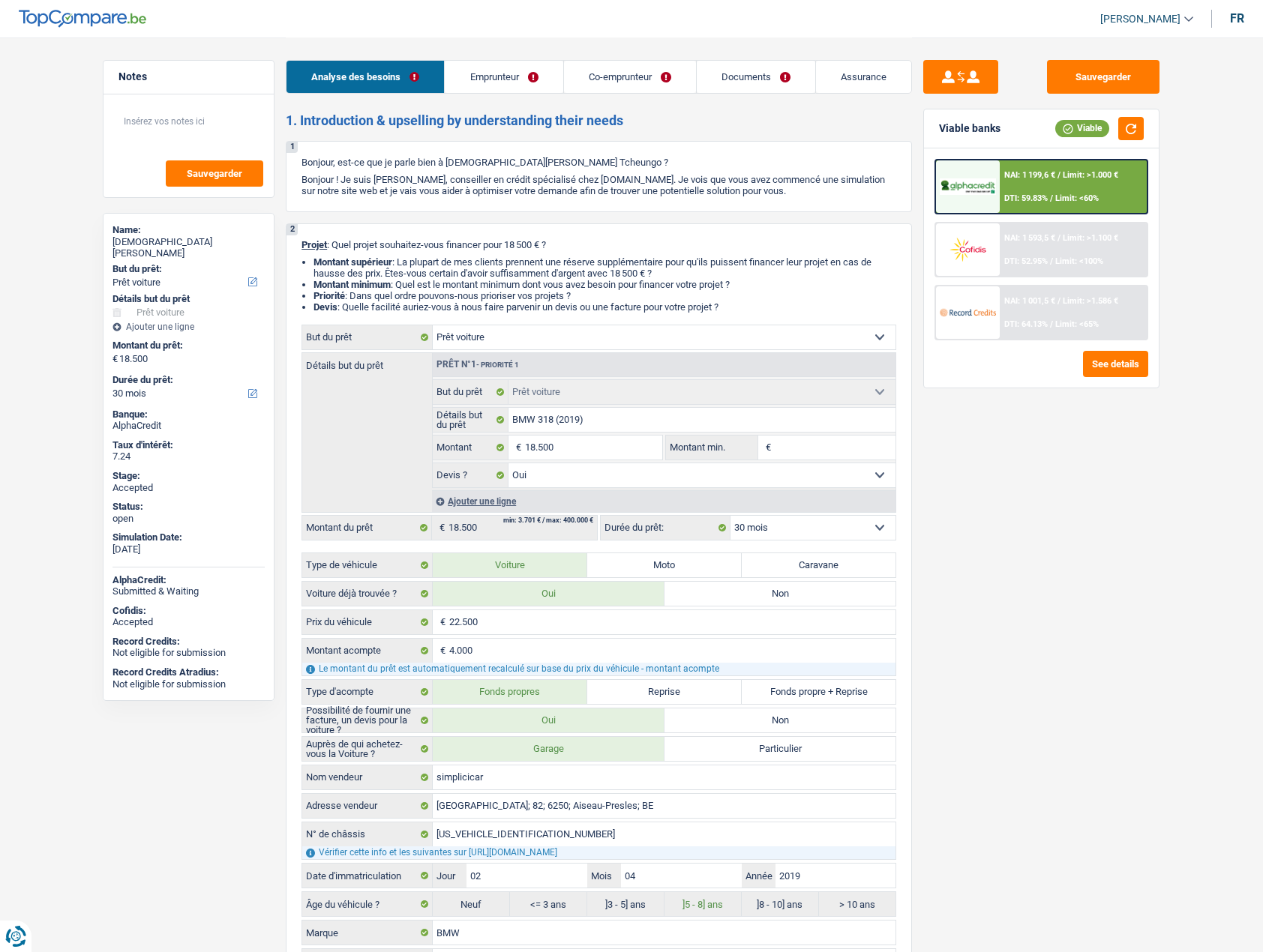
select select "240"
select select "personalLoan"
select select "smallWorks"
select select "48"
select select "car"
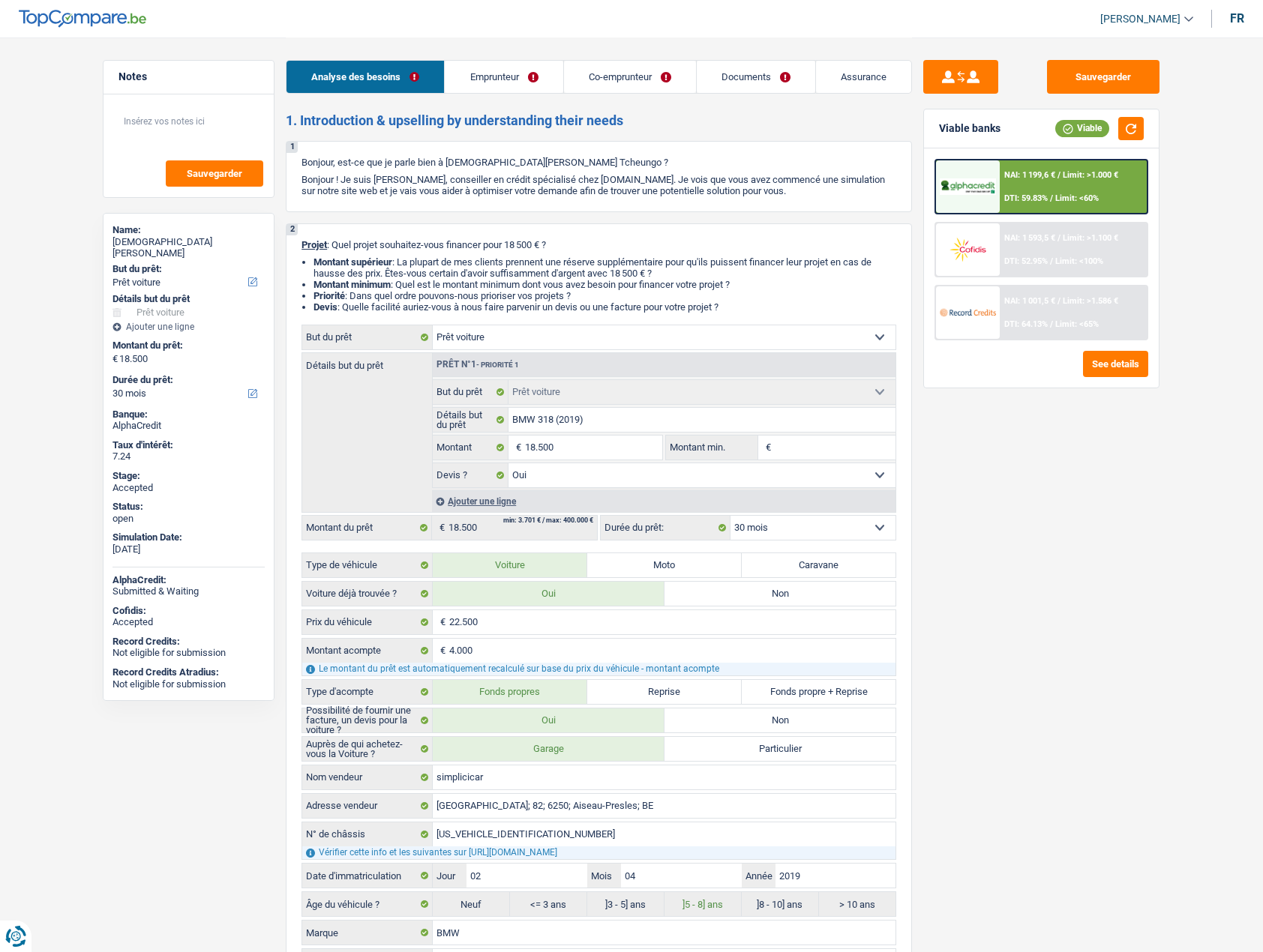
select select "car"
select select "yes"
select select "30"
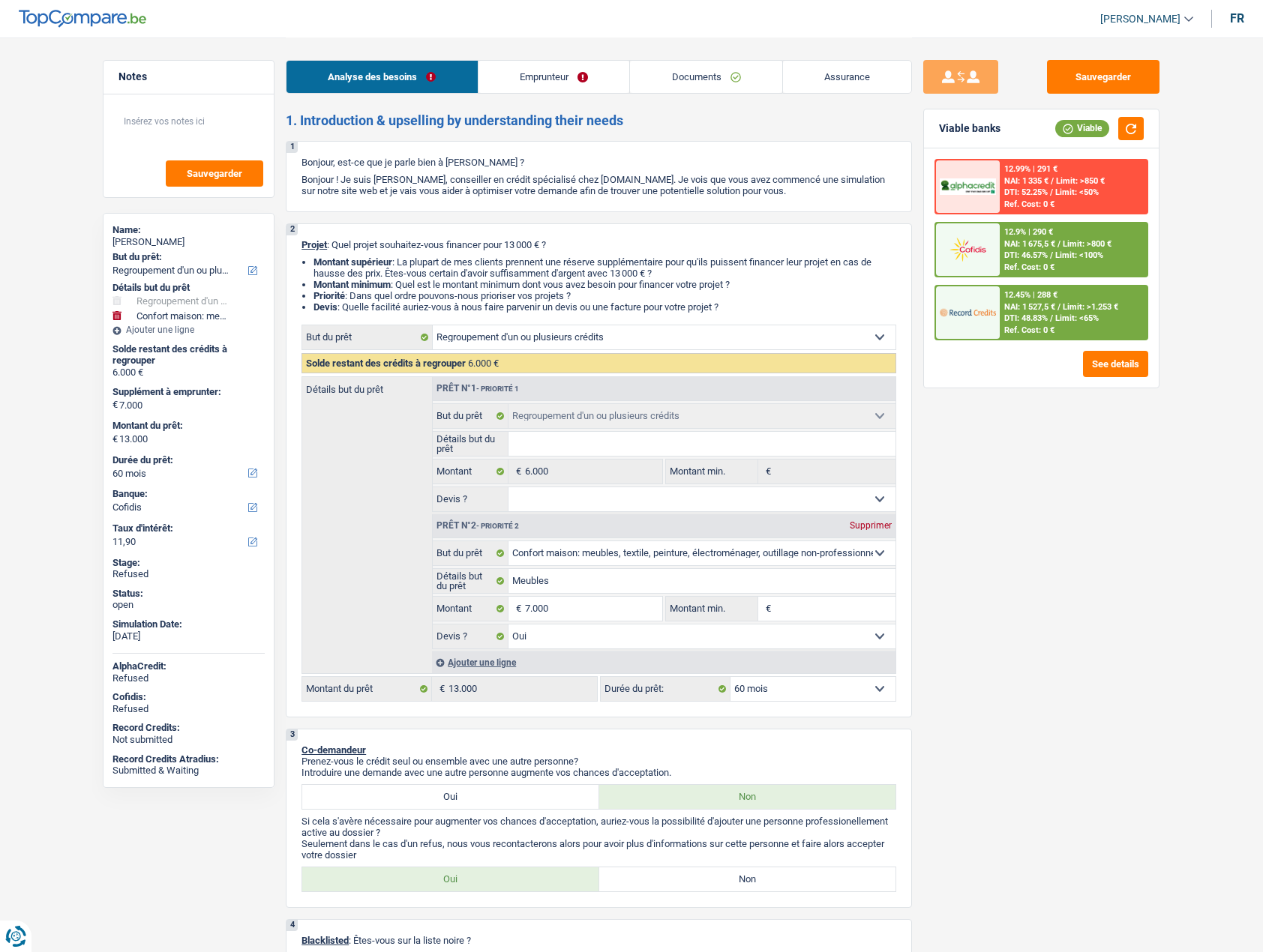
select select "refinancing"
select select "household"
select select "60"
select select "cofidis"
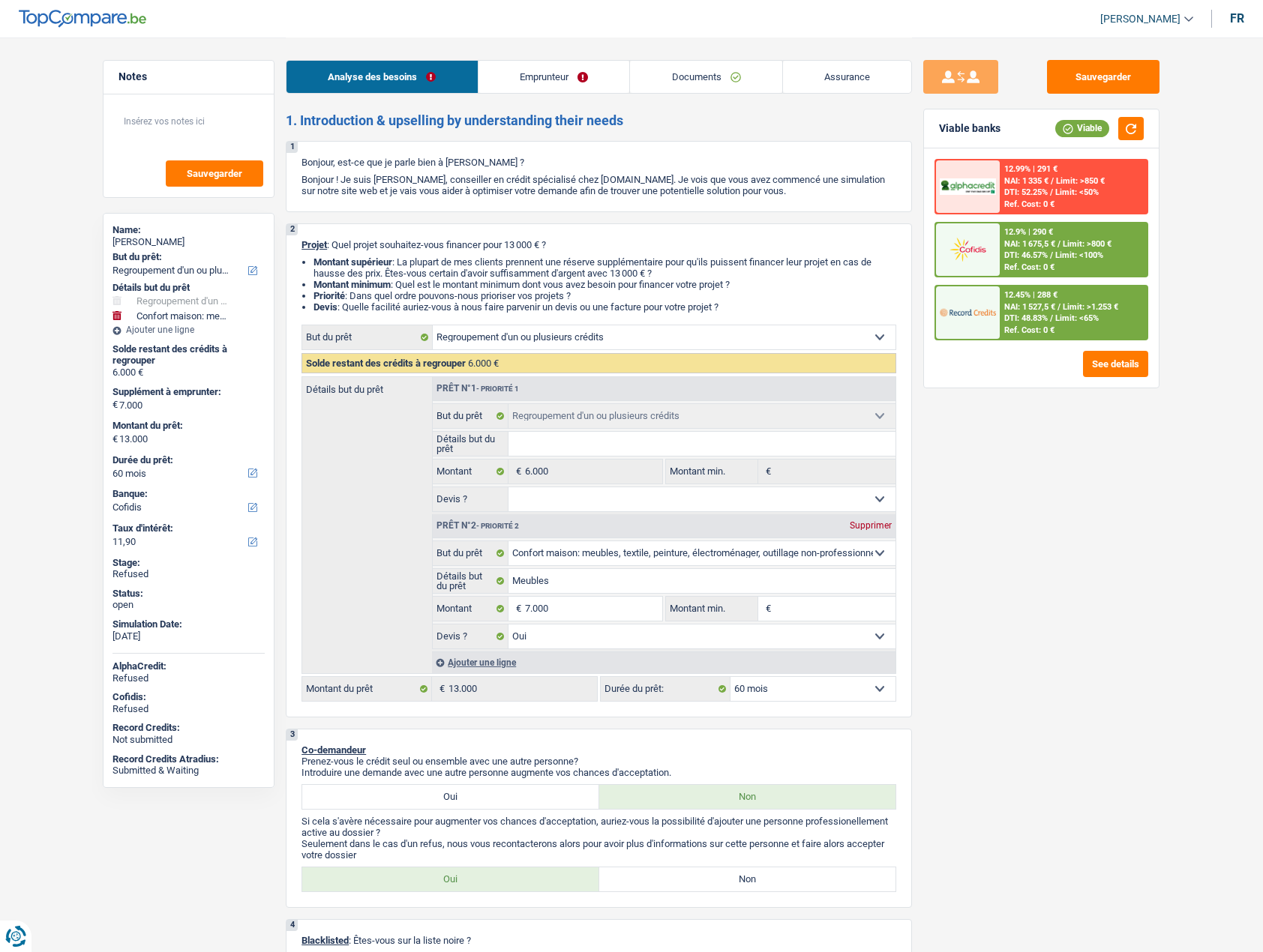
select select "refinancing"
select select "household"
select select "yes"
select select "60"
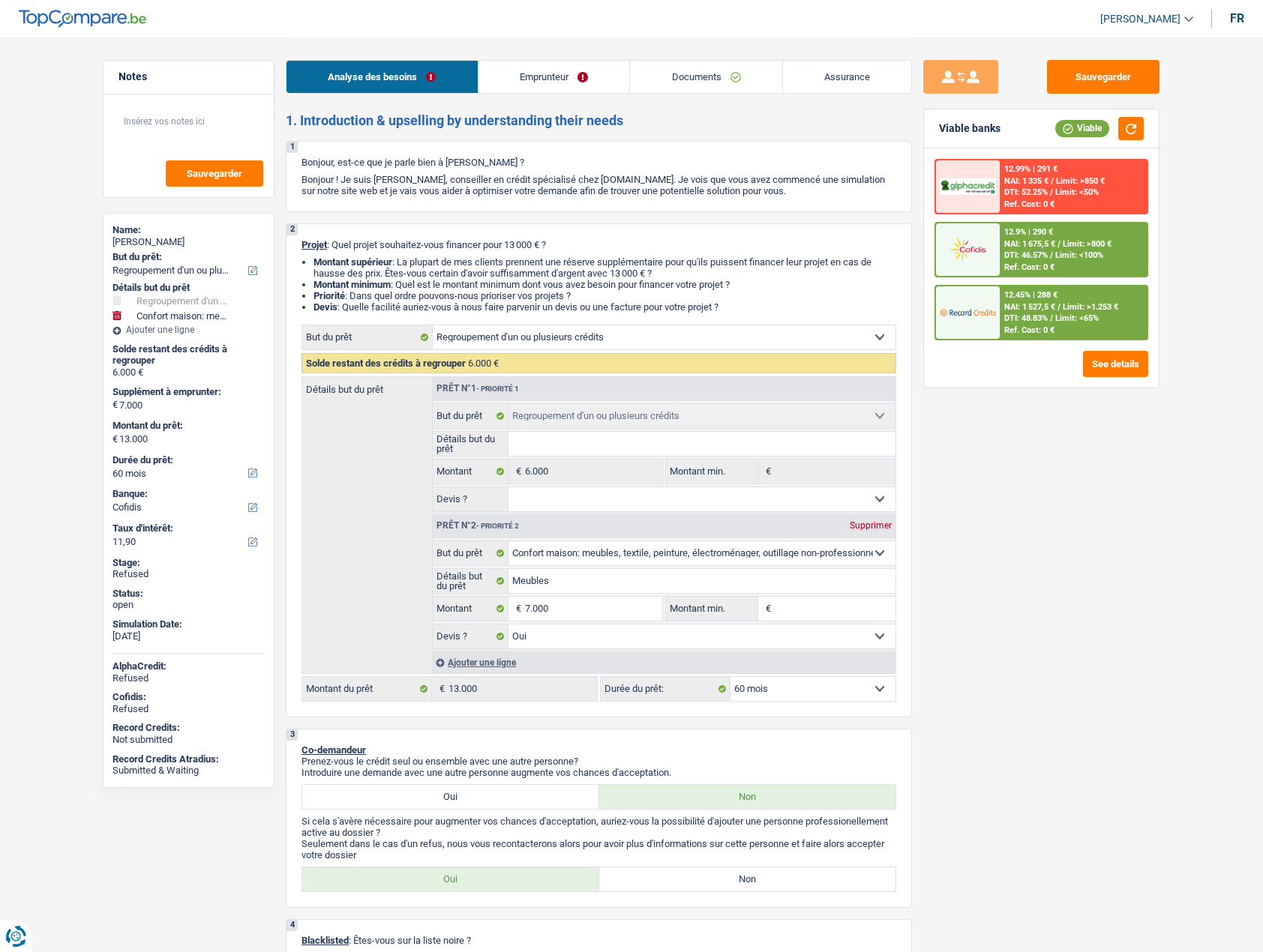
select select "privateEmployee"
select select "familyAllowances"
select select "netSalary"
select select "mealVouchers"
select select "rents"
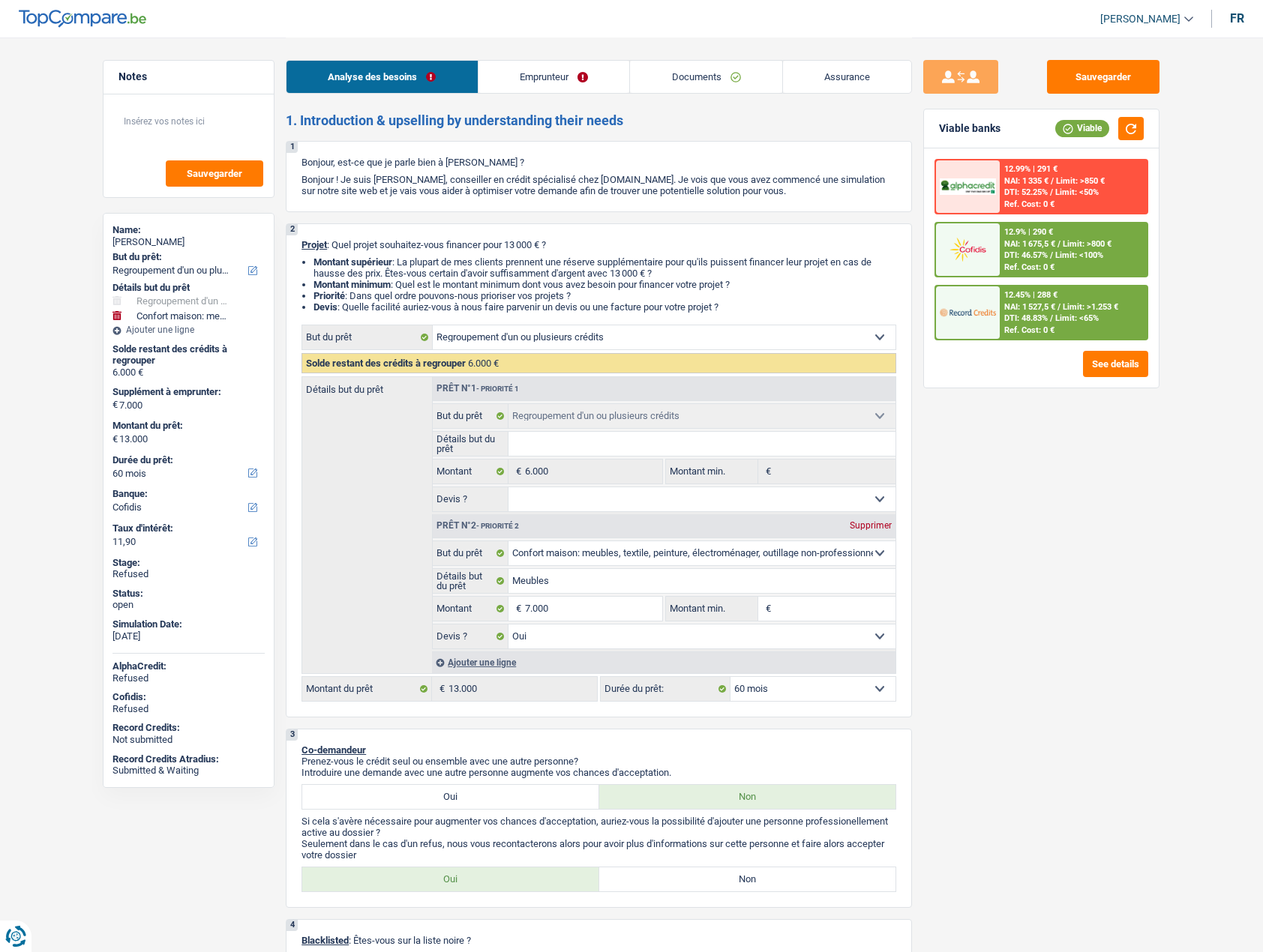
select select "personalLoan"
select select "homeFurnishingOrRelocation"
select select "84"
select select "cardOrCredit"
select select "refinancing"
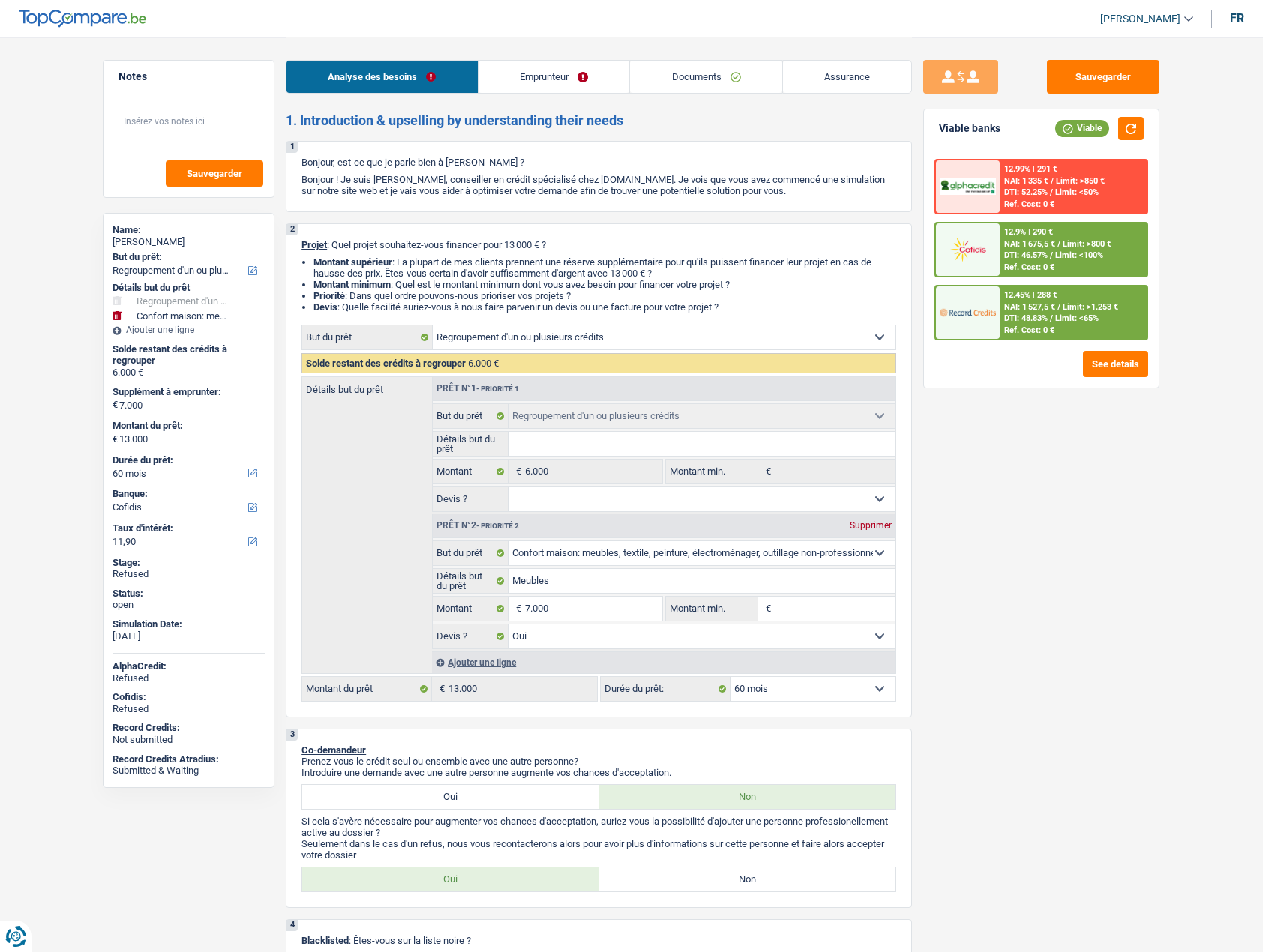
select select "refinancing"
select select "household"
select select "yes"
select select "60"
click at [520, 73] on link "Emprunteur" at bounding box center [553, 76] width 151 height 32
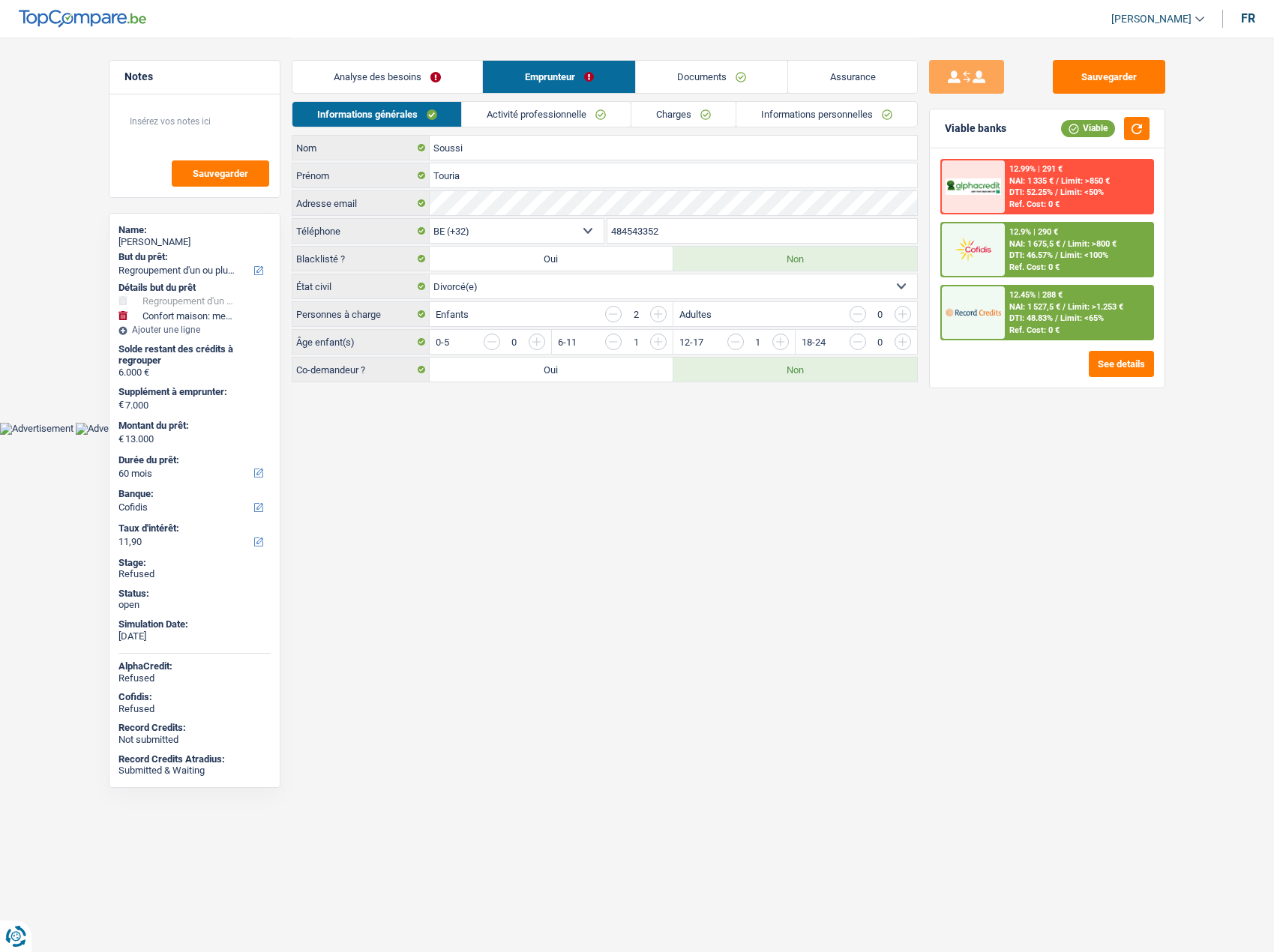
click at [660, 72] on link "Documents" at bounding box center [712, 76] width 152 height 32
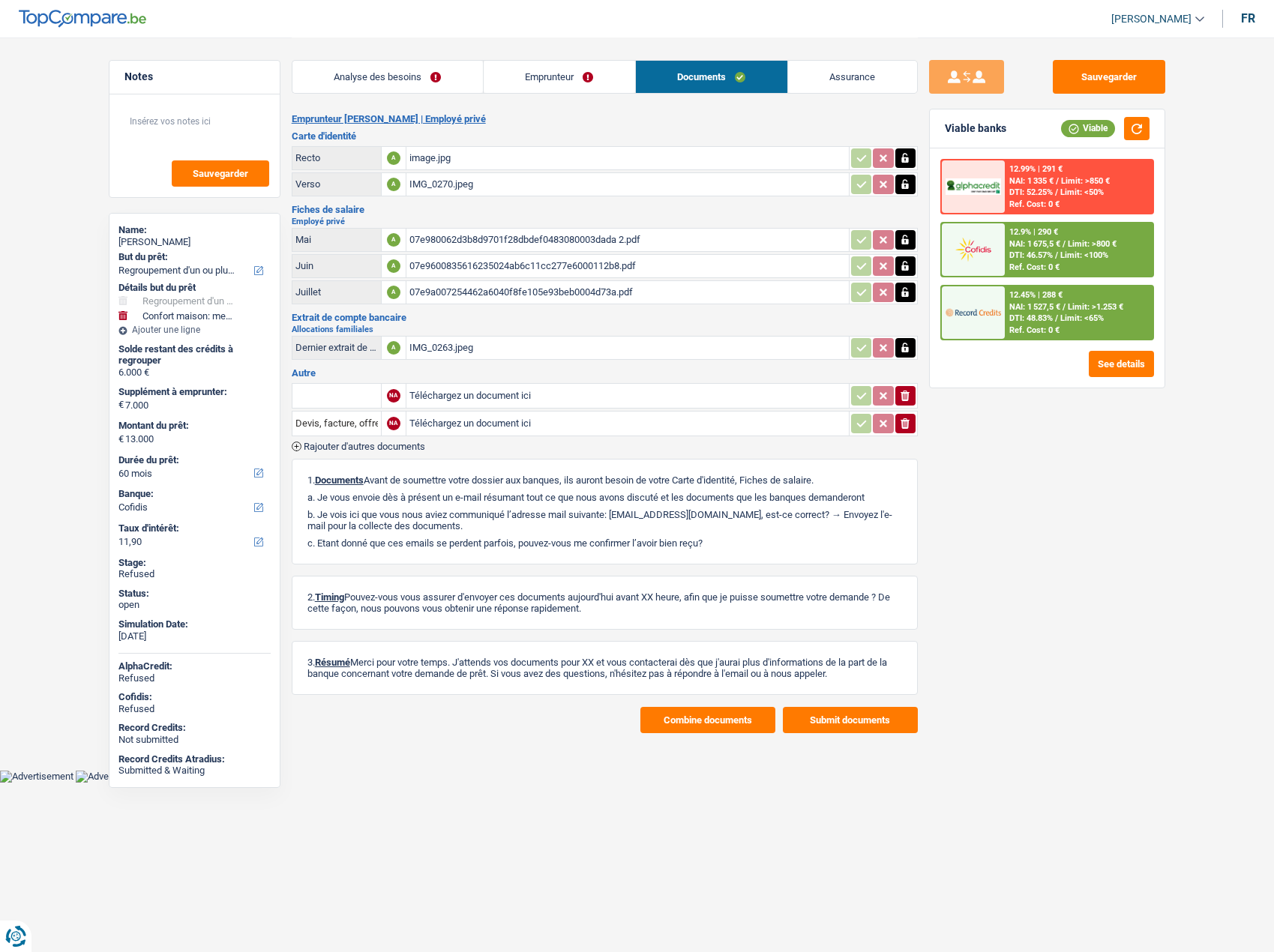
click at [695, 718] on button "Combine documents" at bounding box center [708, 720] width 135 height 26
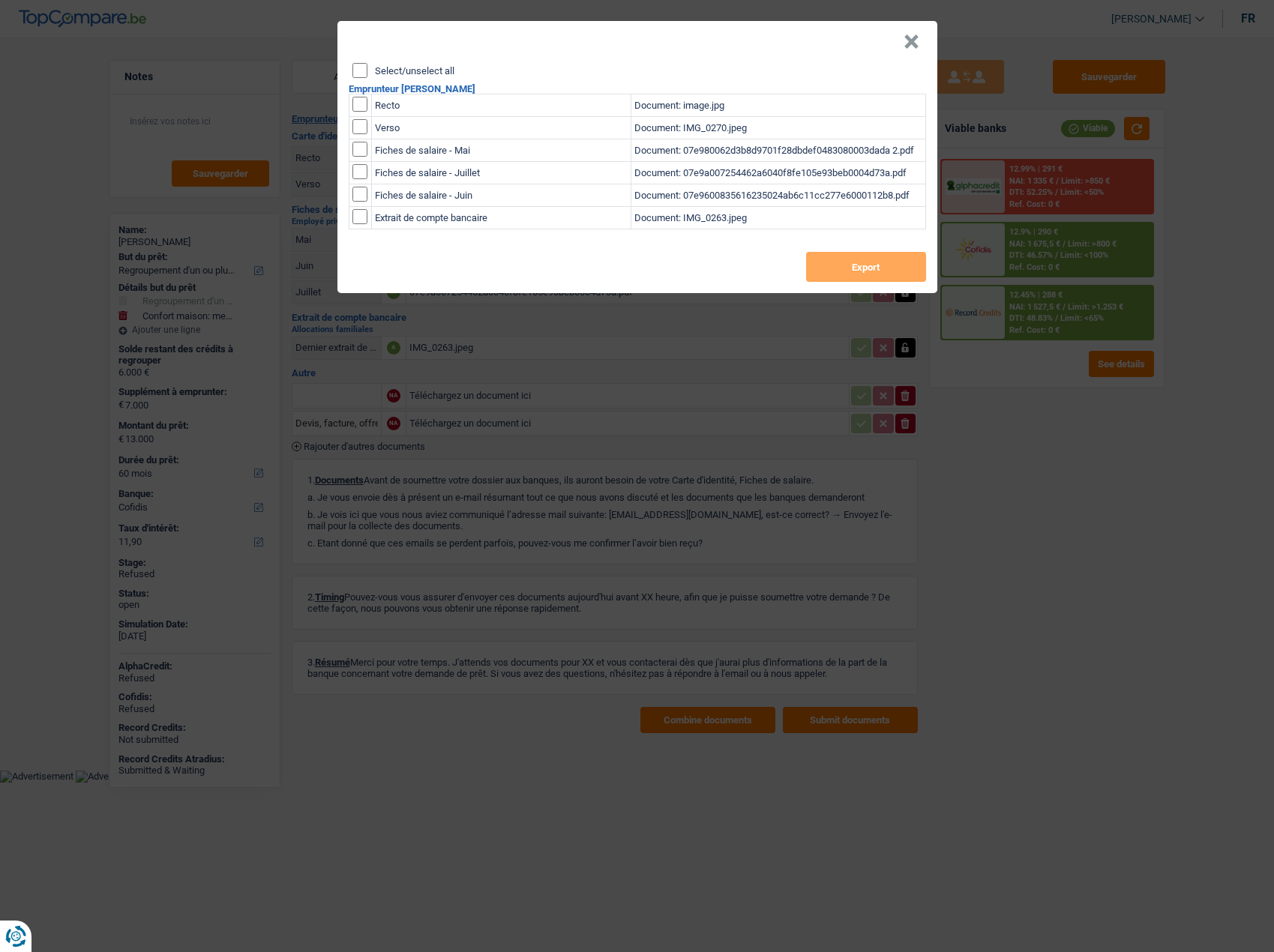
click at [400, 66] on label "Select/unselect all" at bounding box center [414, 71] width 79 height 9
click at [367, 65] on input "Select/unselect all" at bounding box center [360, 70] width 15 height 15
checkbox input "true"
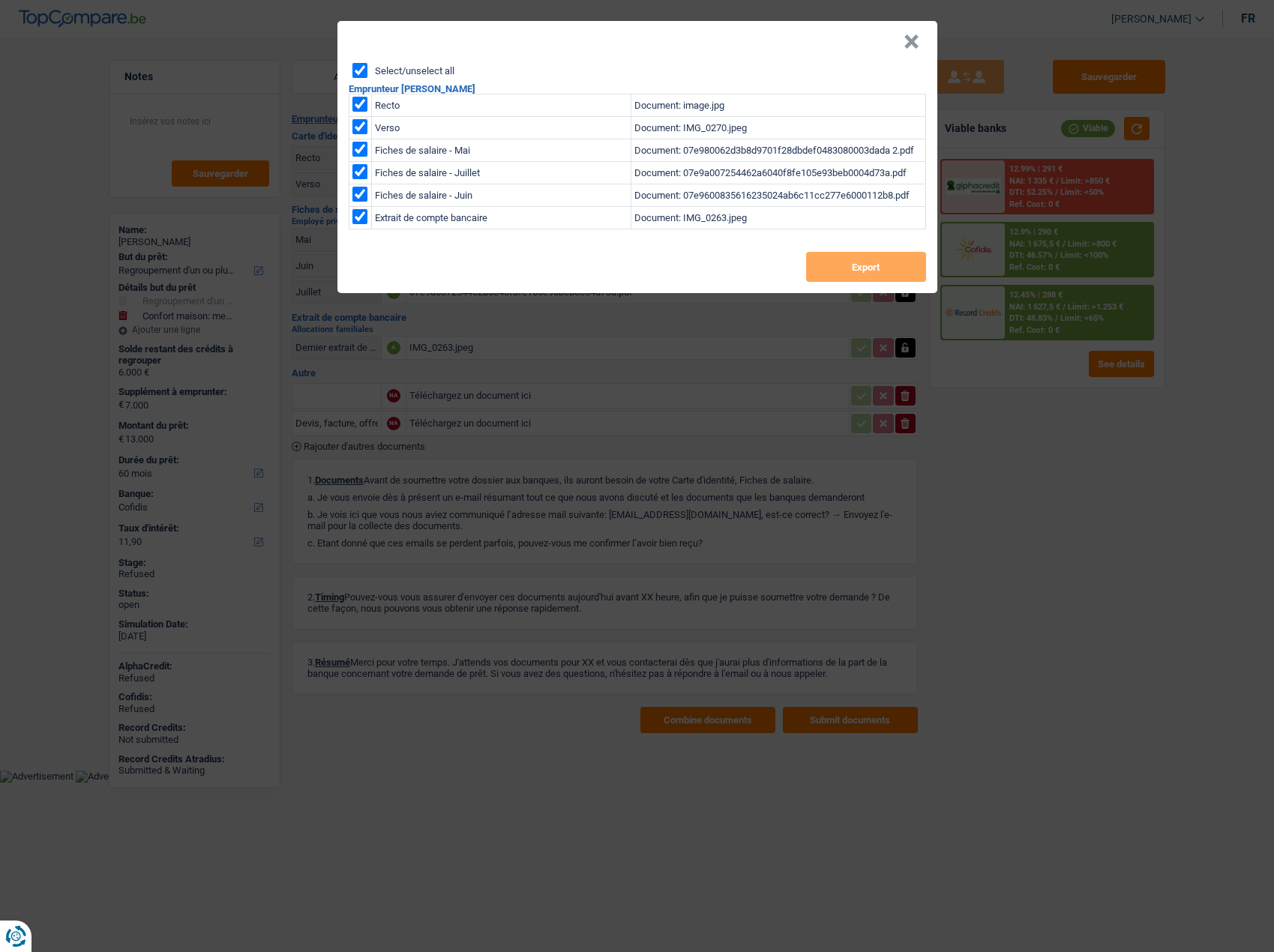
checkbox input "true"
click at [858, 272] on button "Export" at bounding box center [866, 267] width 120 height 30
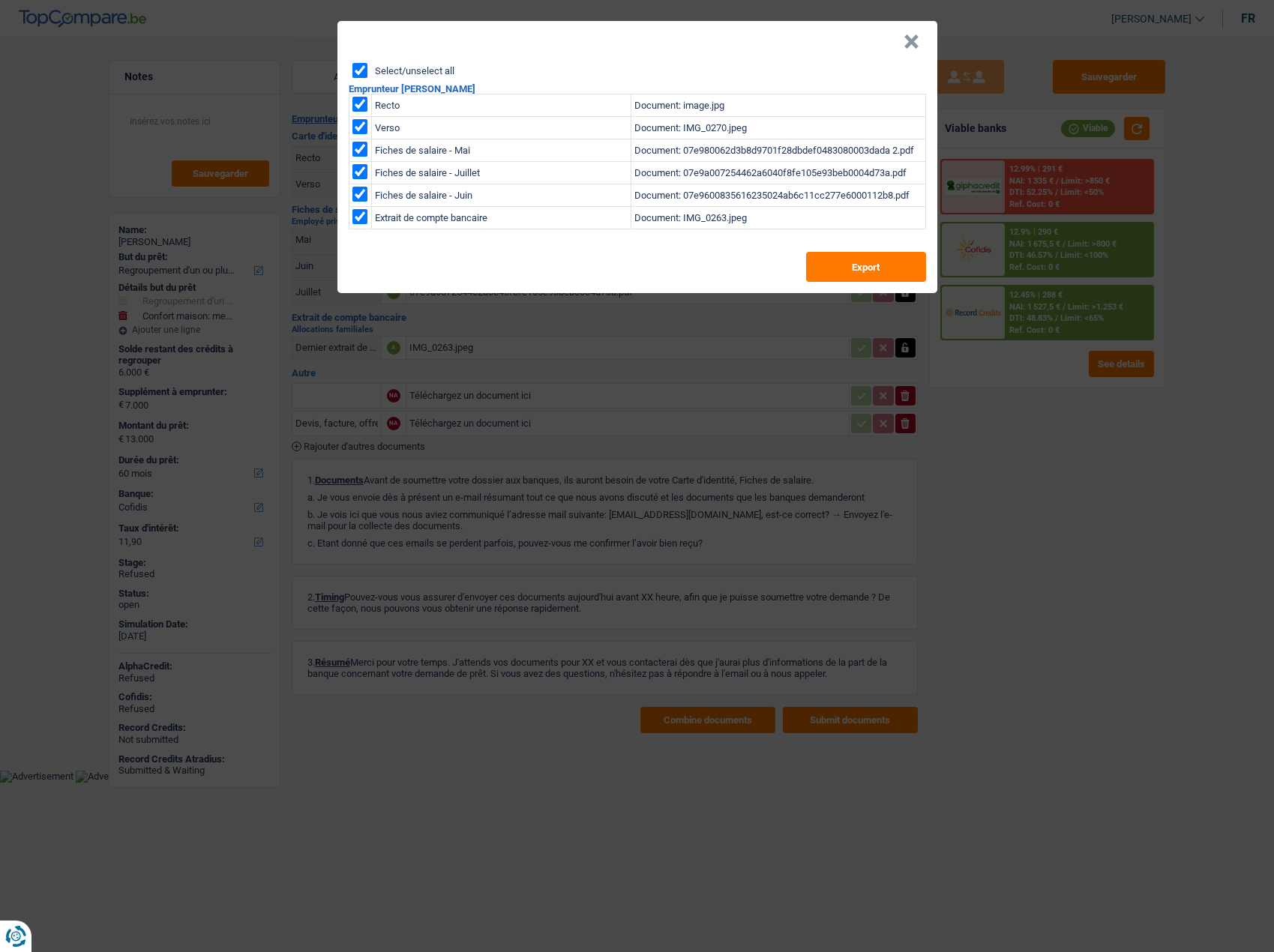
click at [907, 36] on button "×" at bounding box center [911, 42] width 16 height 15
